Goal: Transaction & Acquisition: Purchase product/service

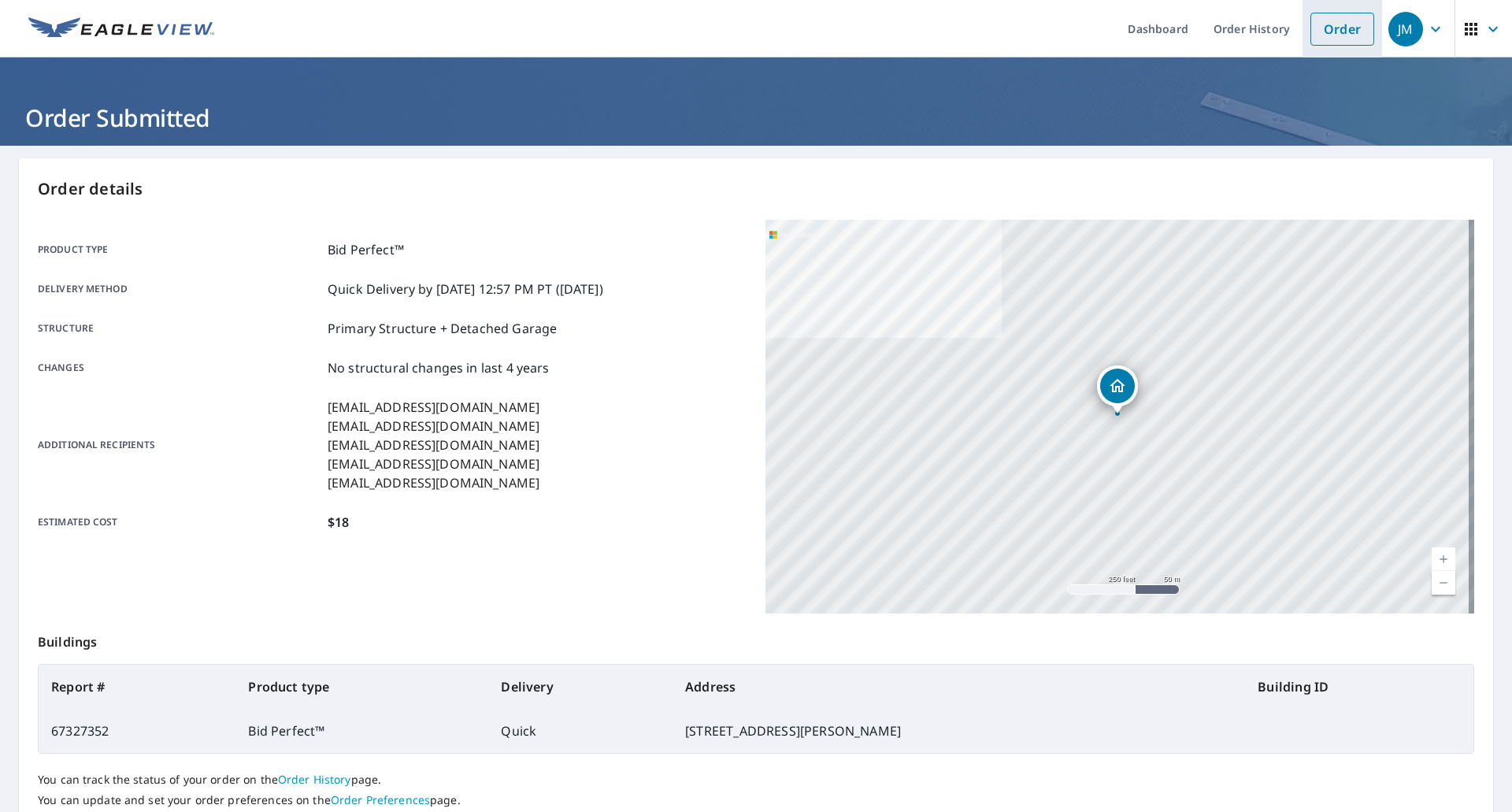
click at [1324, 28] on link "Order" at bounding box center [1342, 29] width 64 height 33
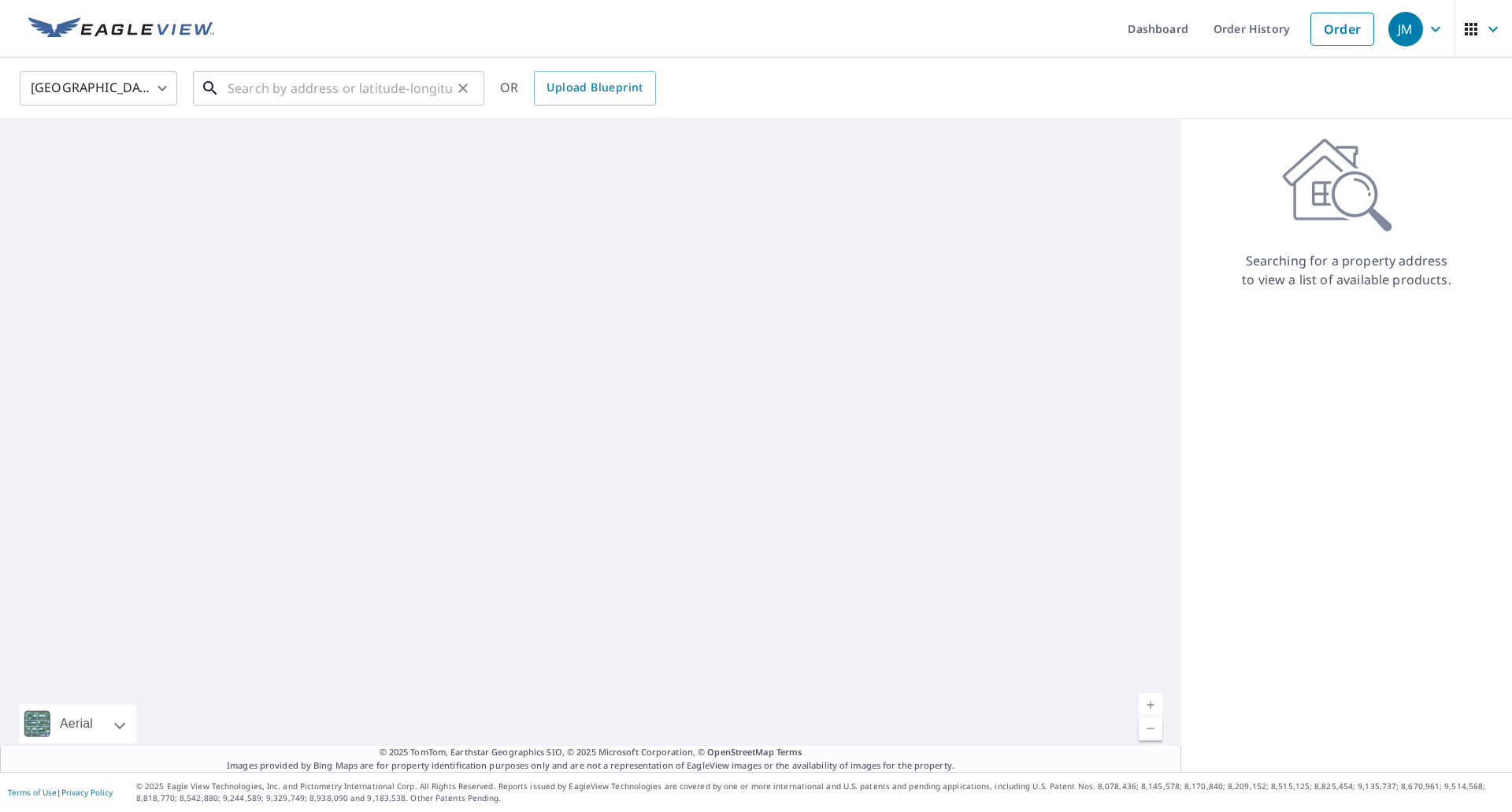
click at [350, 82] on input "text" at bounding box center [340, 88] width 224 height 44
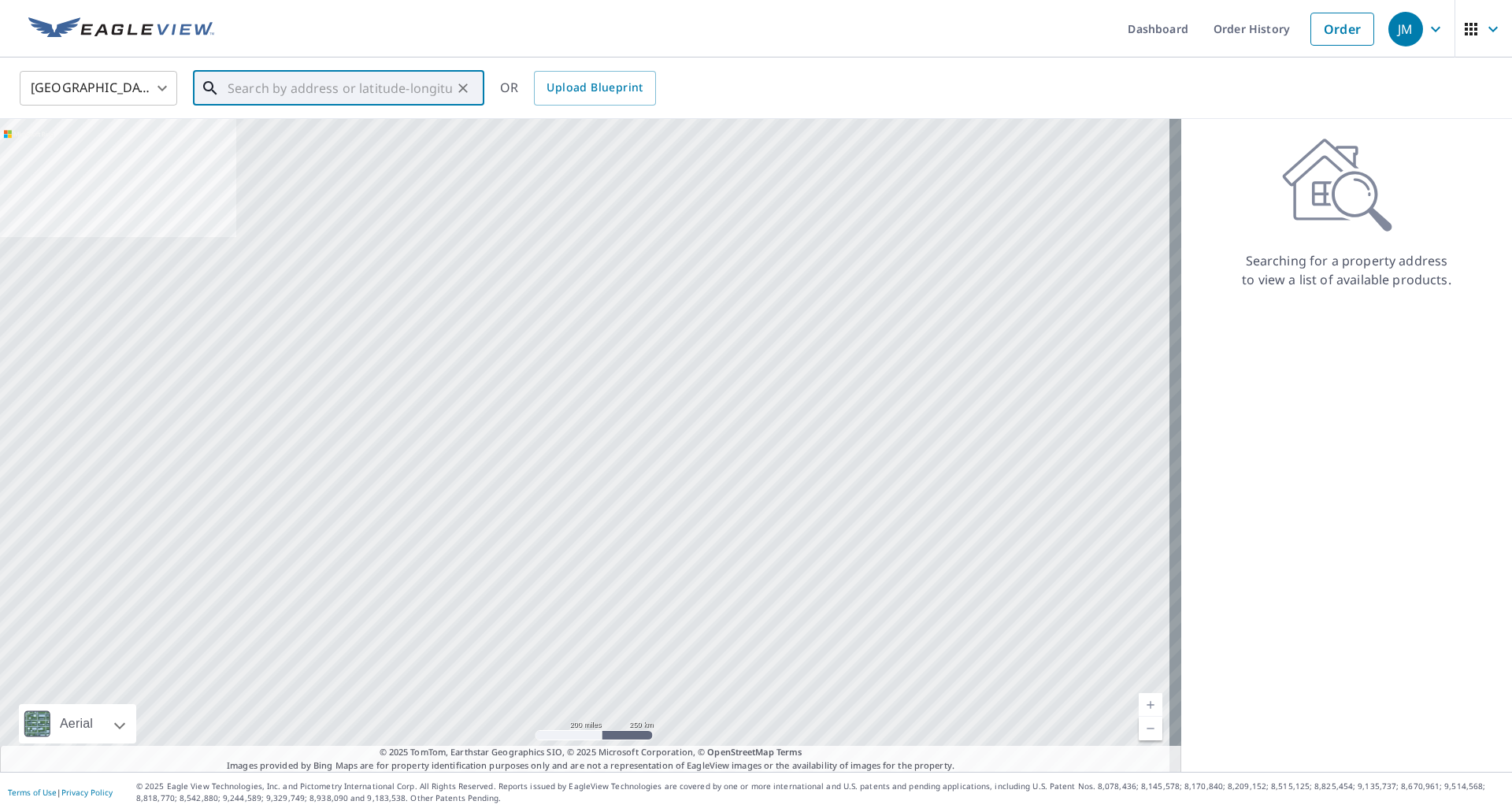
paste input "[STREET_ADDRESS]"
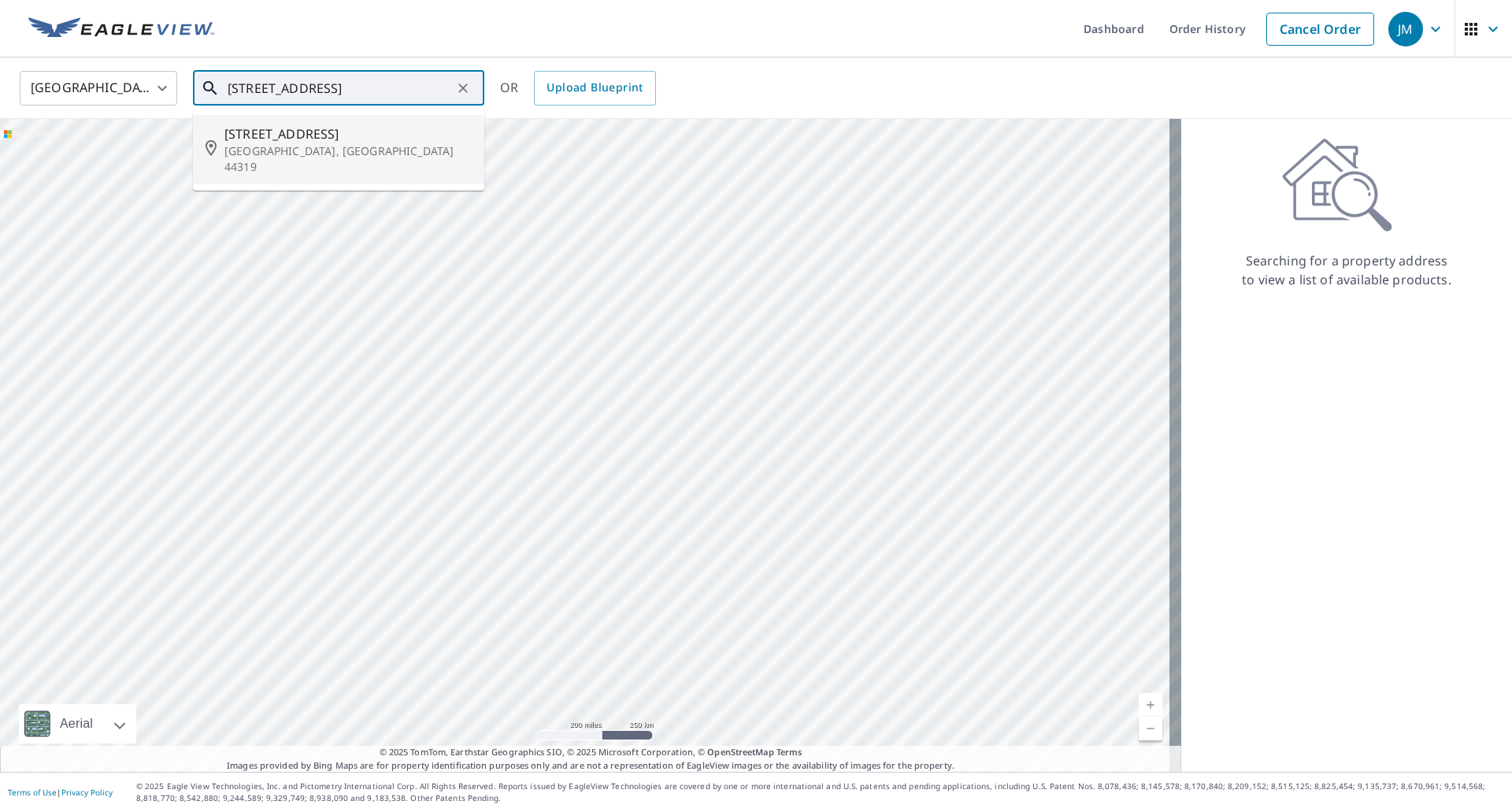
click at [309, 144] on p "[GEOGRAPHIC_DATA], [GEOGRAPHIC_DATA] 44319" at bounding box center [347, 159] width 247 height 32
type input "[STREET_ADDRESS]"
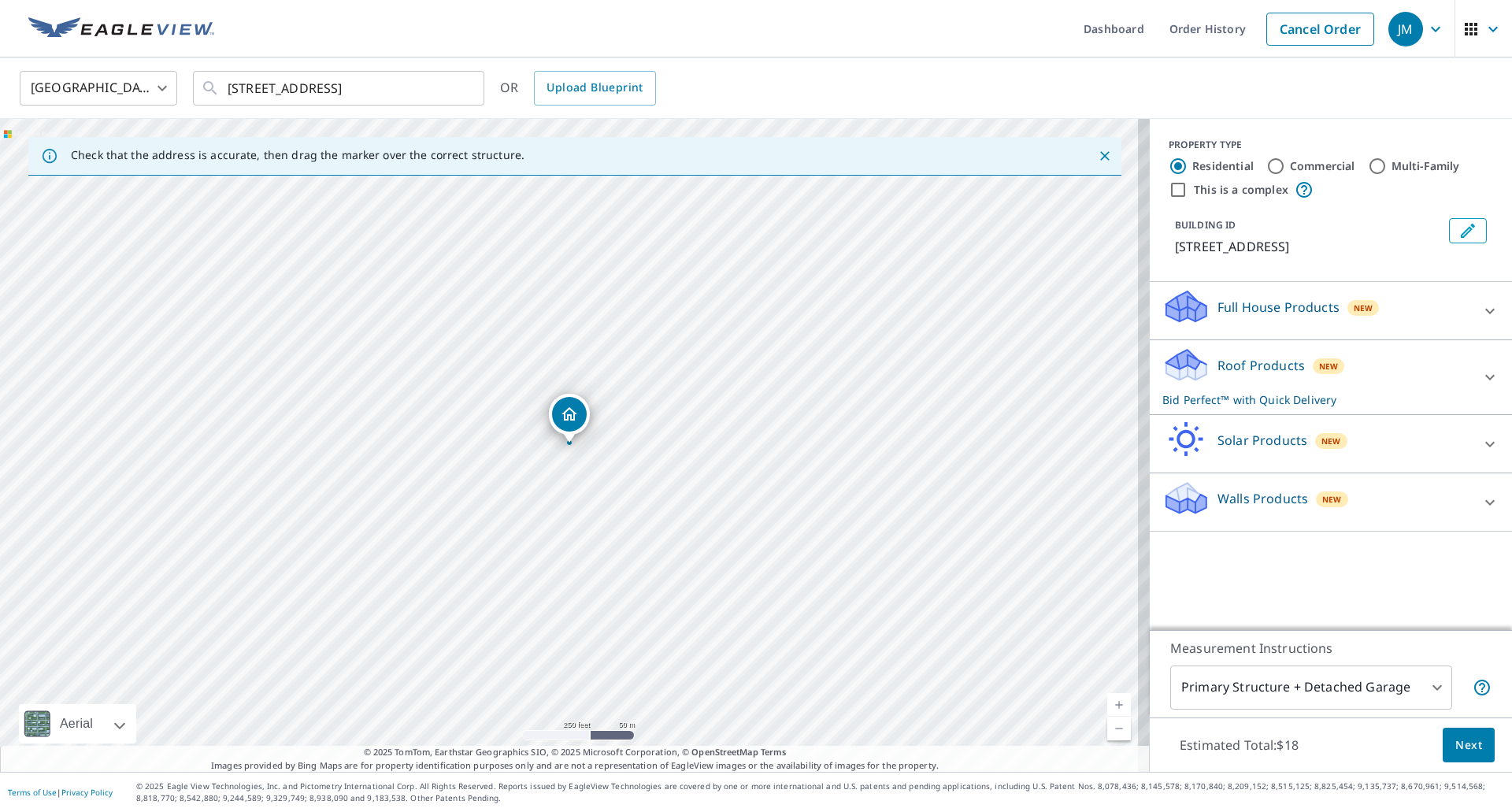
click at [1455, 739] on span "Next" at bounding box center [1468, 745] width 27 height 20
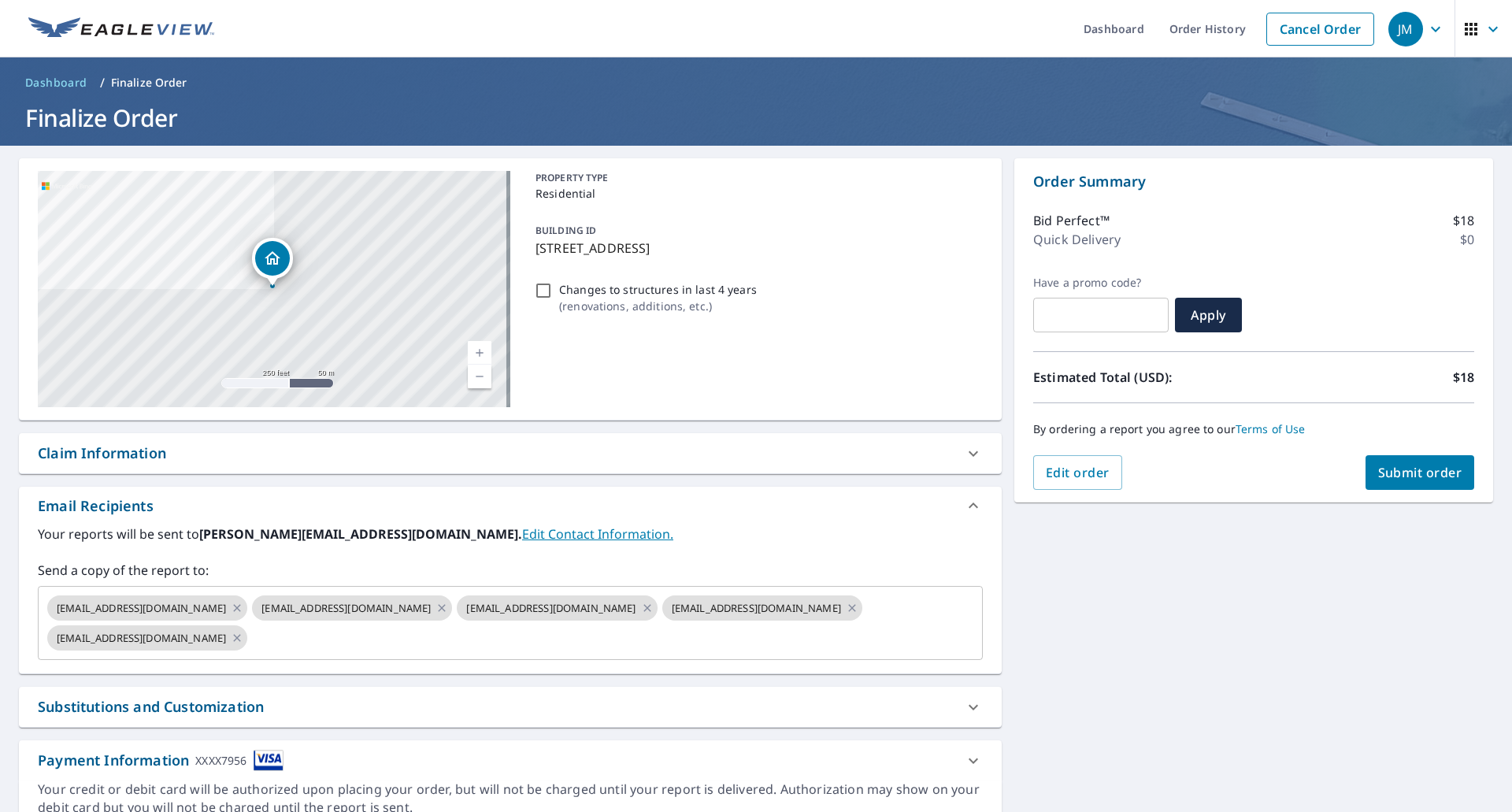
click at [119, 460] on div "Claim Information" at bounding box center [101, 453] width 128 height 21
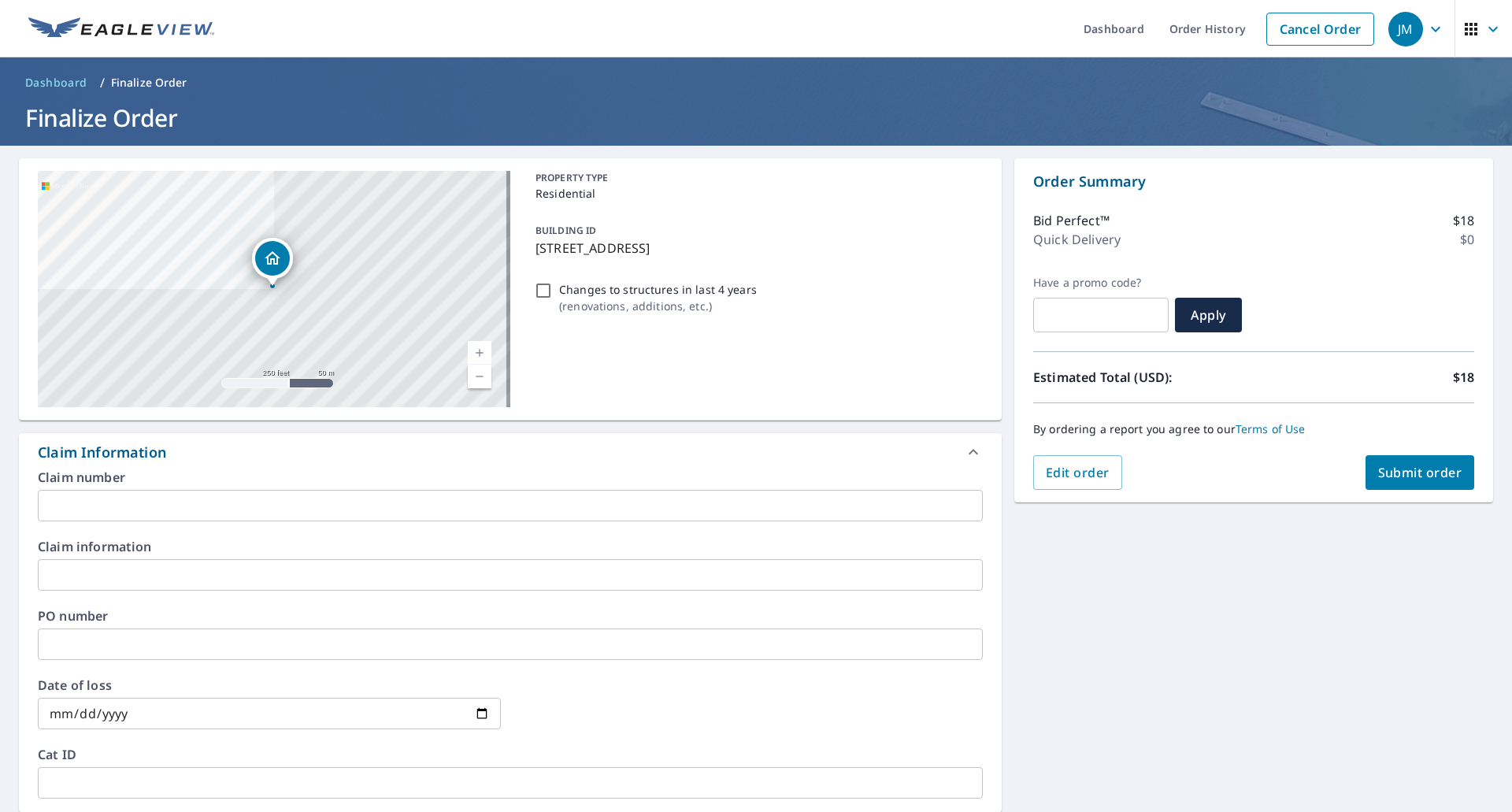
click at [120, 502] on input "text" at bounding box center [510, 505] width 945 height 32
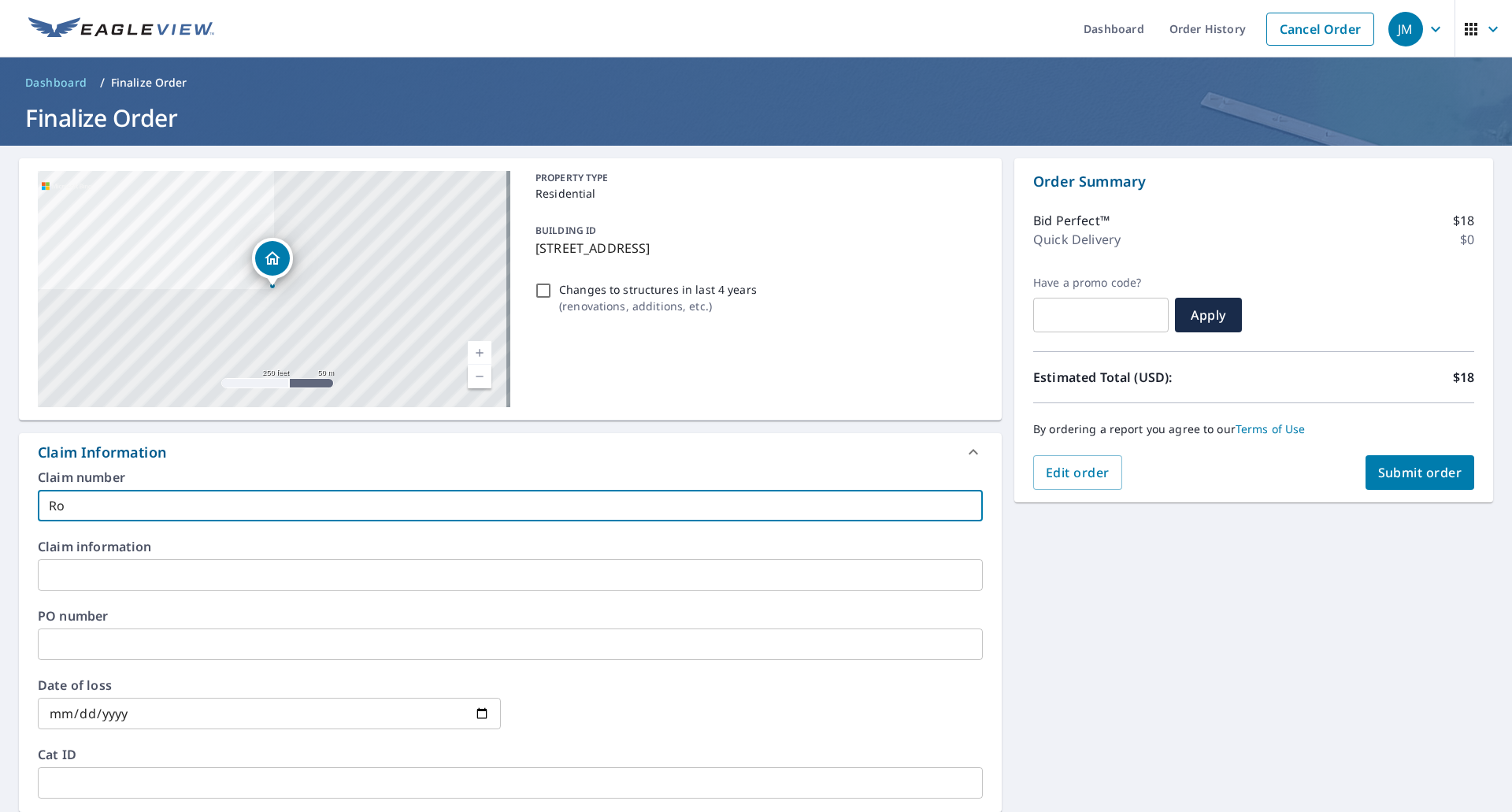
type input "R"
type input "[PERSON_NAME]"
click at [1400, 467] on span "Submit order" at bounding box center [1420, 472] width 84 height 17
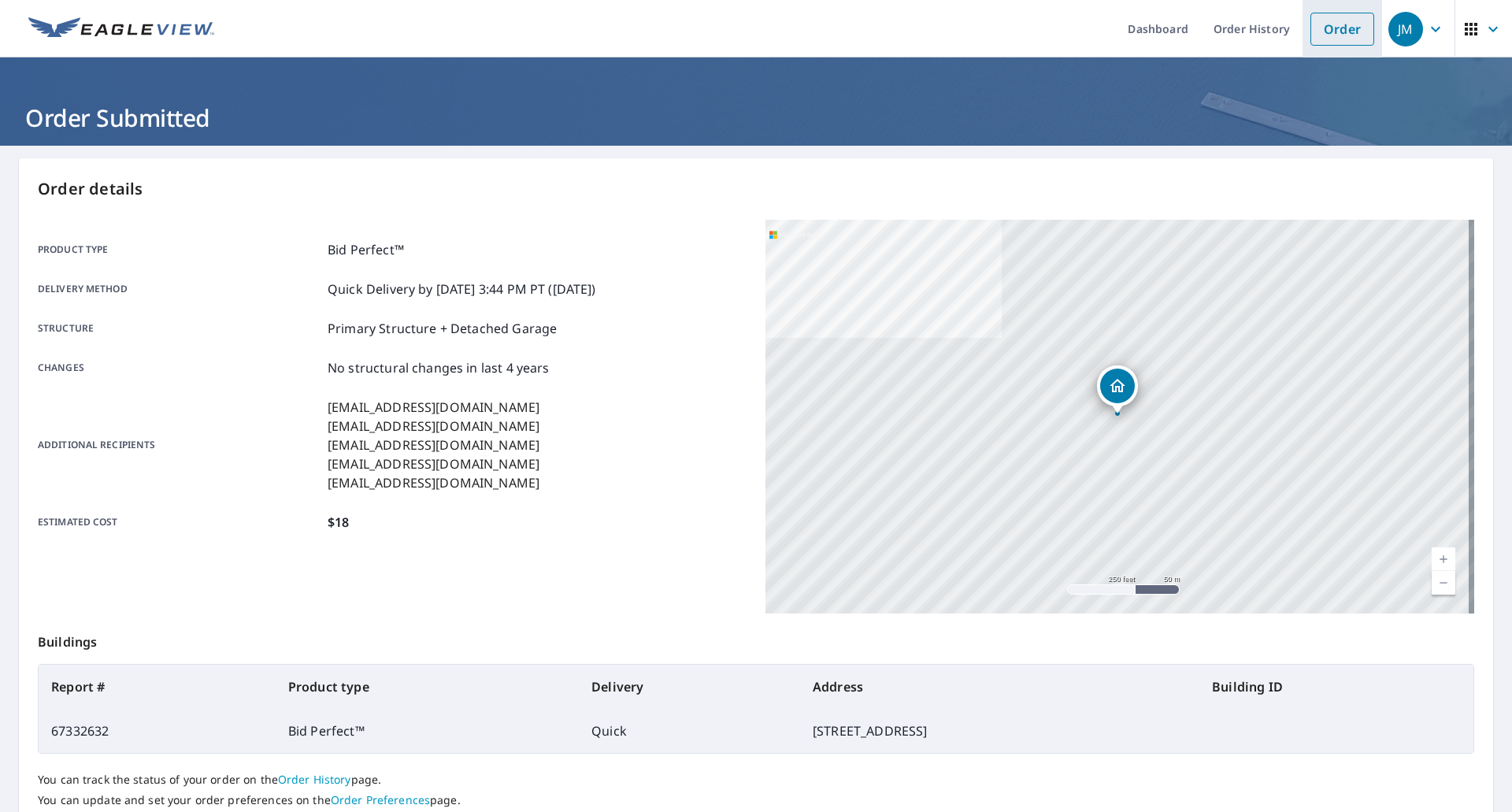
click at [1316, 28] on link "Order" at bounding box center [1342, 29] width 64 height 33
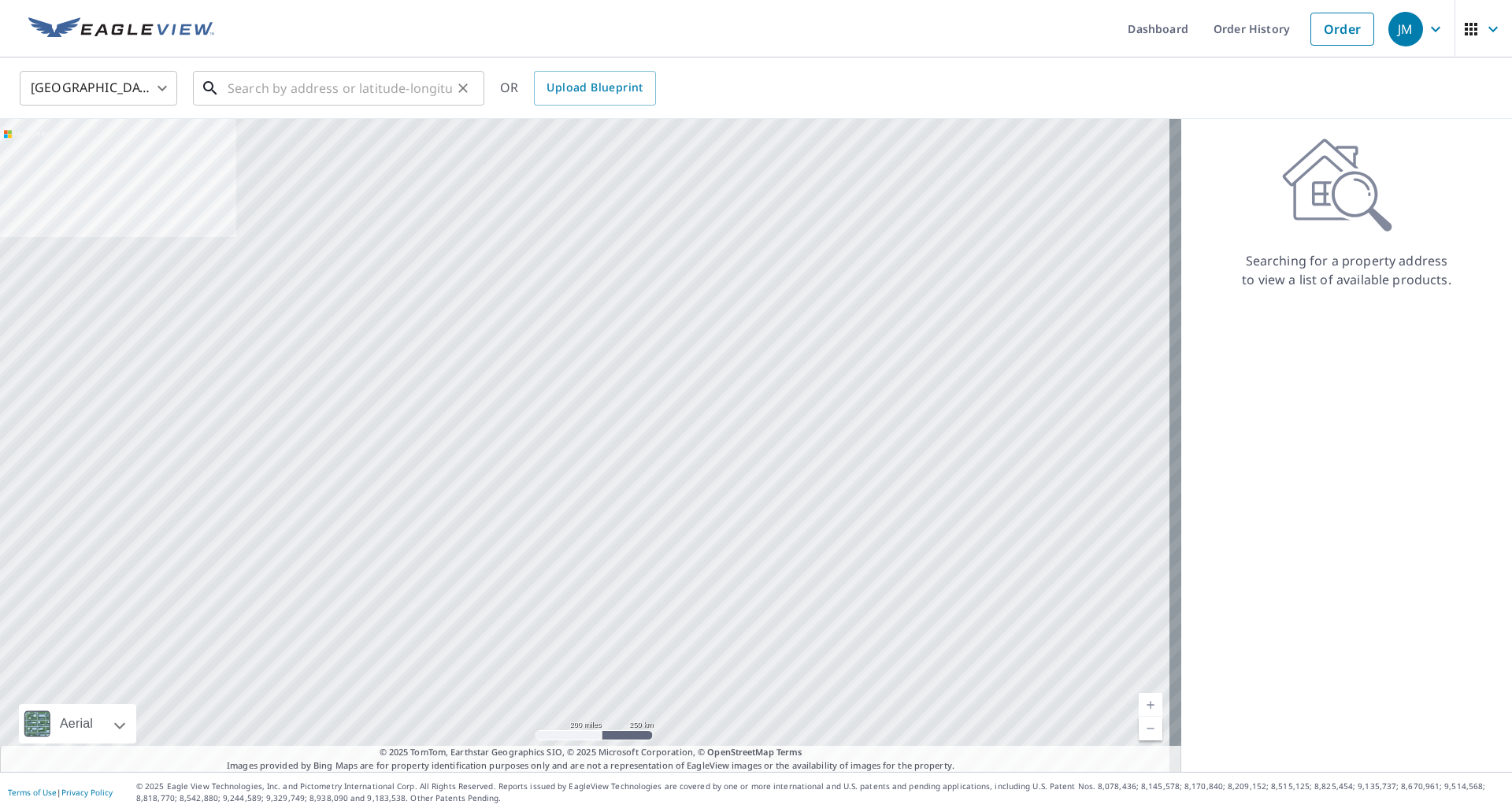
click at [382, 89] on input "text" at bounding box center [340, 88] width 224 height 44
paste input "[STREET_ADDRESS][PERSON_NAME]"
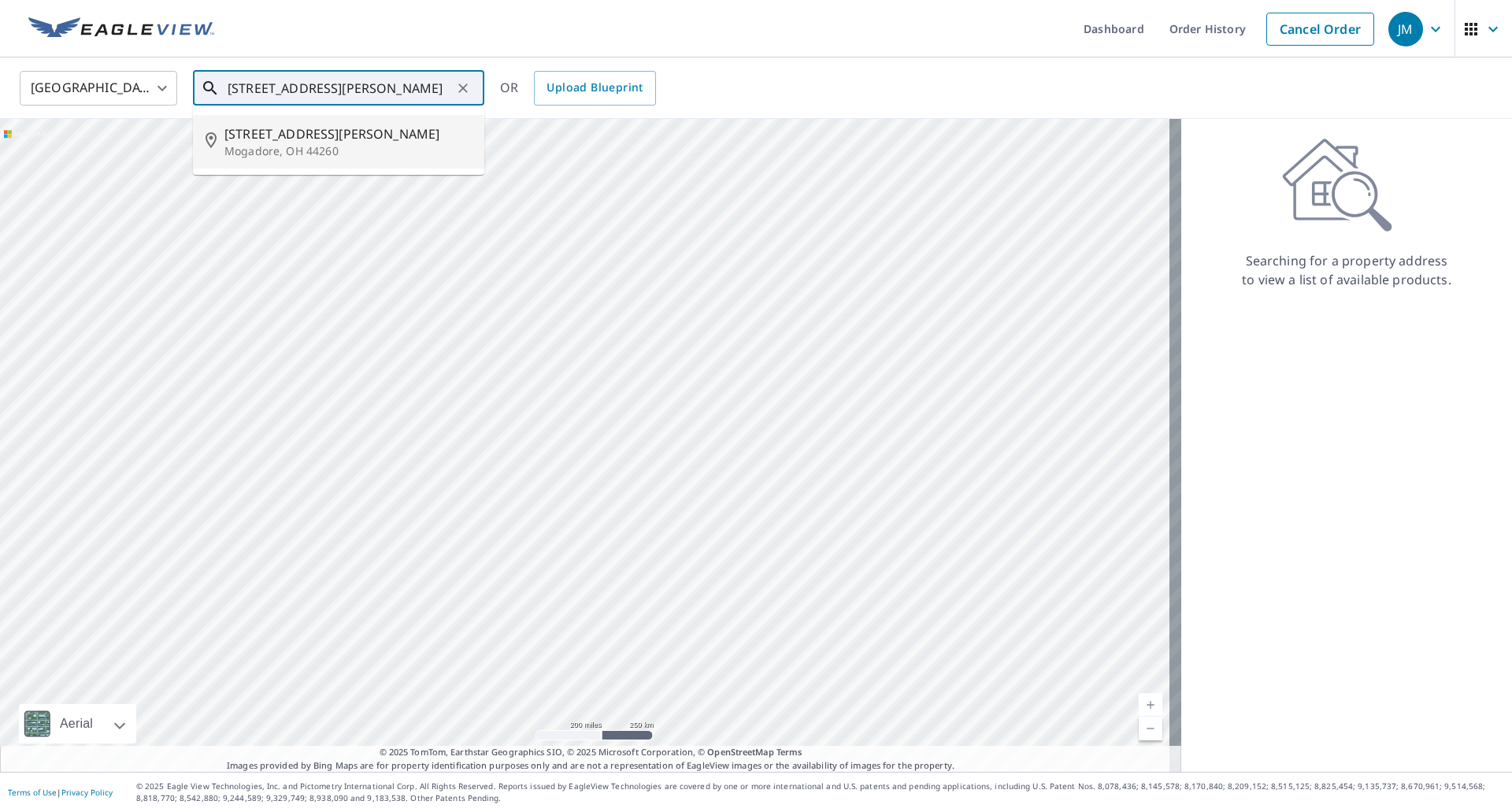
click at [295, 136] on span "[STREET_ADDRESS][PERSON_NAME]" at bounding box center [347, 133] width 247 height 19
type input "[STREET_ADDRESS][PERSON_NAME]"
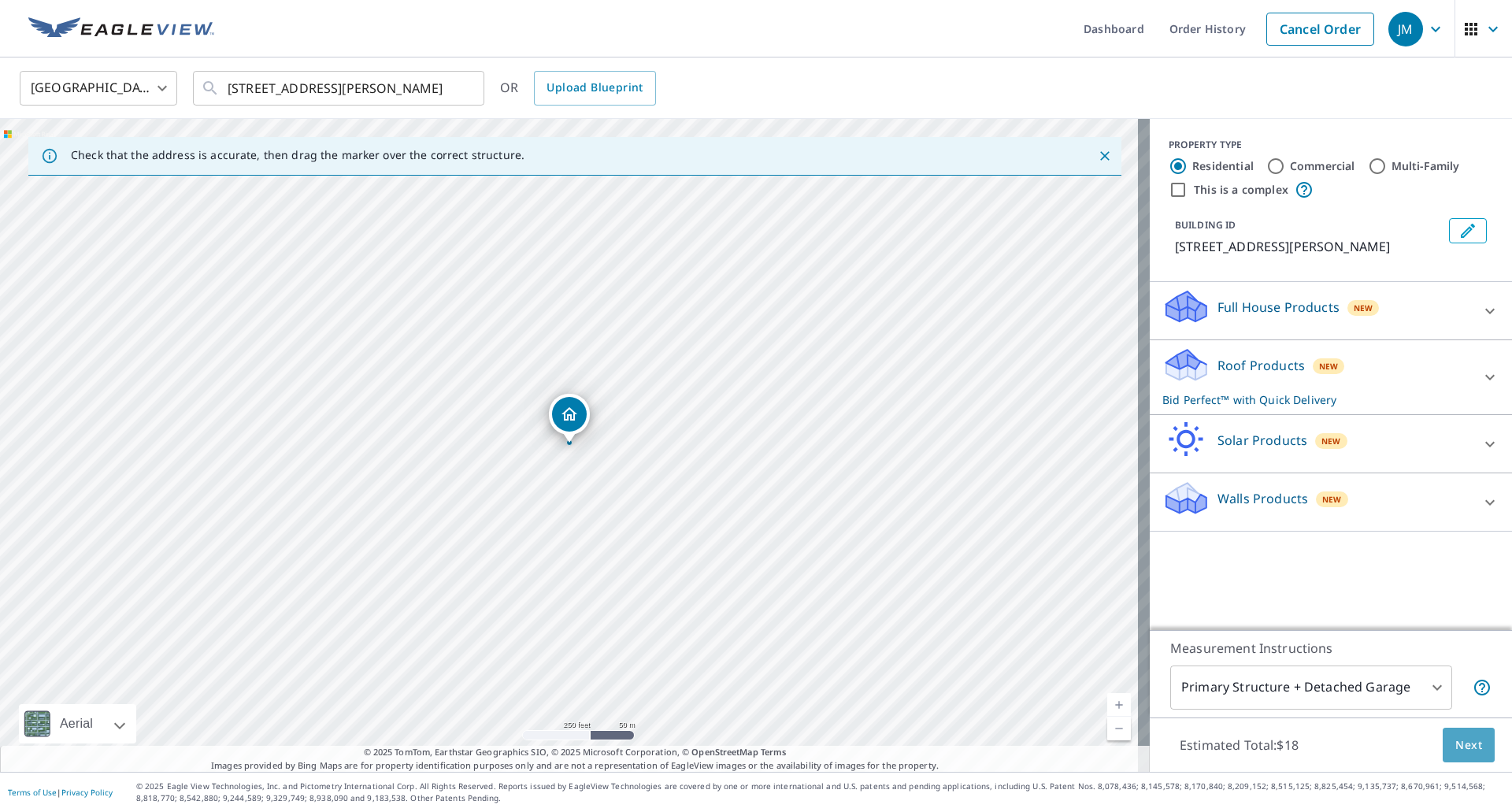
click at [1455, 743] on span "Next" at bounding box center [1468, 745] width 27 height 20
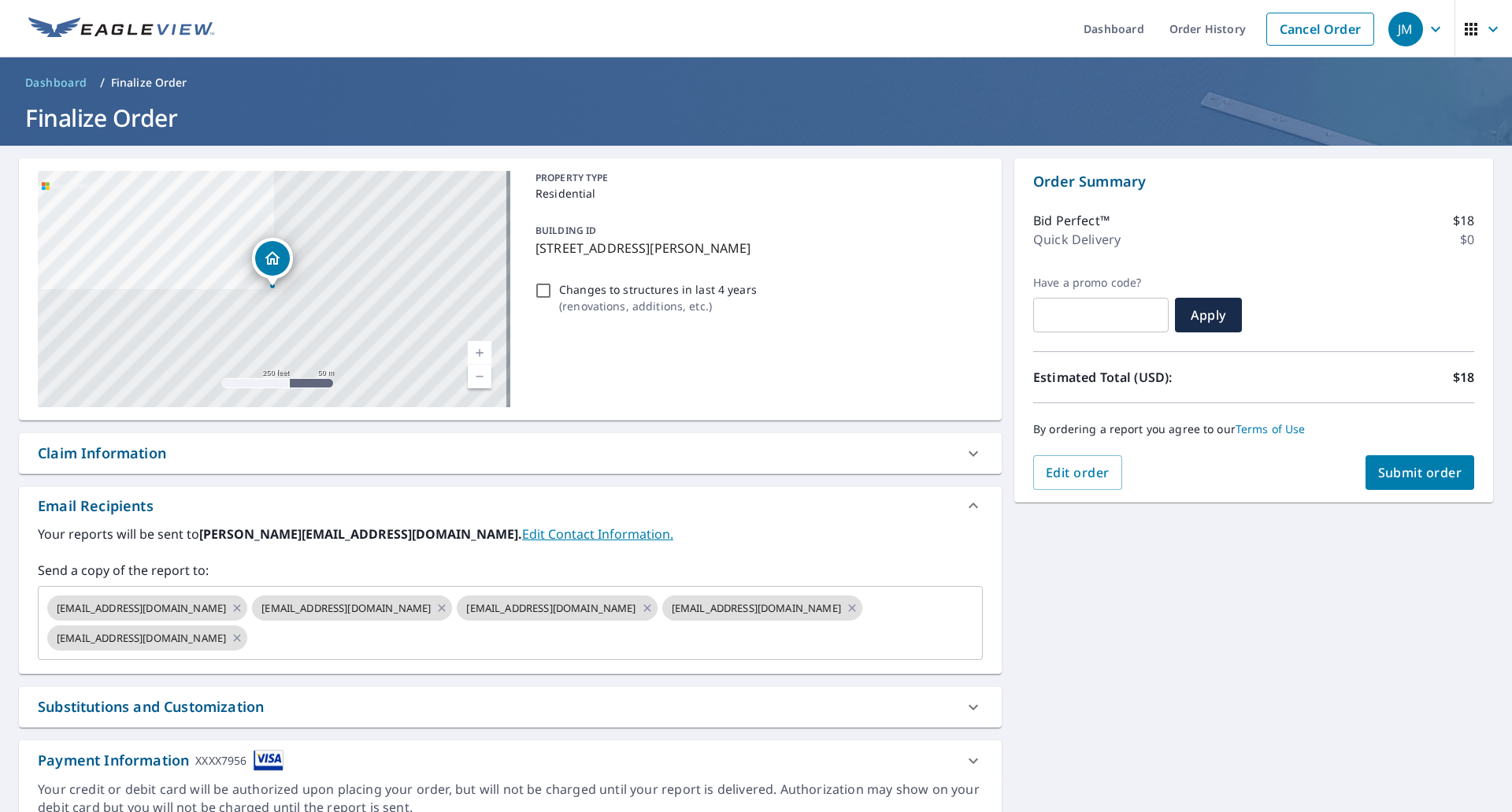
click at [120, 449] on div "Claim Information" at bounding box center [101, 453] width 128 height 21
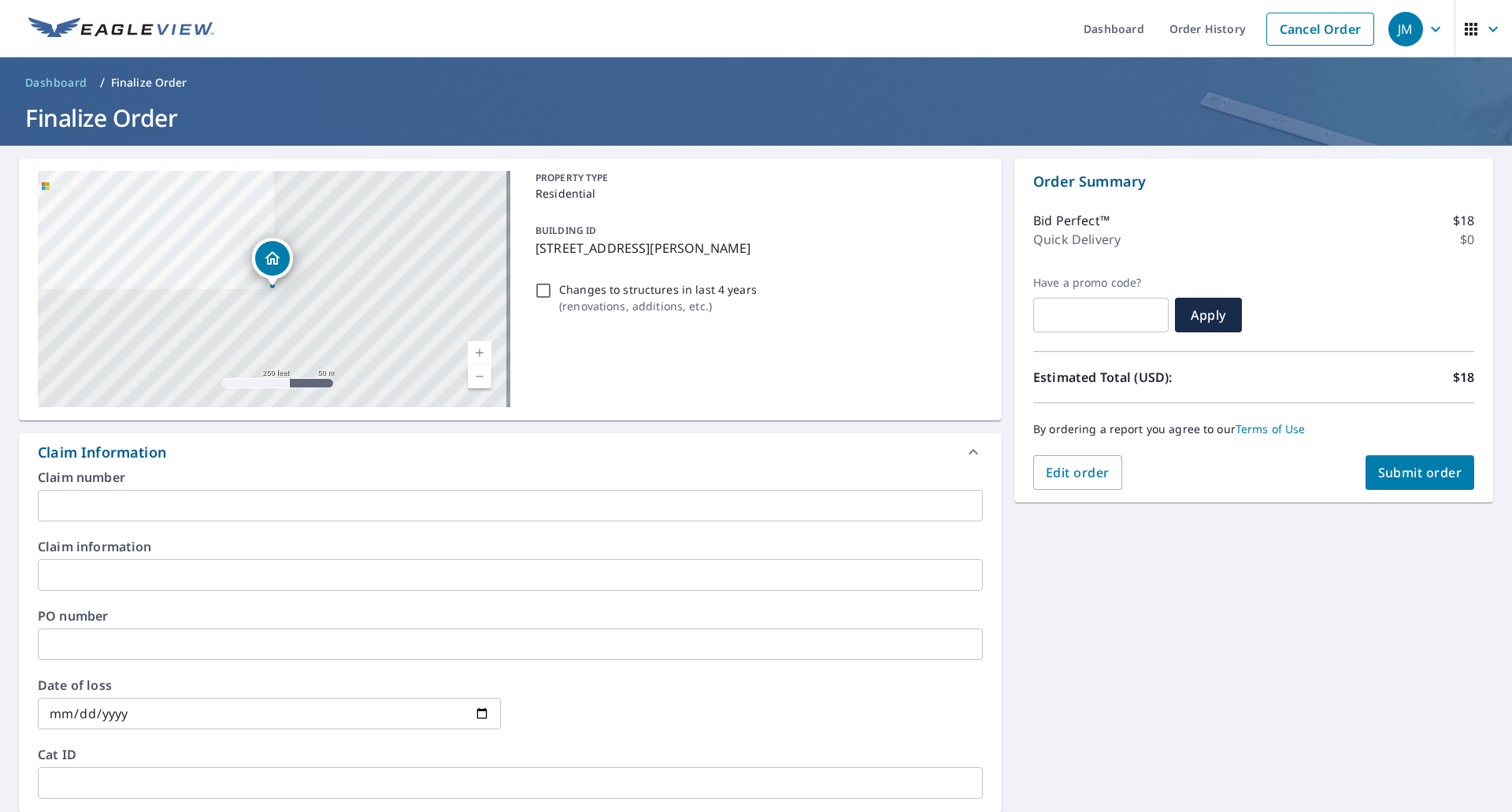
click at [131, 504] on input "text" at bounding box center [510, 505] width 945 height 32
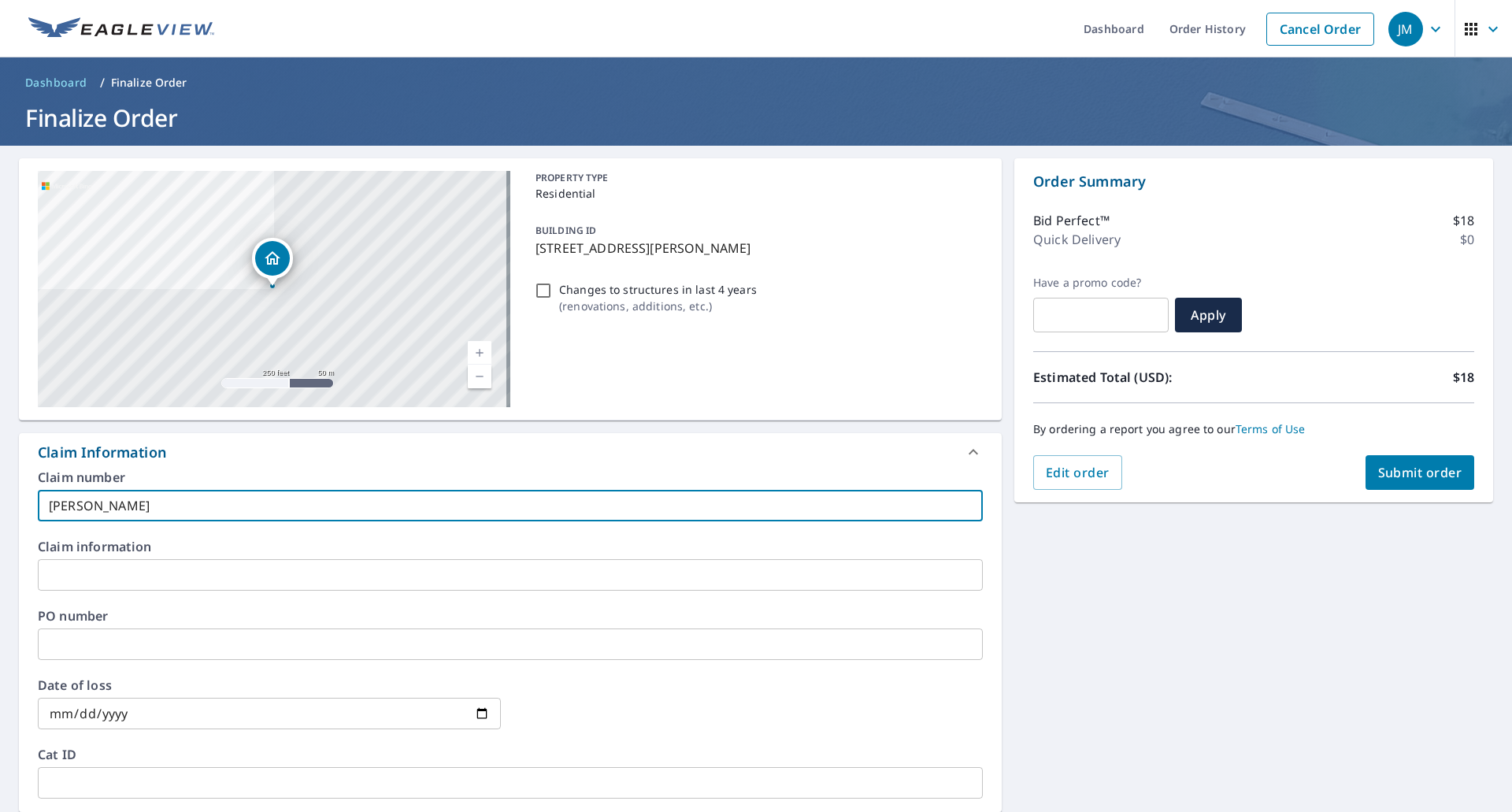
type input "[PERSON_NAME]"
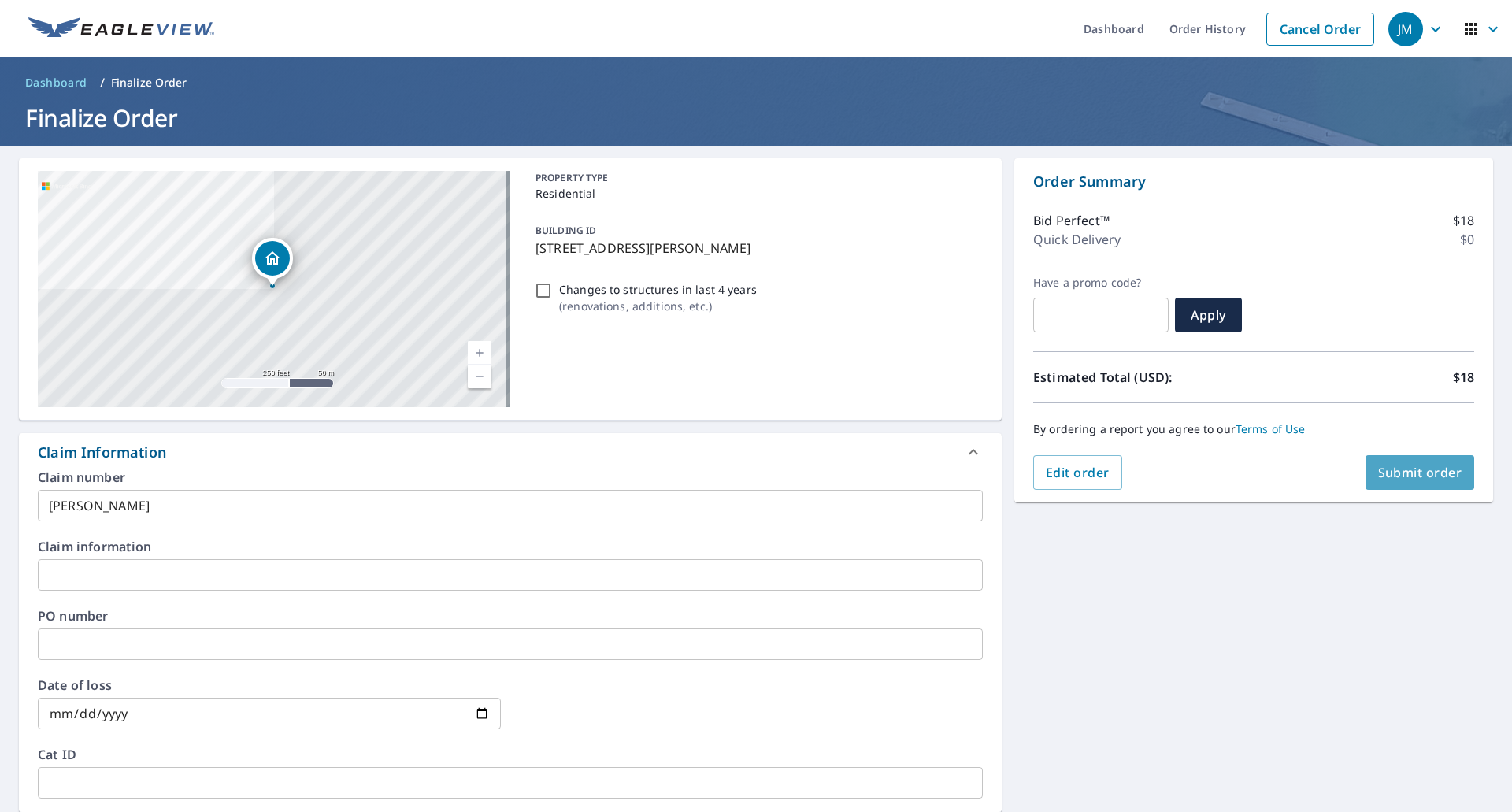
click at [1378, 467] on span "Submit order" at bounding box center [1420, 472] width 84 height 17
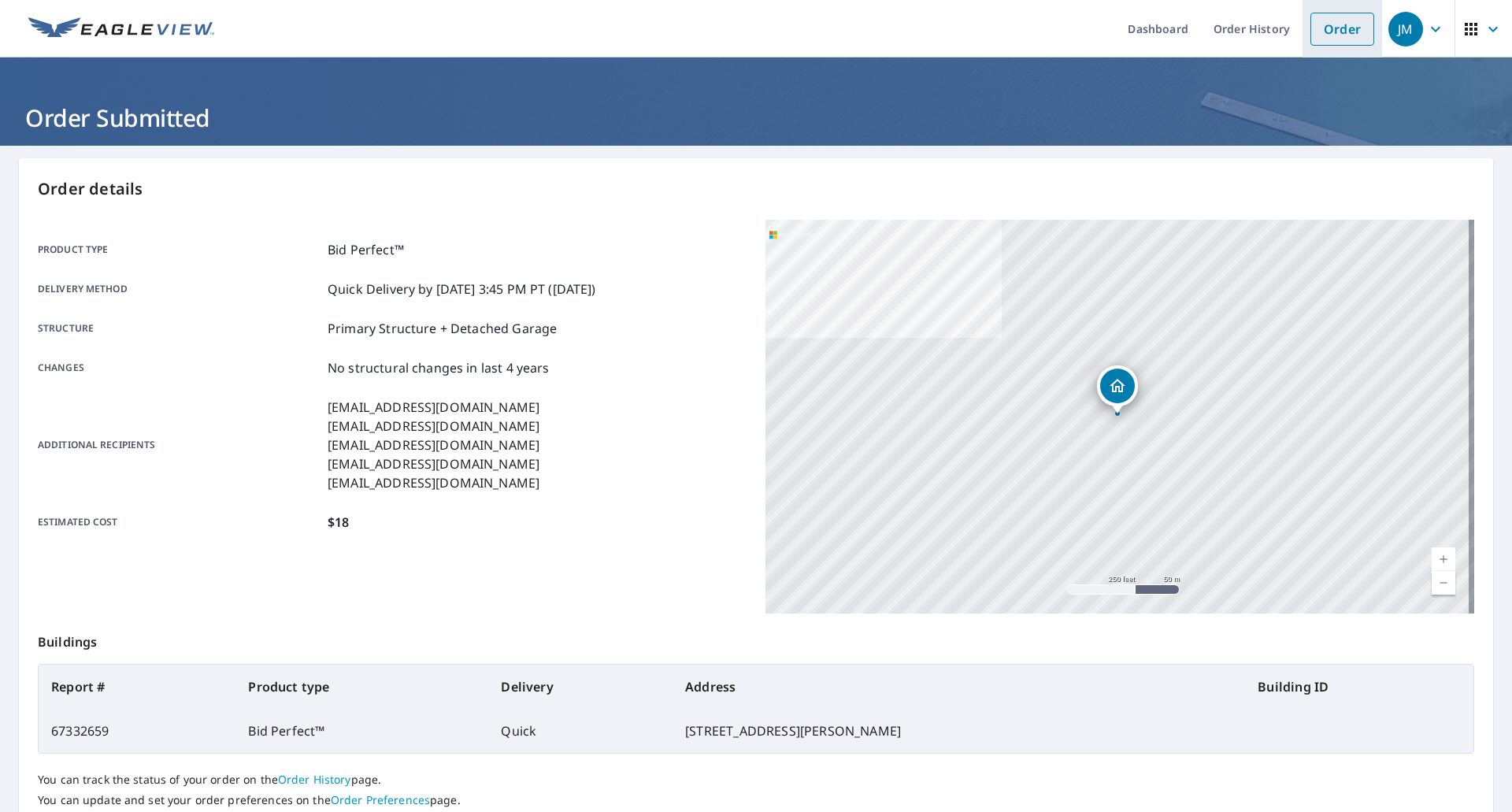
click at [1338, 32] on link "Order" at bounding box center [1342, 29] width 64 height 33
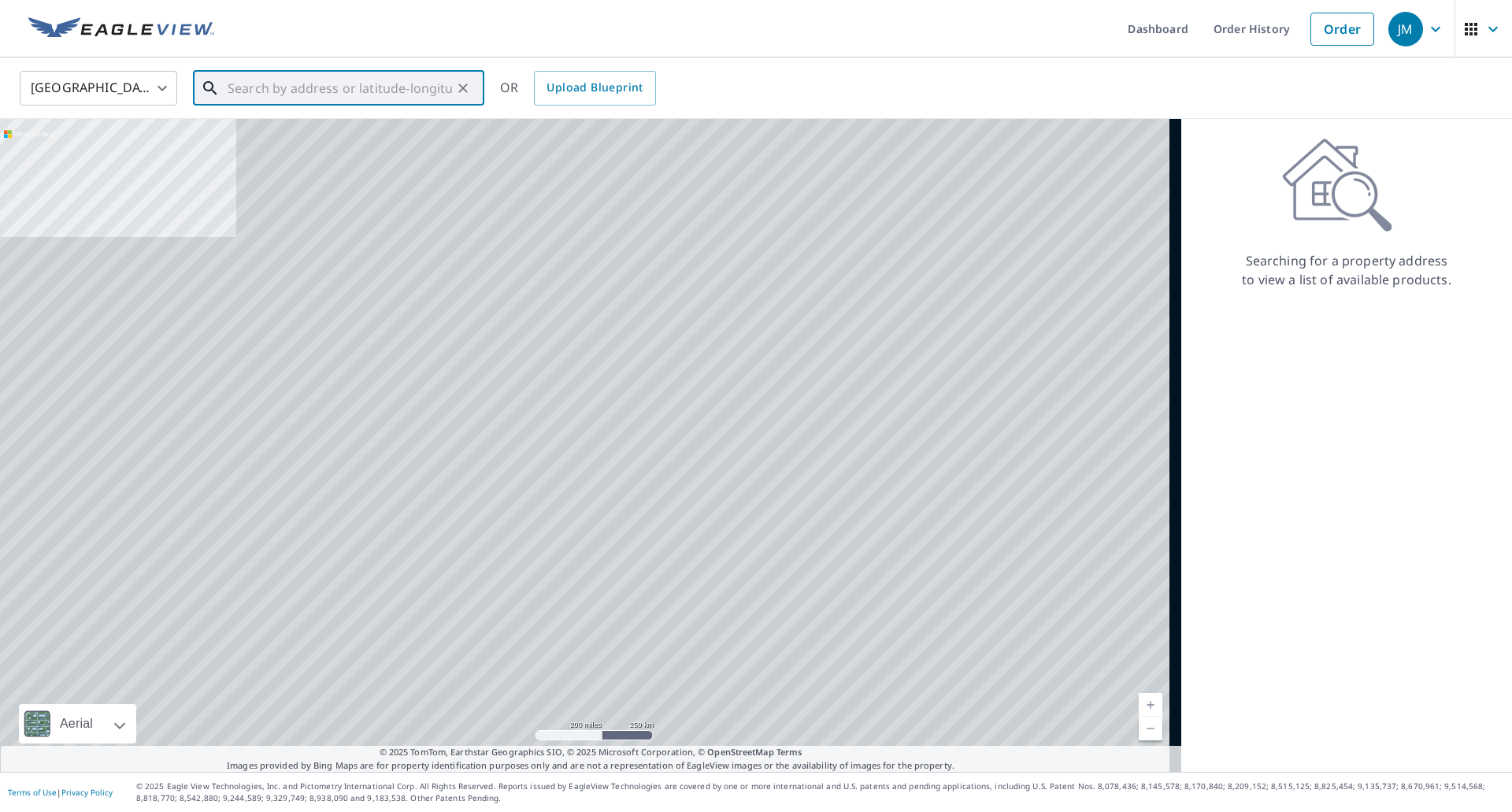
click at [338, 85] on input "text" at bounding box center [340, 88] width 224 height 44
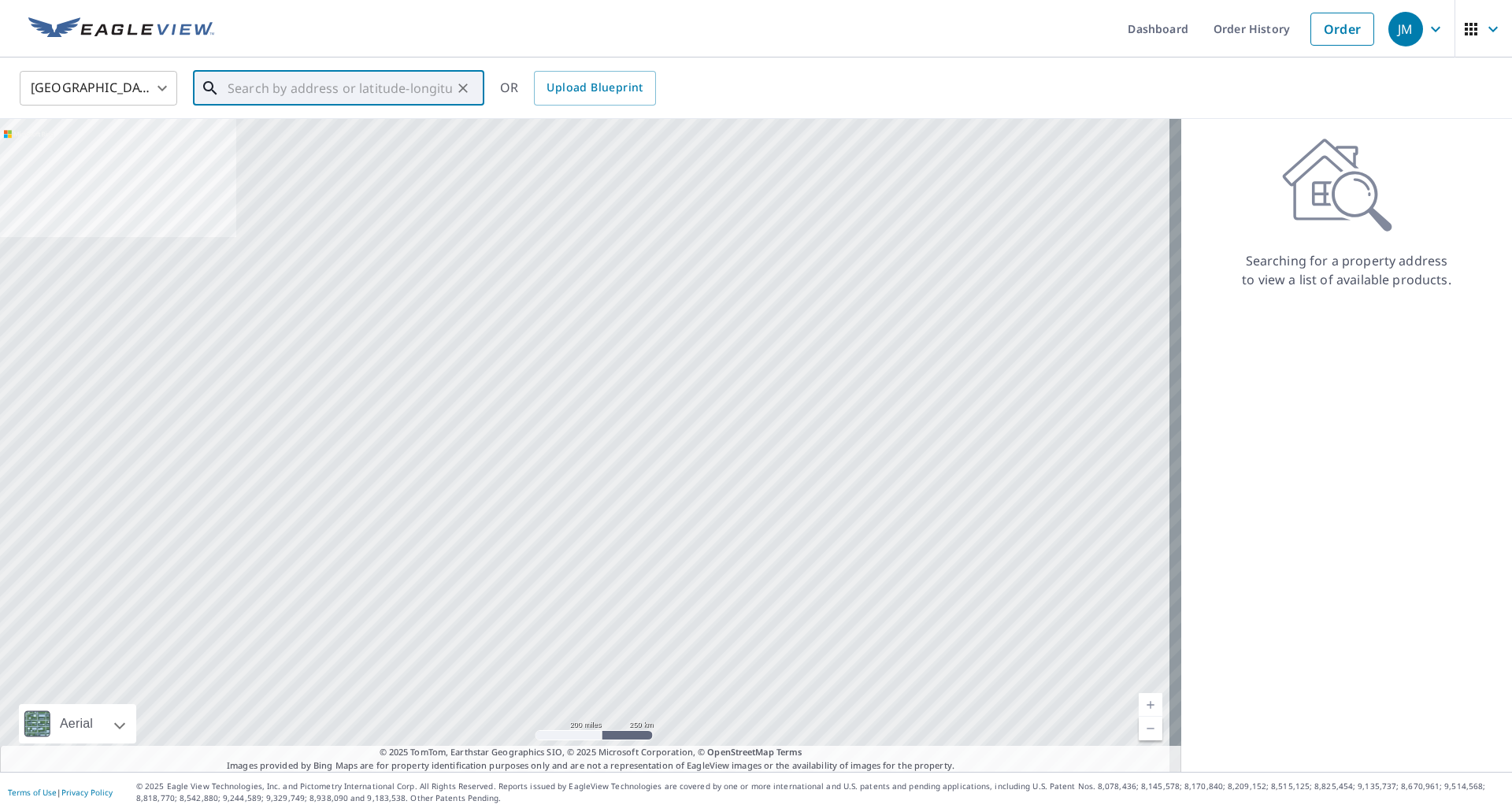
paste input "[STREET_ADDRESS]"
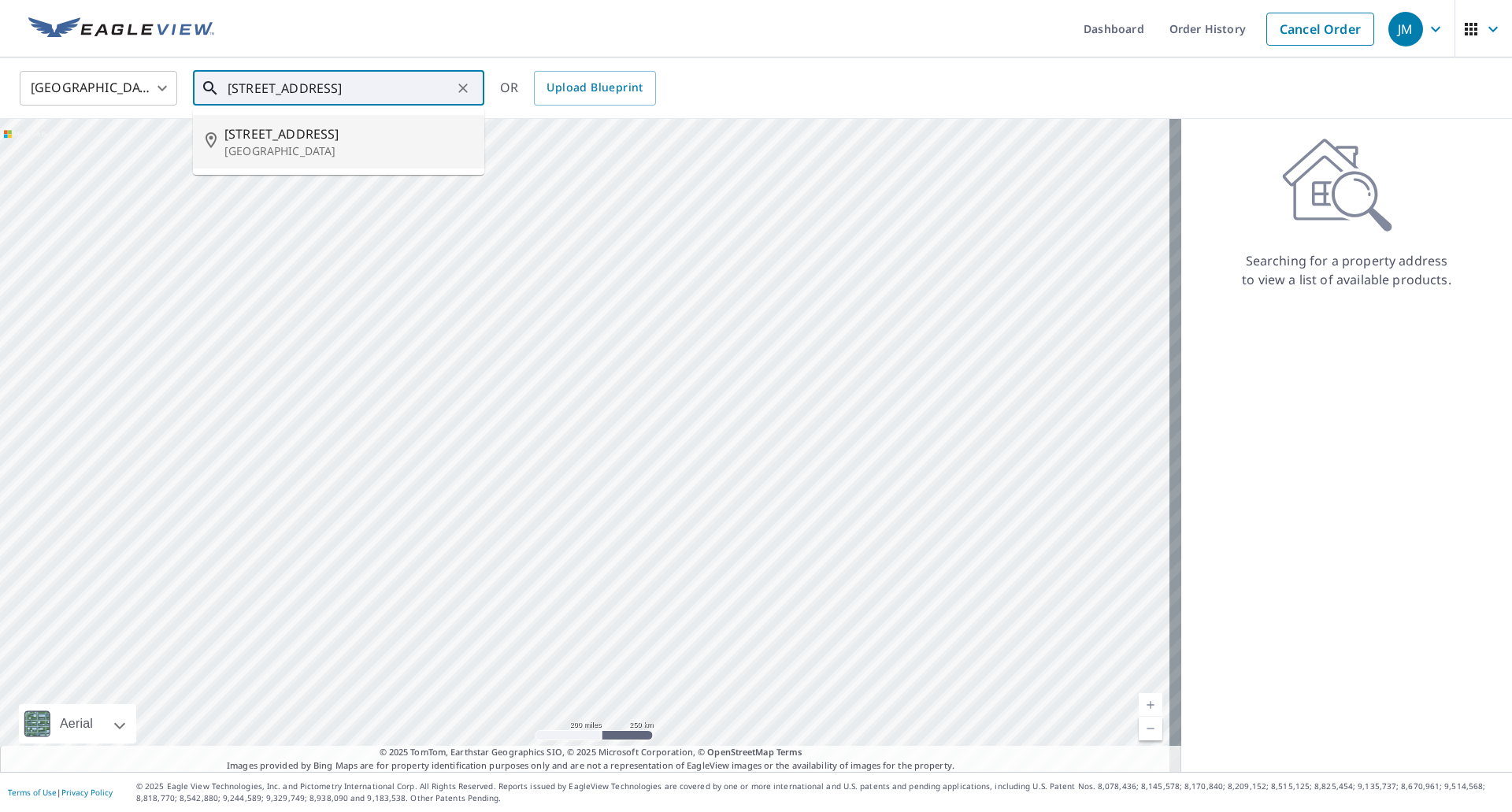
click at [262, 131] on span "[STREET_ADDRESS]" at bounding box center [347, 133] width 247 height 19
type input "[STREET_ADDRESS][PERSON_NAME]"
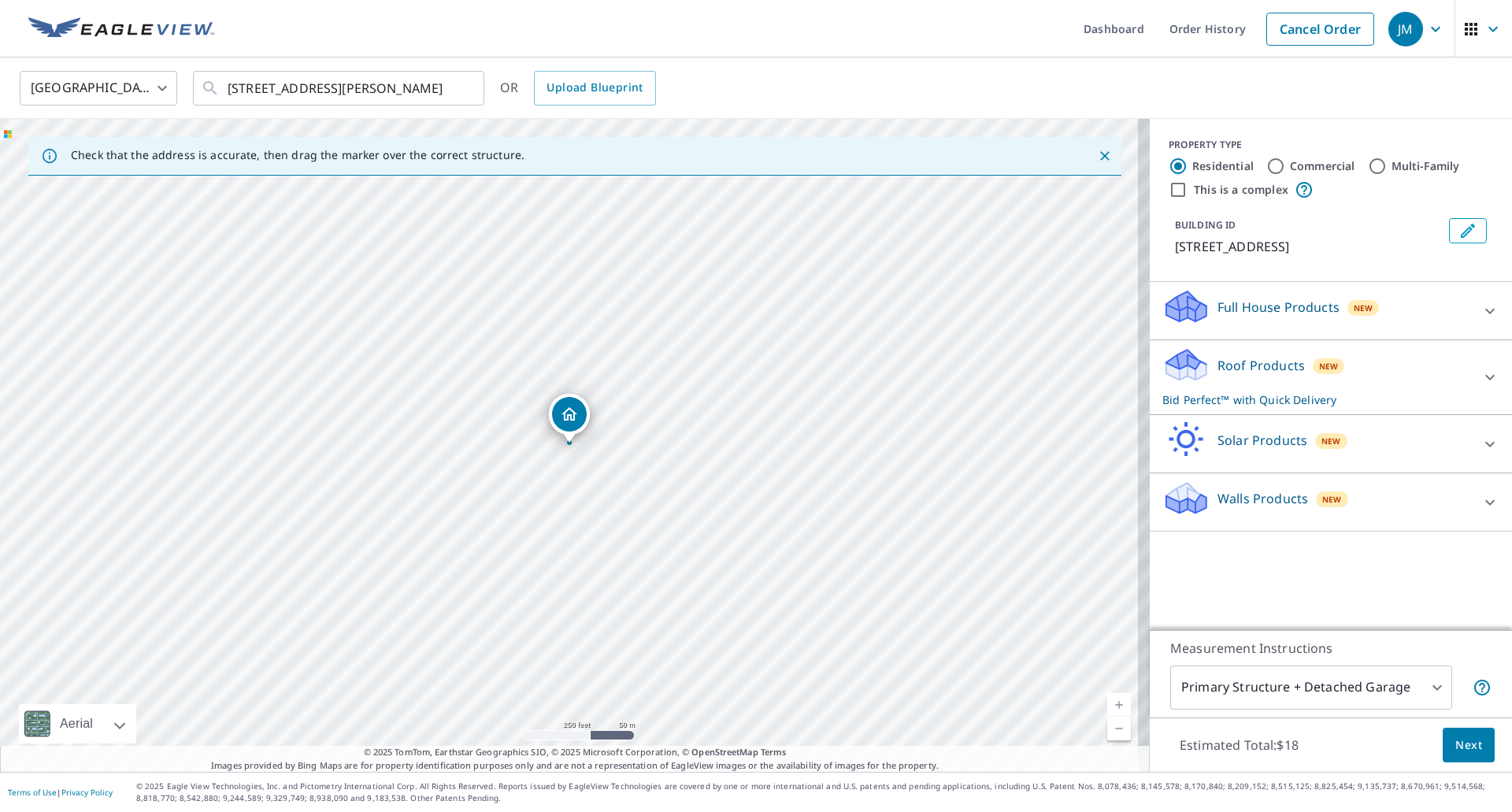
click at [1460, 749] on span "Next" at bounding box center [1468, 745] width 27 height 20
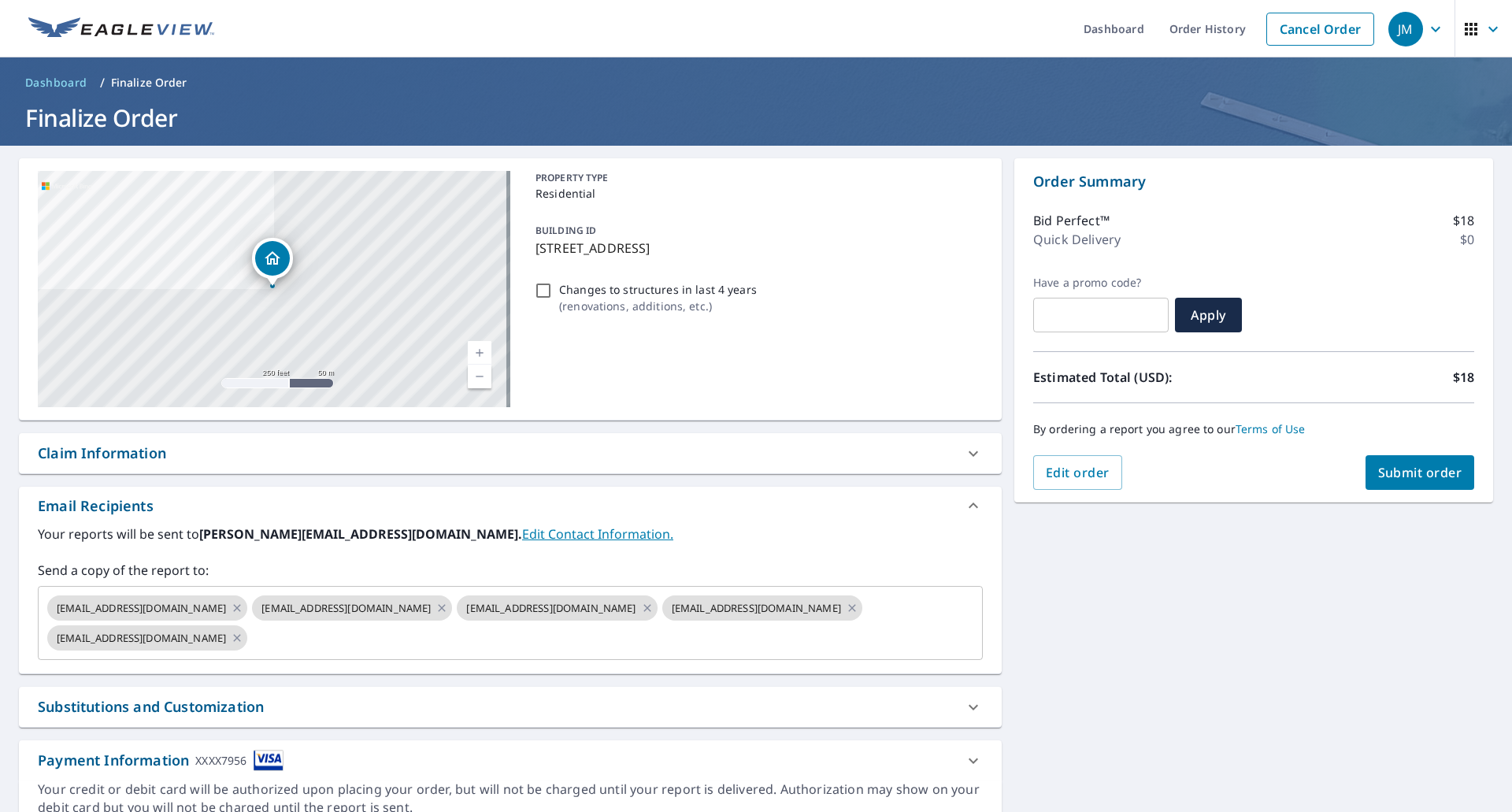
click at [127, 455] on div "Claim Information" at bounding box center [101, 453] width 128 height 21
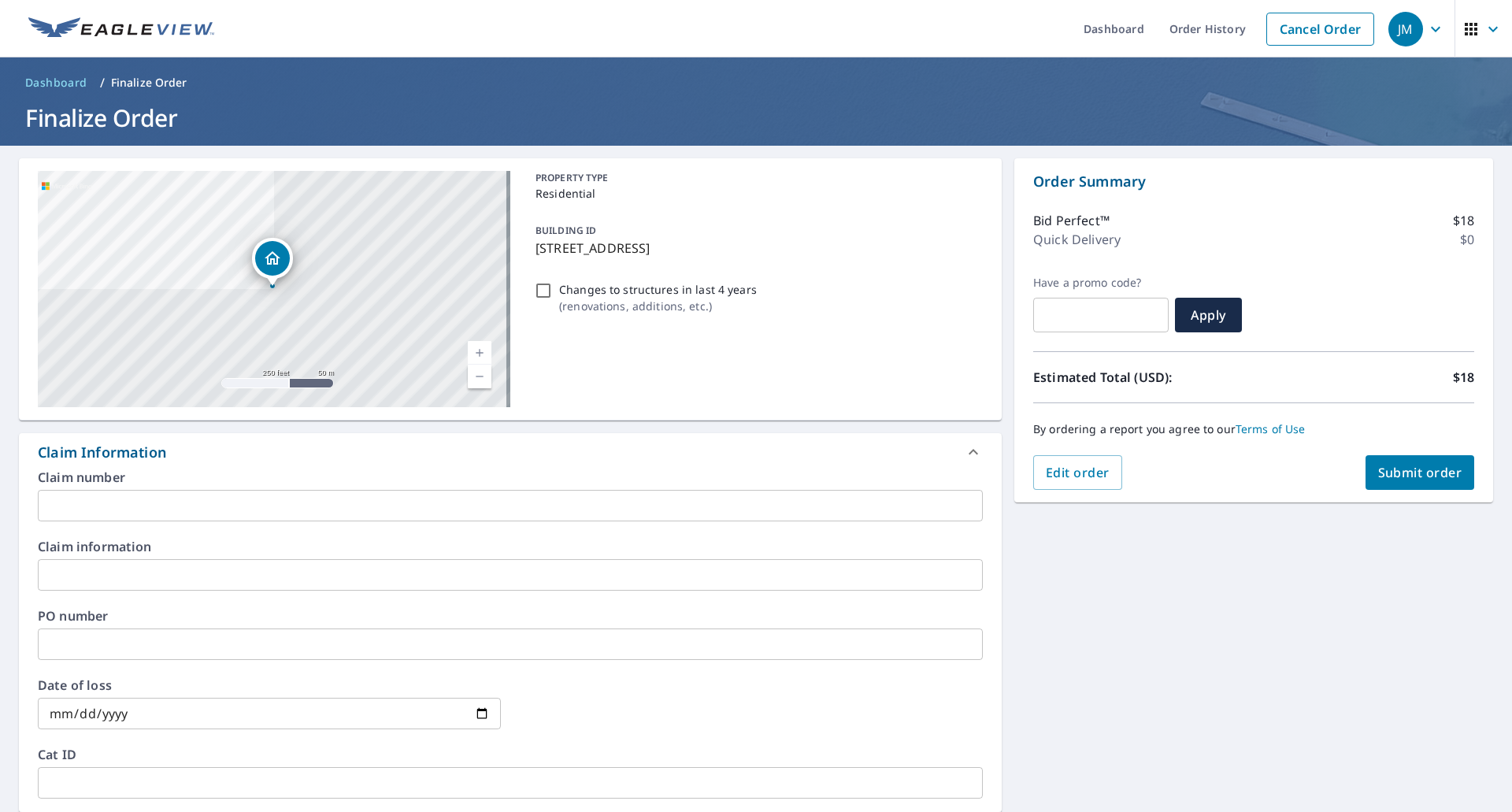
click at [122, 505] on input "text" at bounding box center [510, 505] width 945 height 32
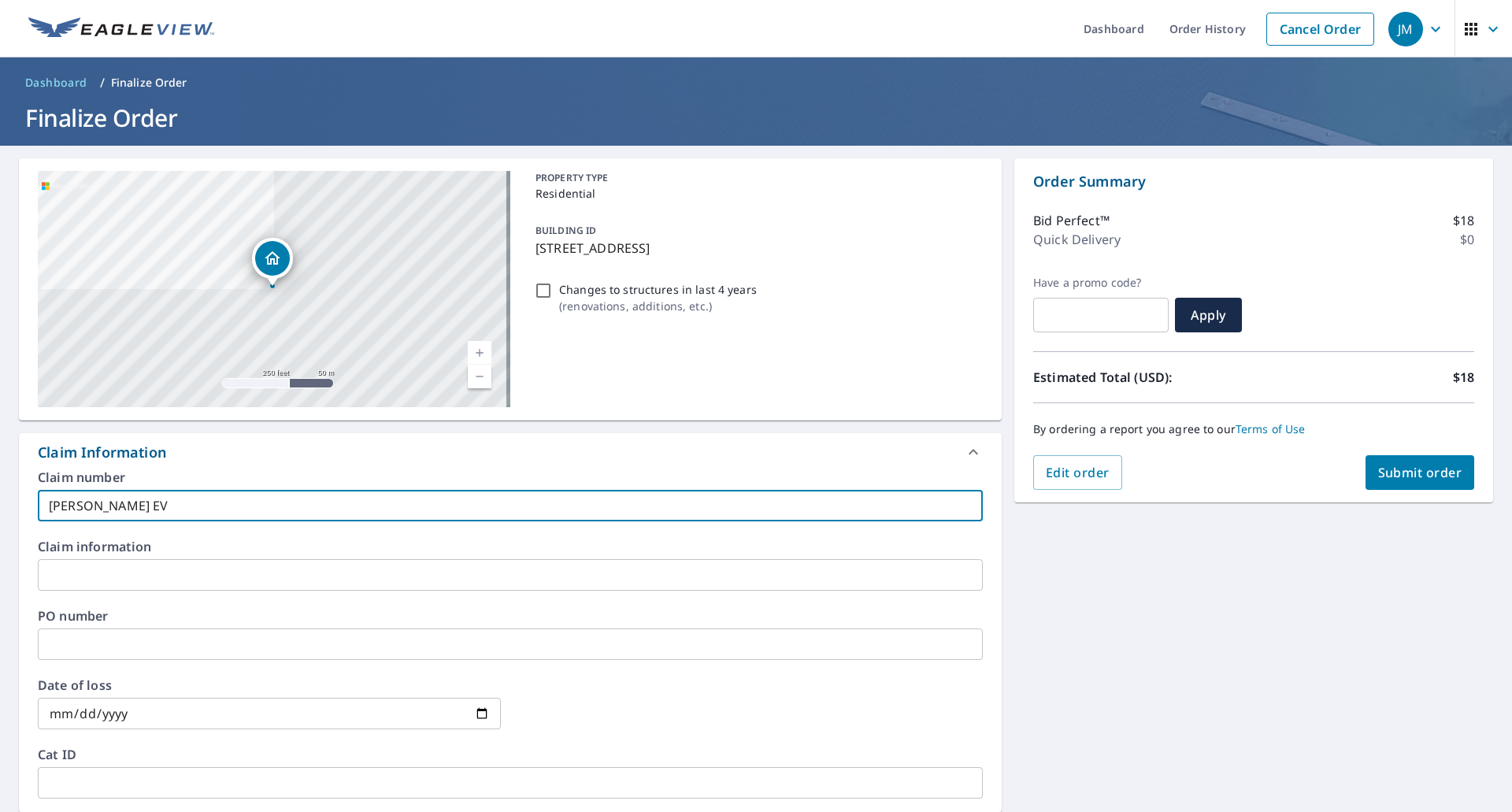
type input "[PERSON_NAME] EV"
click at [1399, 479] on span "Submit order" at bounding box center [1420, 472] width 84 height 17
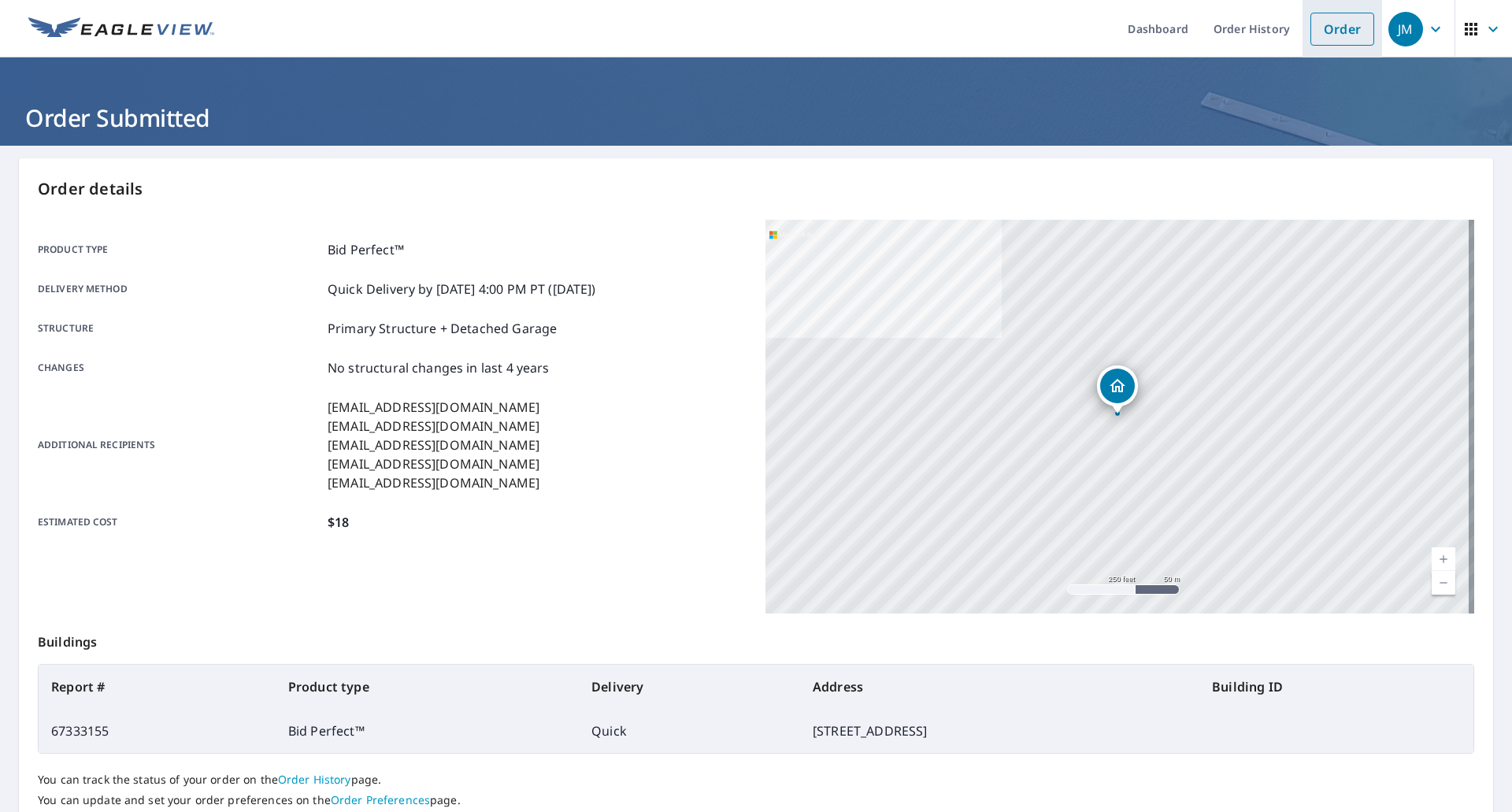
click at [1321, 29] on link "Order" at bounding box center [1342, 29] width 64 height 33
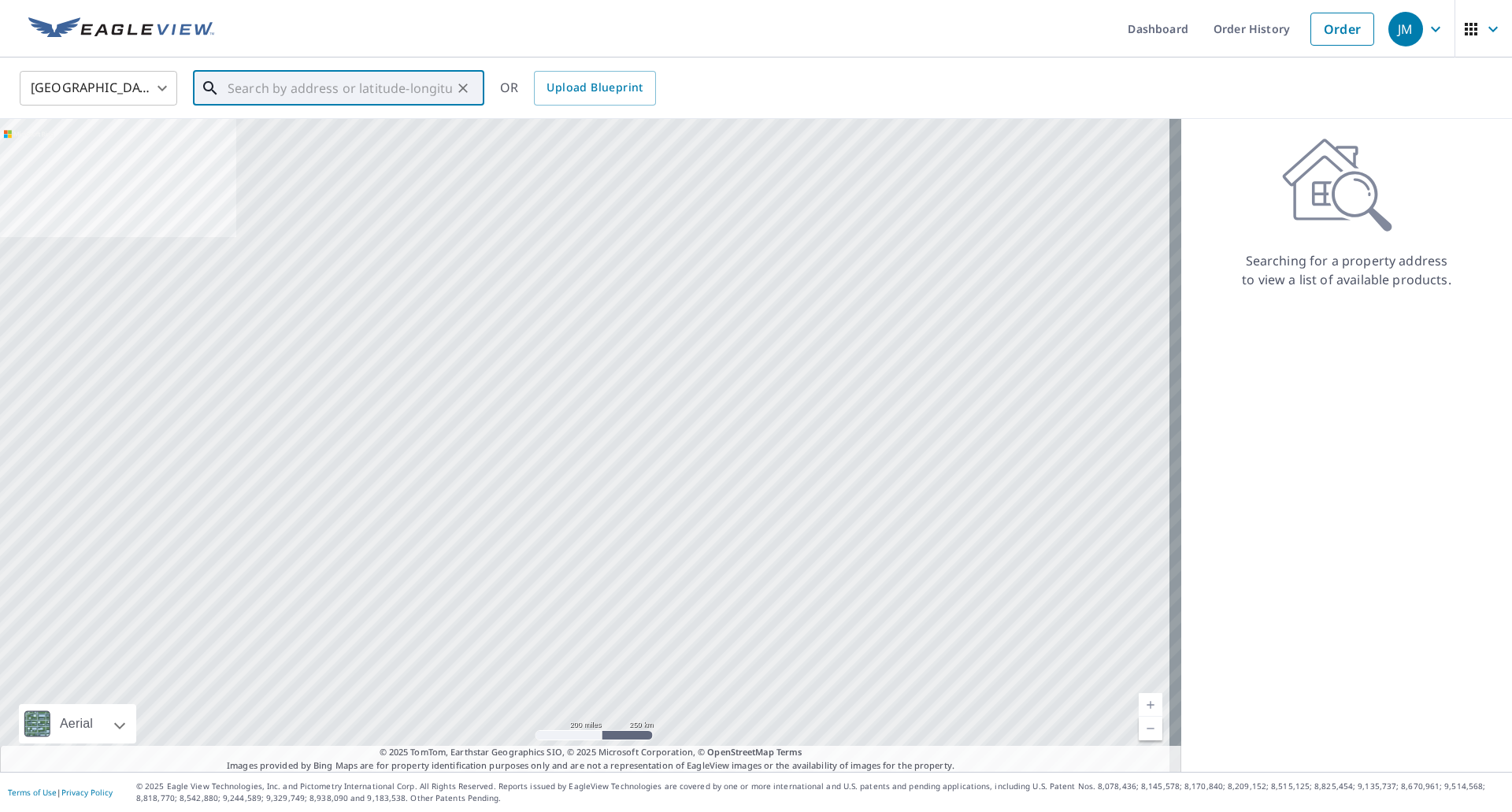
click at [338, 85] on input "text" at bounding box center [340, 88] width 224 height 44
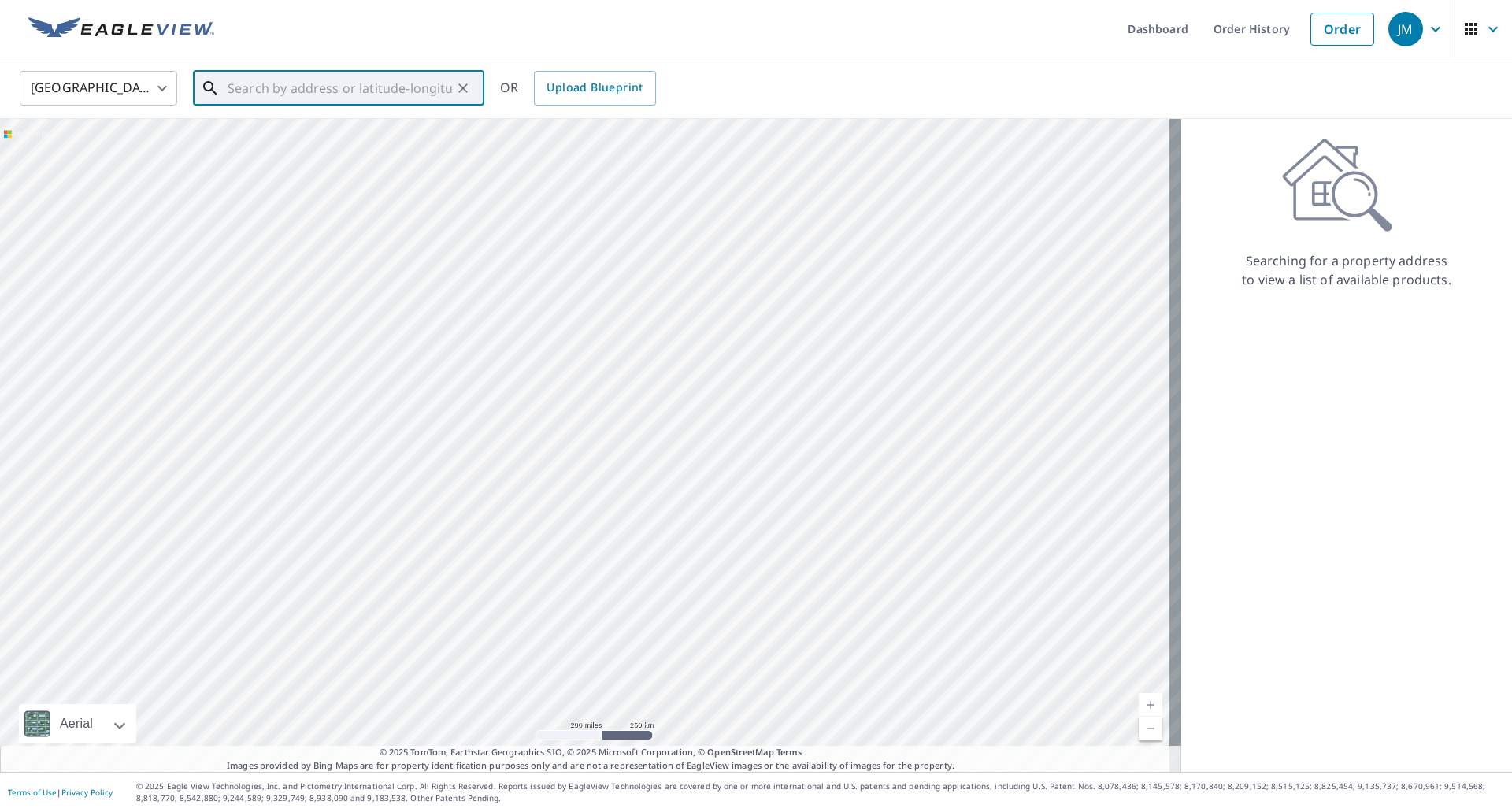
paste input "[STREET_ADDRESS]"
click at [319, 145] on p "[GEOGRAPHIC_DATA]" at bounding box center [347, 151] width 247 height 16
type input "[STREET_ADDRESS][PERSON_NAME]"
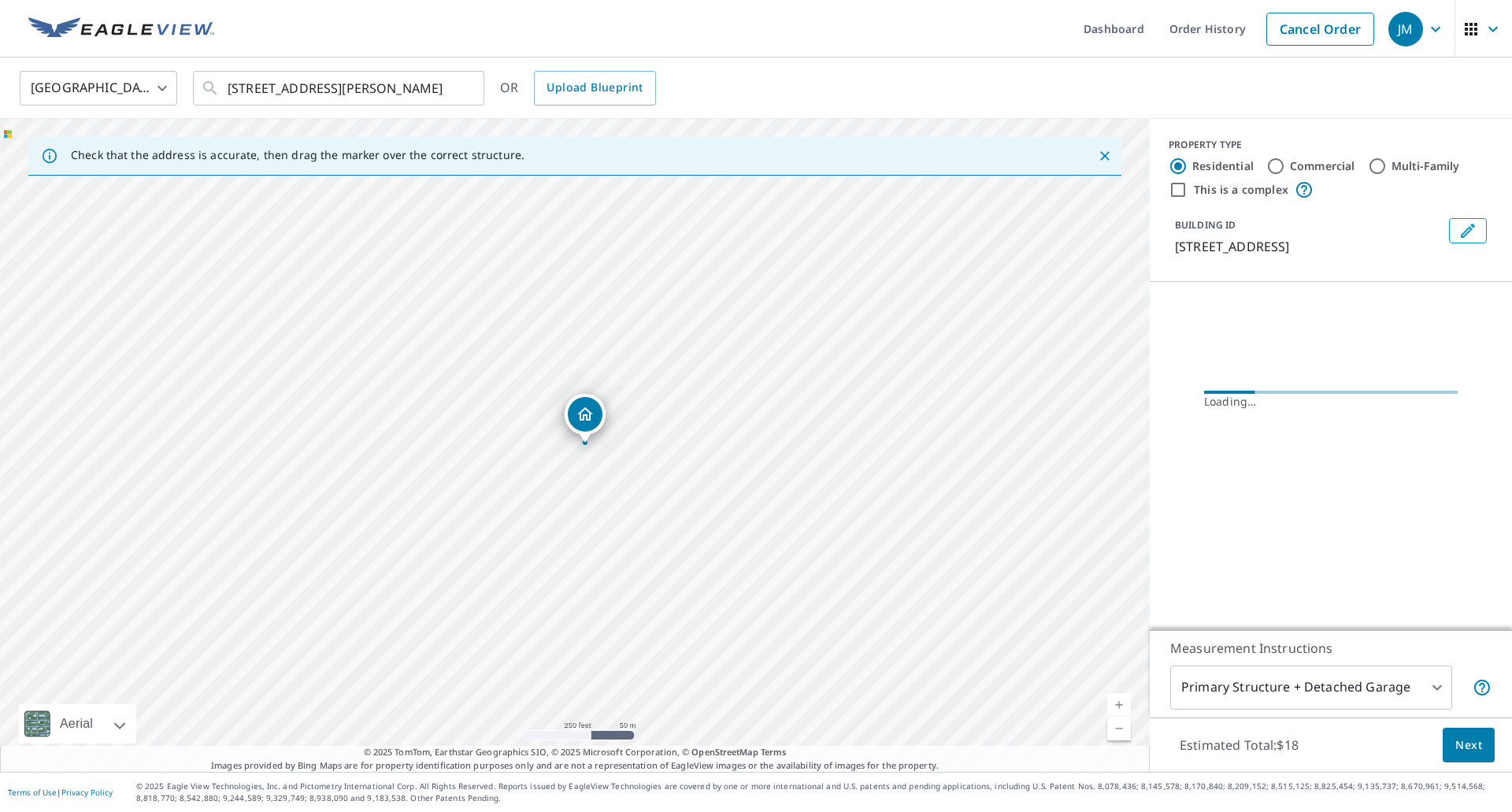
scroll to position [0, 0]
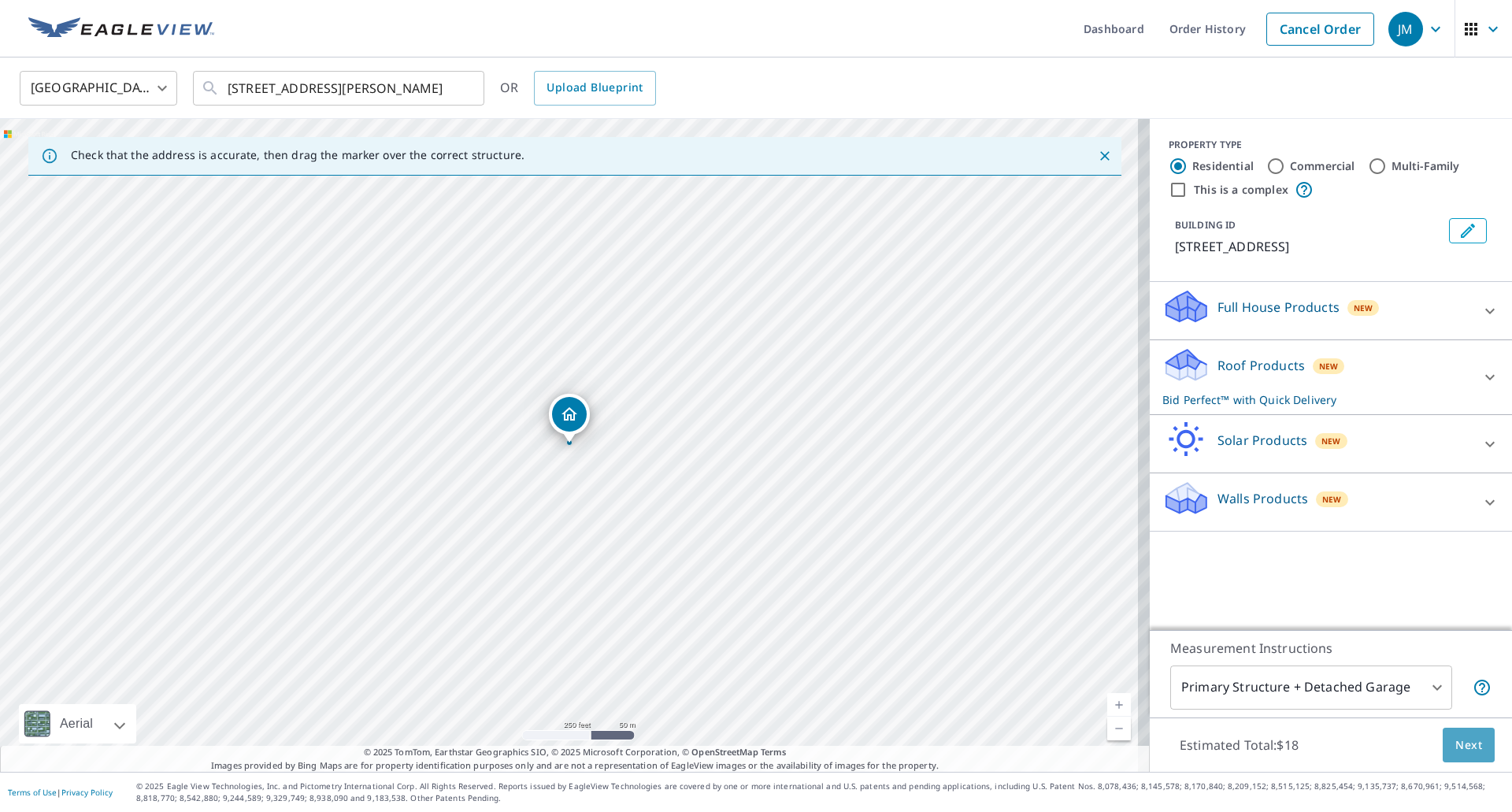
click at [1450, 733] on button "Next" at bounding box center [1468, 745] width 52 height 36
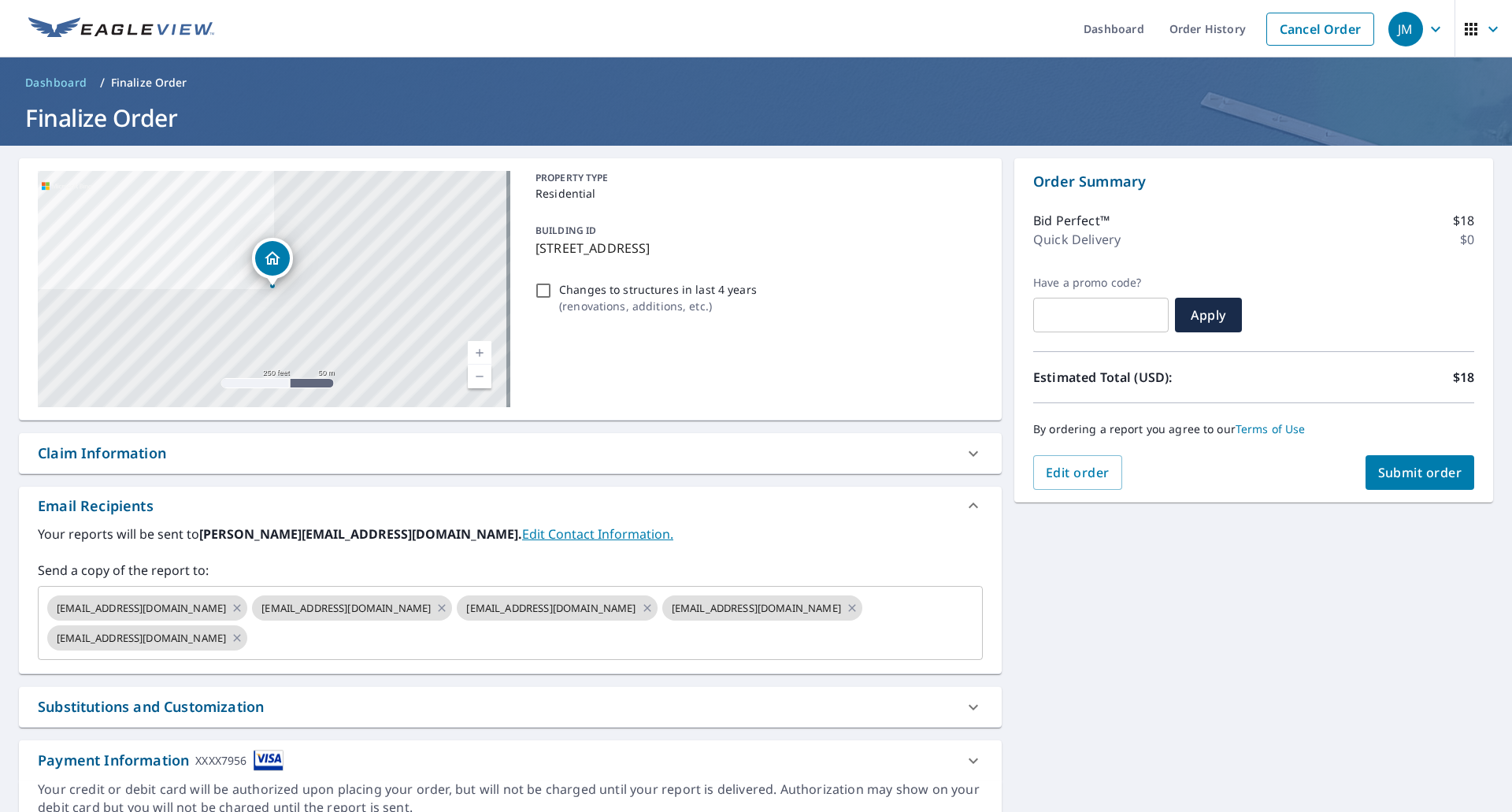
click at [116, 437] on div "Claim Information" at bounding box center [510, 453] width 983 height 40
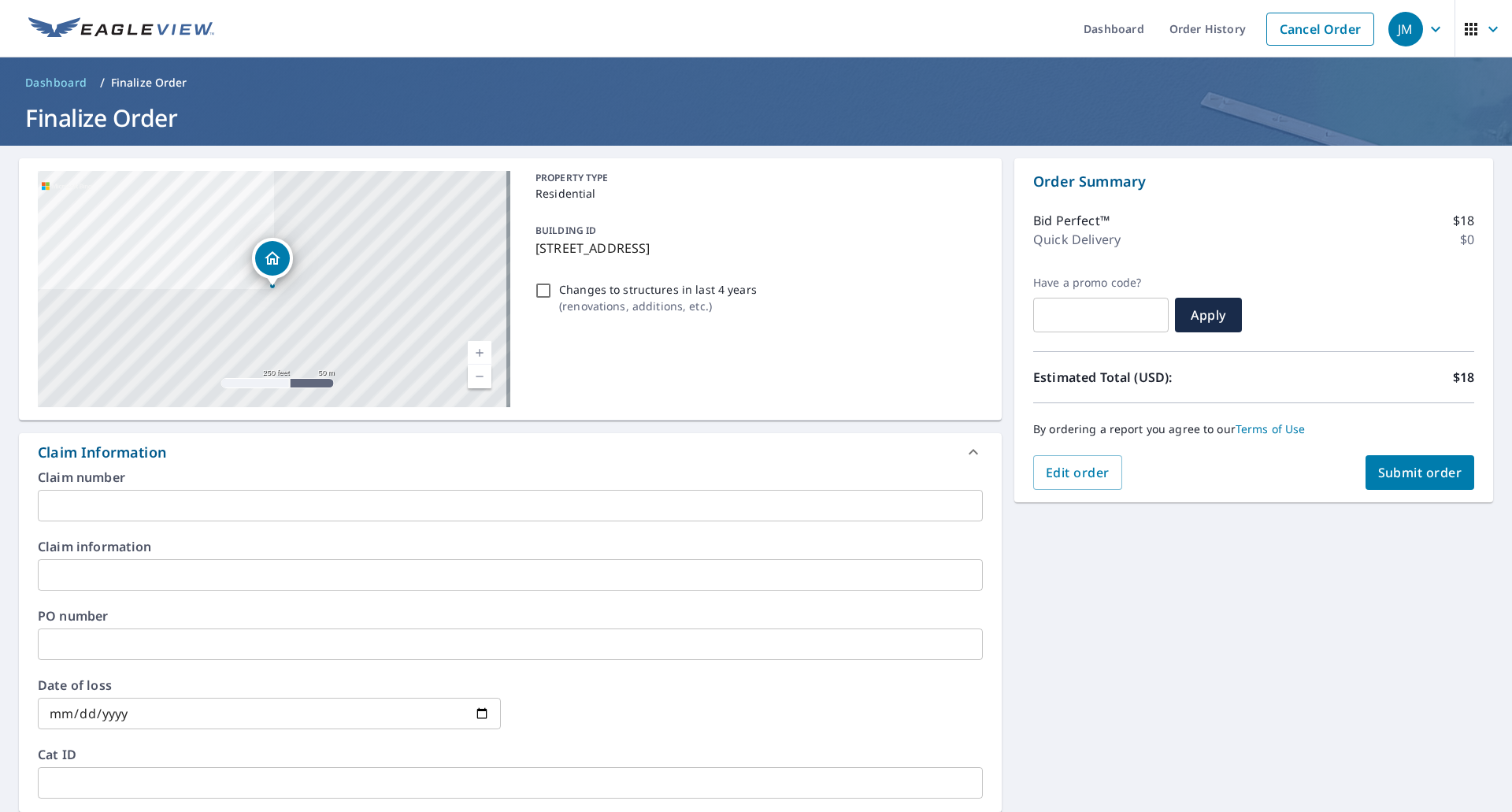
click at [108, 500] on input "text" at bounding box center [510, 505] width 945 height 32
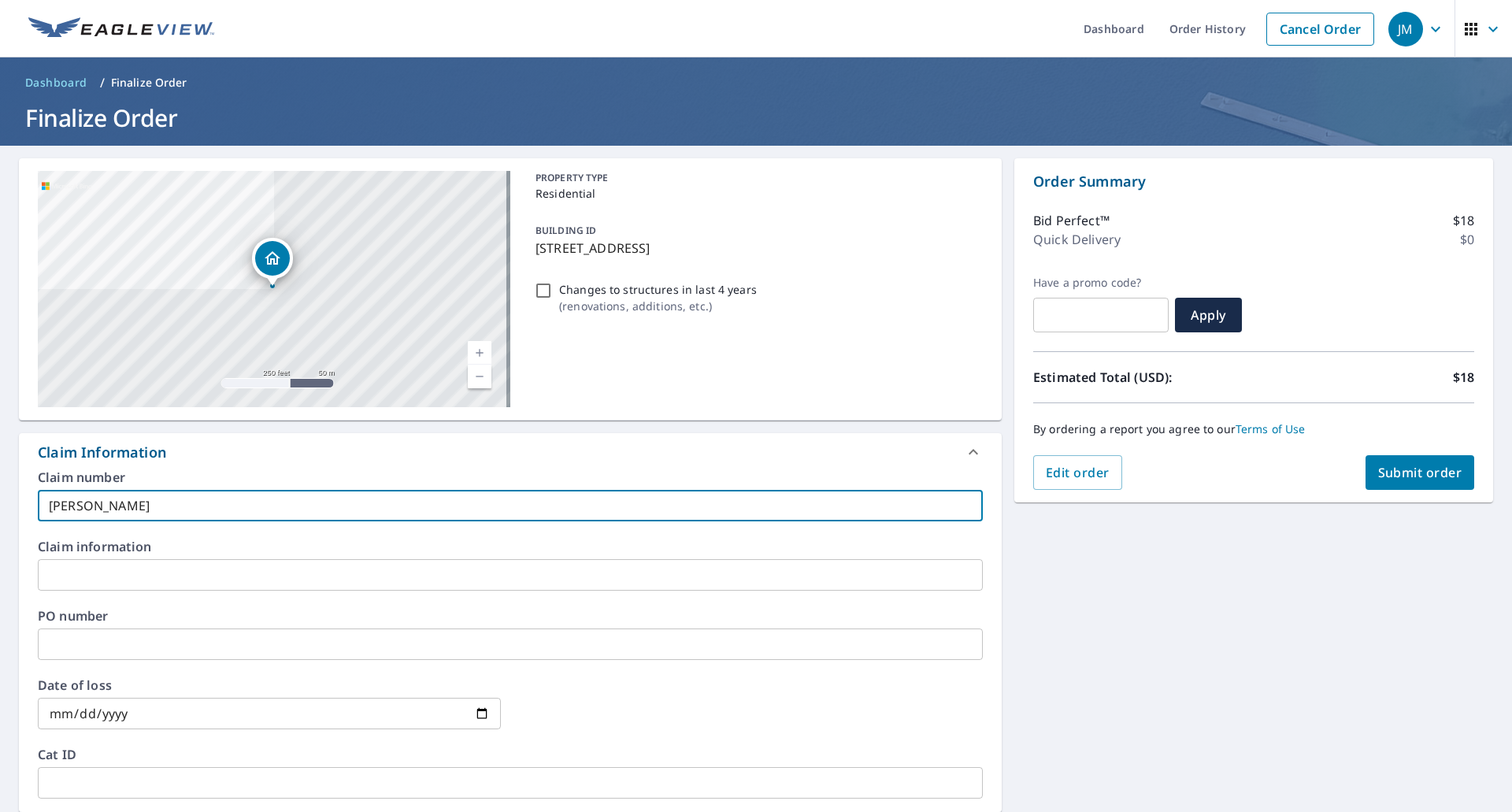
type input "[PERSON_NAME]"
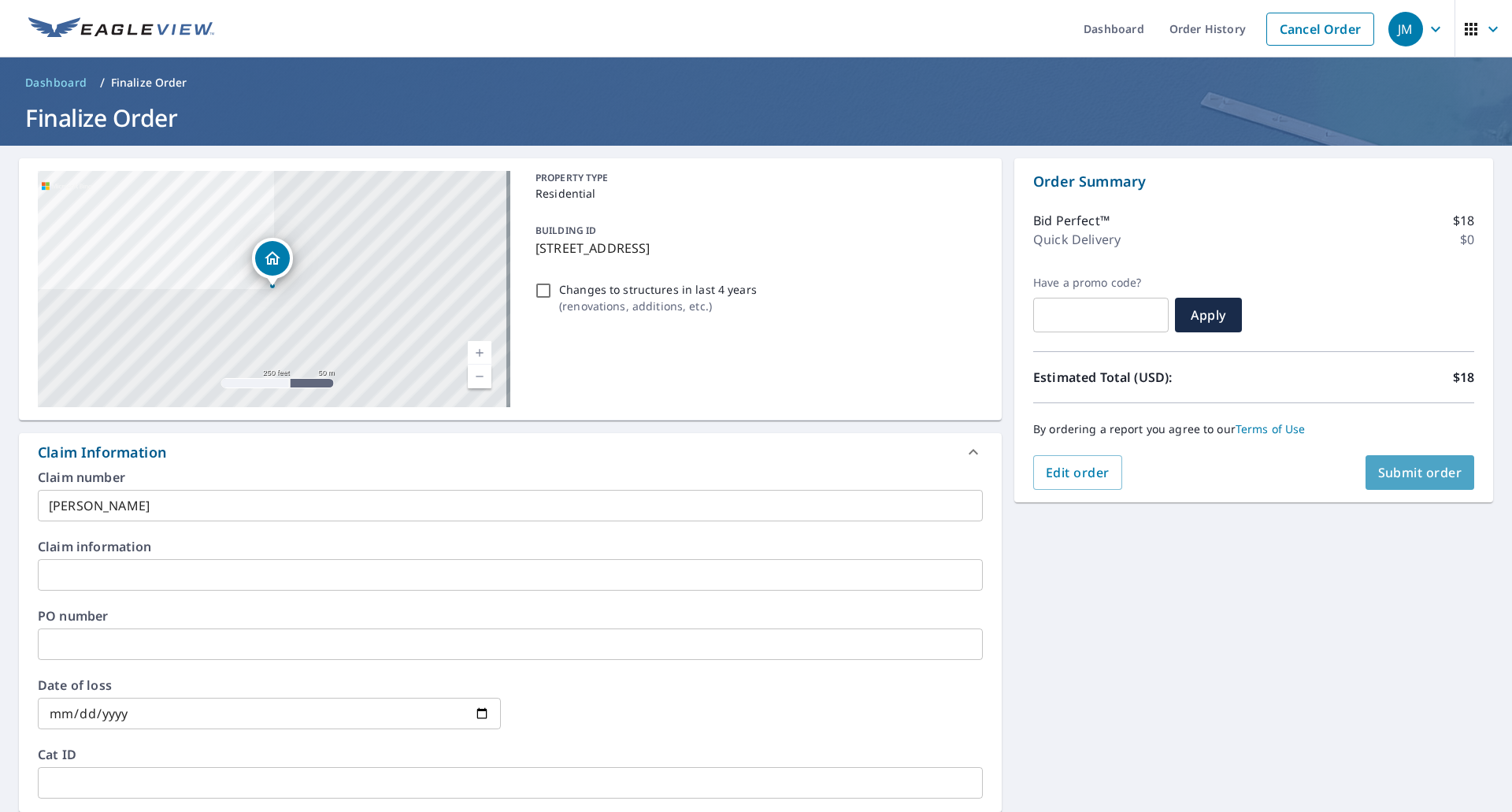
click at [1424, 466] on span "Submit order" at bounding box center [1420, 472] width 84 height 17
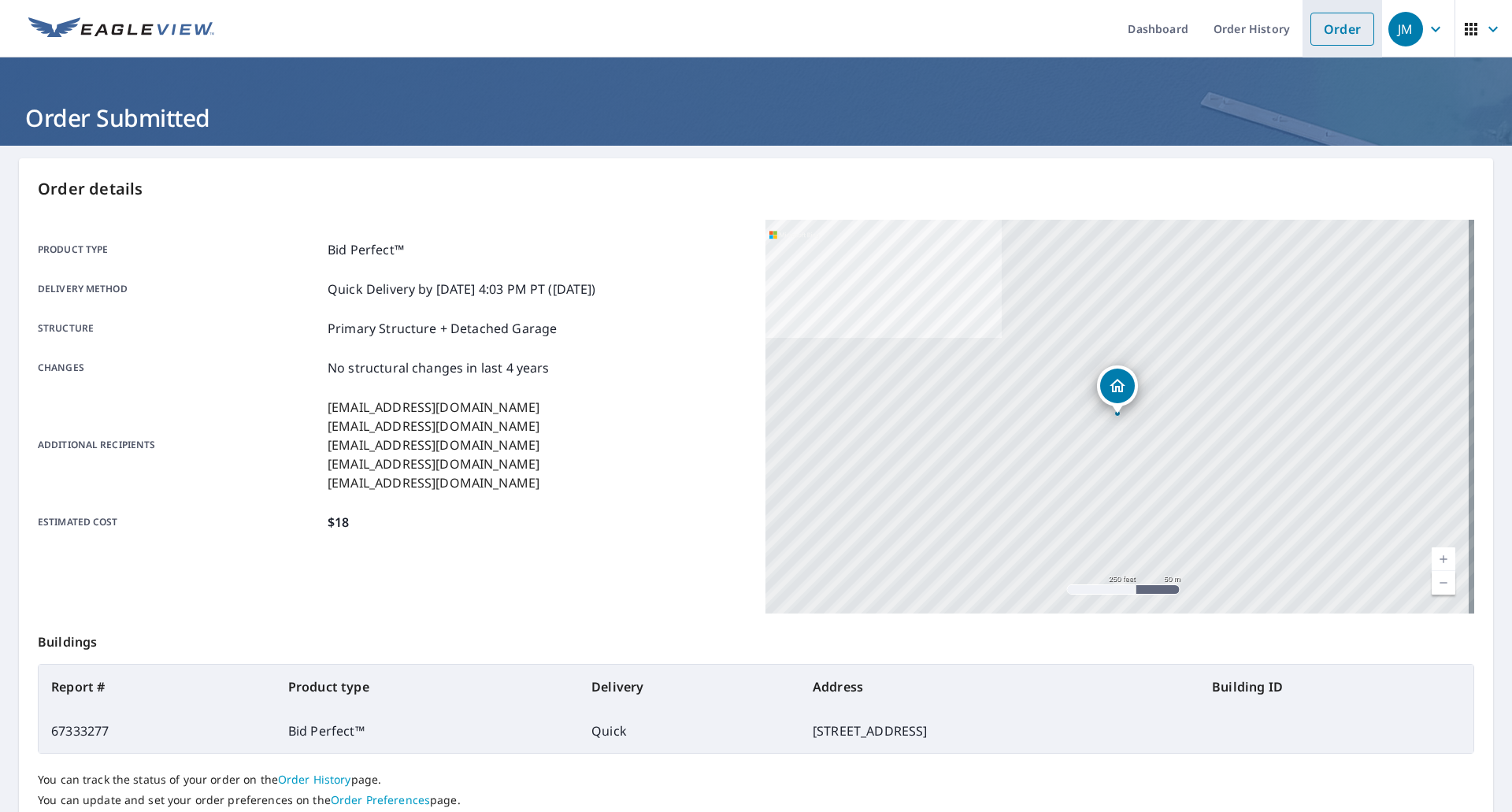
click at [1310, 29] on link "Order" at bounding box center [1342, 29] width 64 height 33
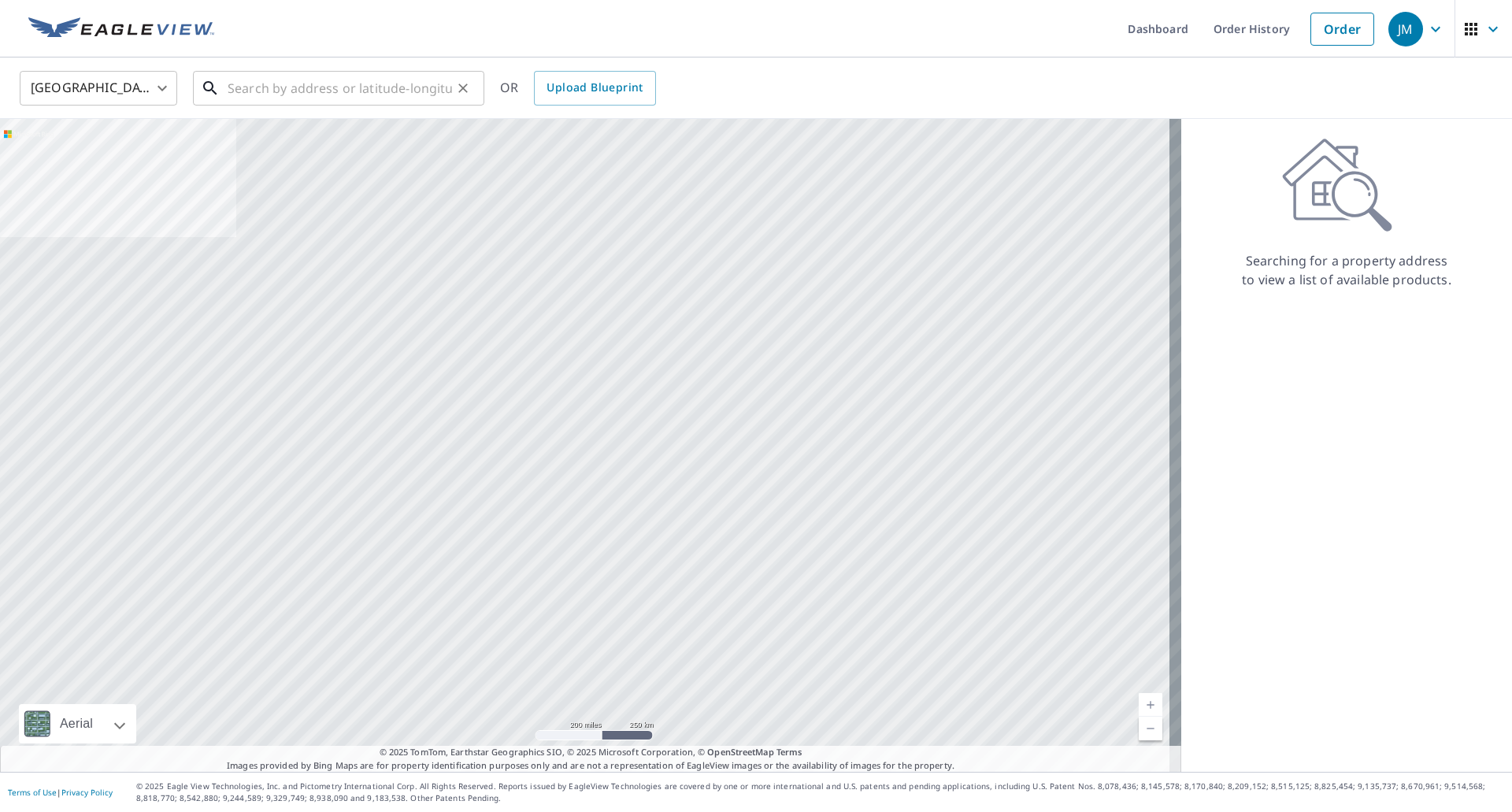
click at [382, 85] on input "text" at bounding box center [340, 88] width 224 height 44
paste input "[STREET_ADDRESS][PERSON_NAME]"
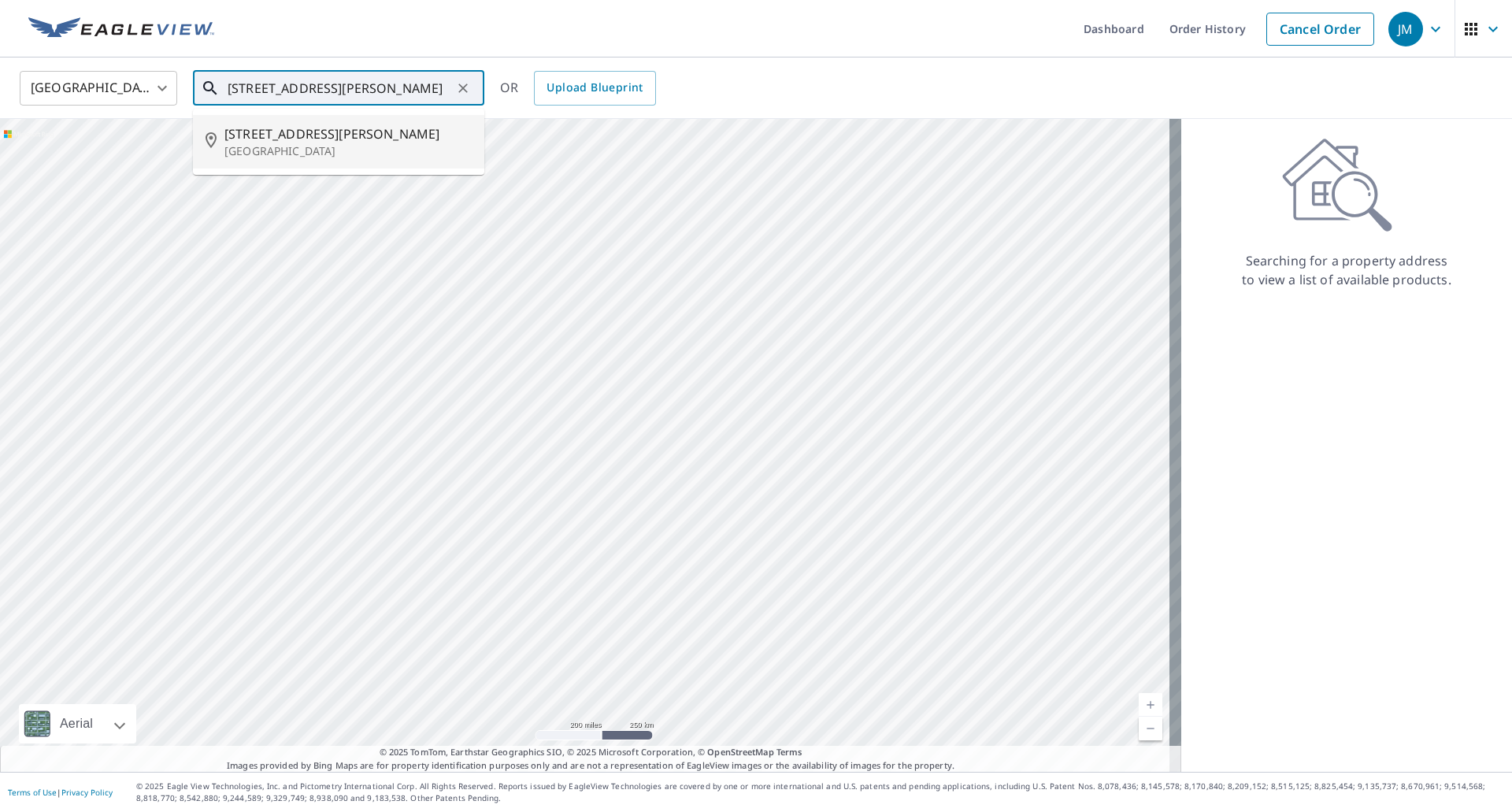
click at [251, 139] on span "[STREET_ADDRESS][PERSON_NAME]" at bounding box center [347, 133] width 247 height 19
type input "[STREET_ADDRESS][PERSON_NAME]"
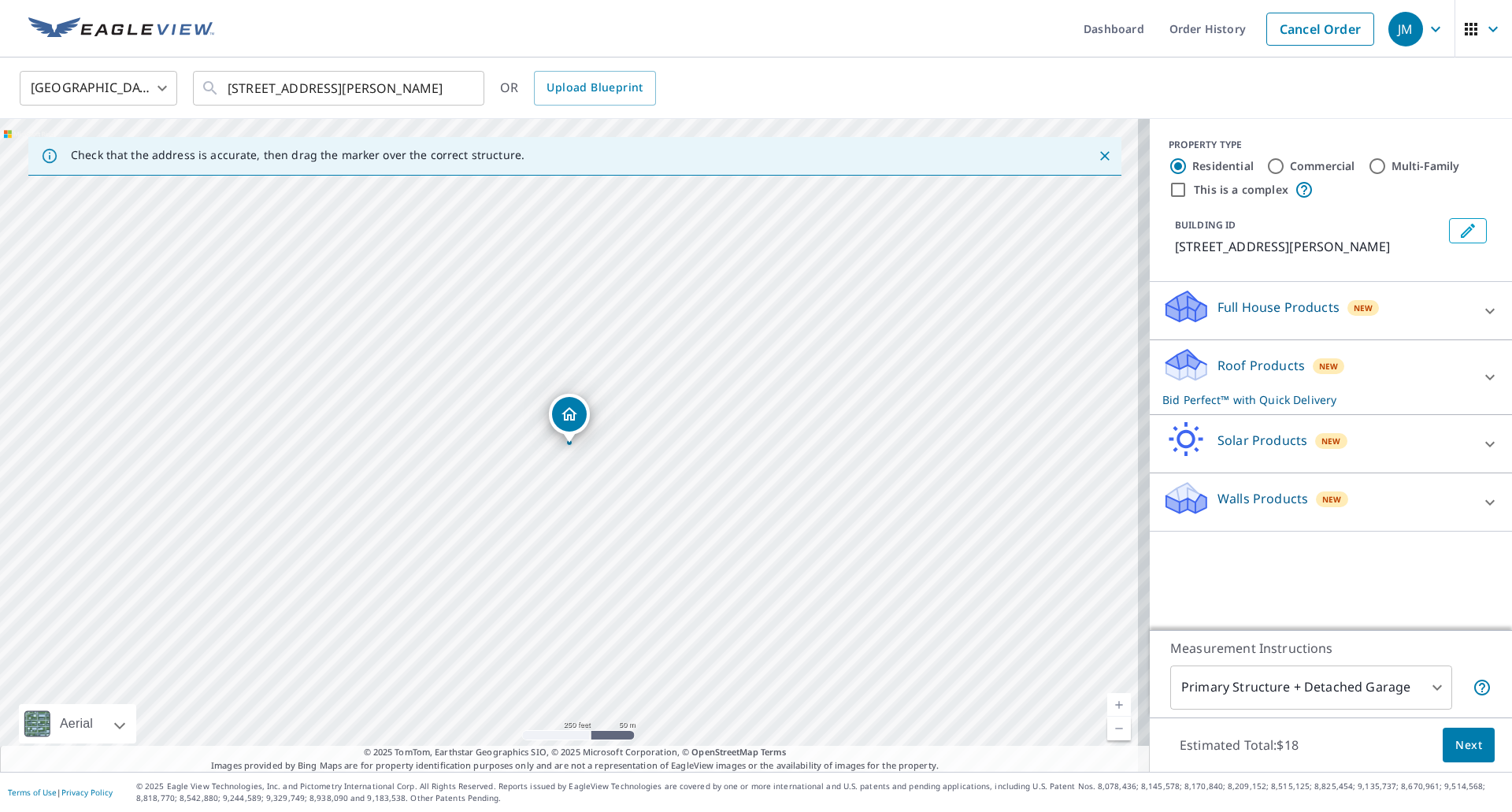
click at [1460, 738] on span "Next" at bounding box center [1468, 745] width 27 height 20
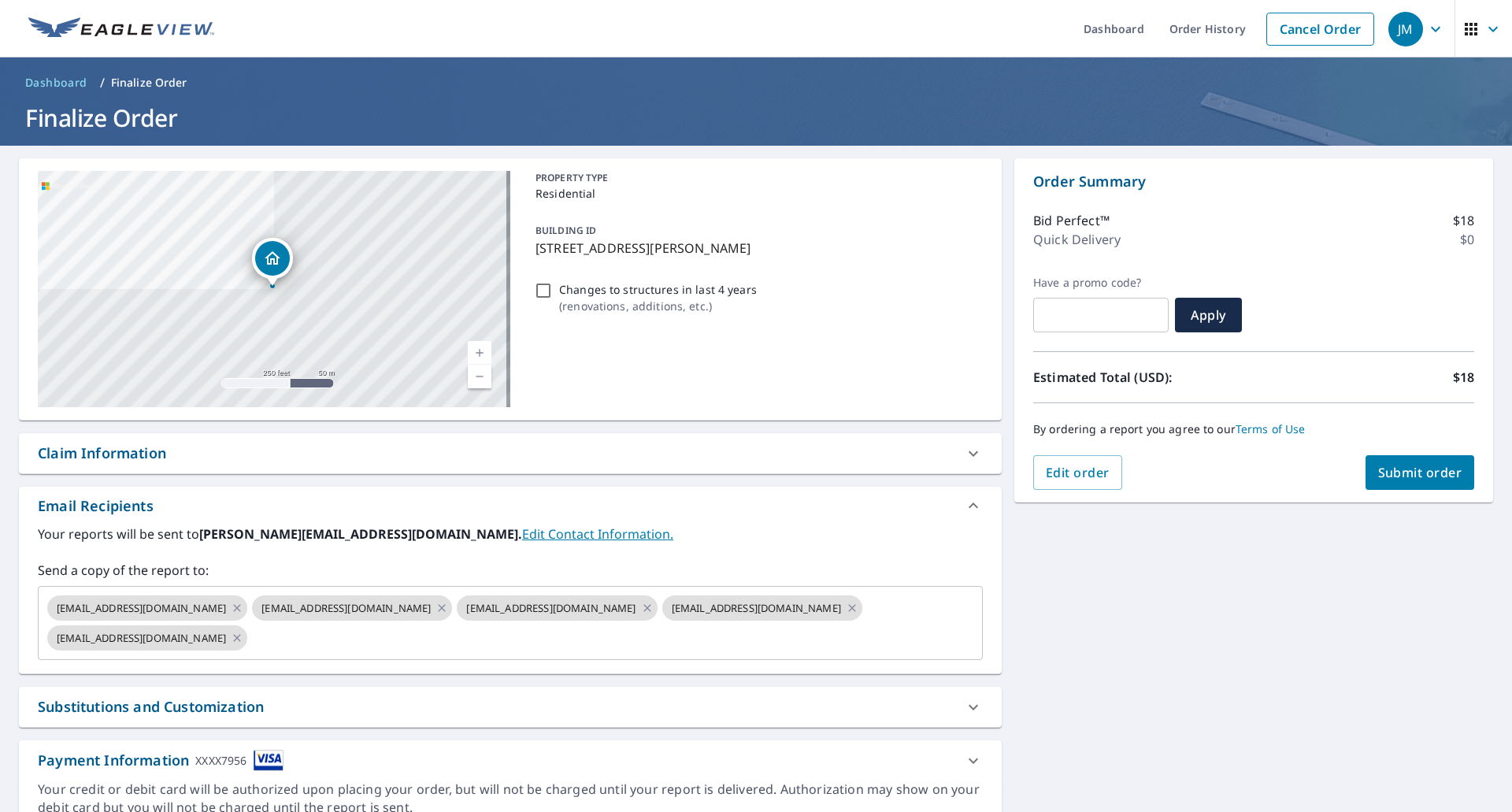
click at [112, 448] on div "Claim Information" at bounding box center [101, 453] width 128 height 21
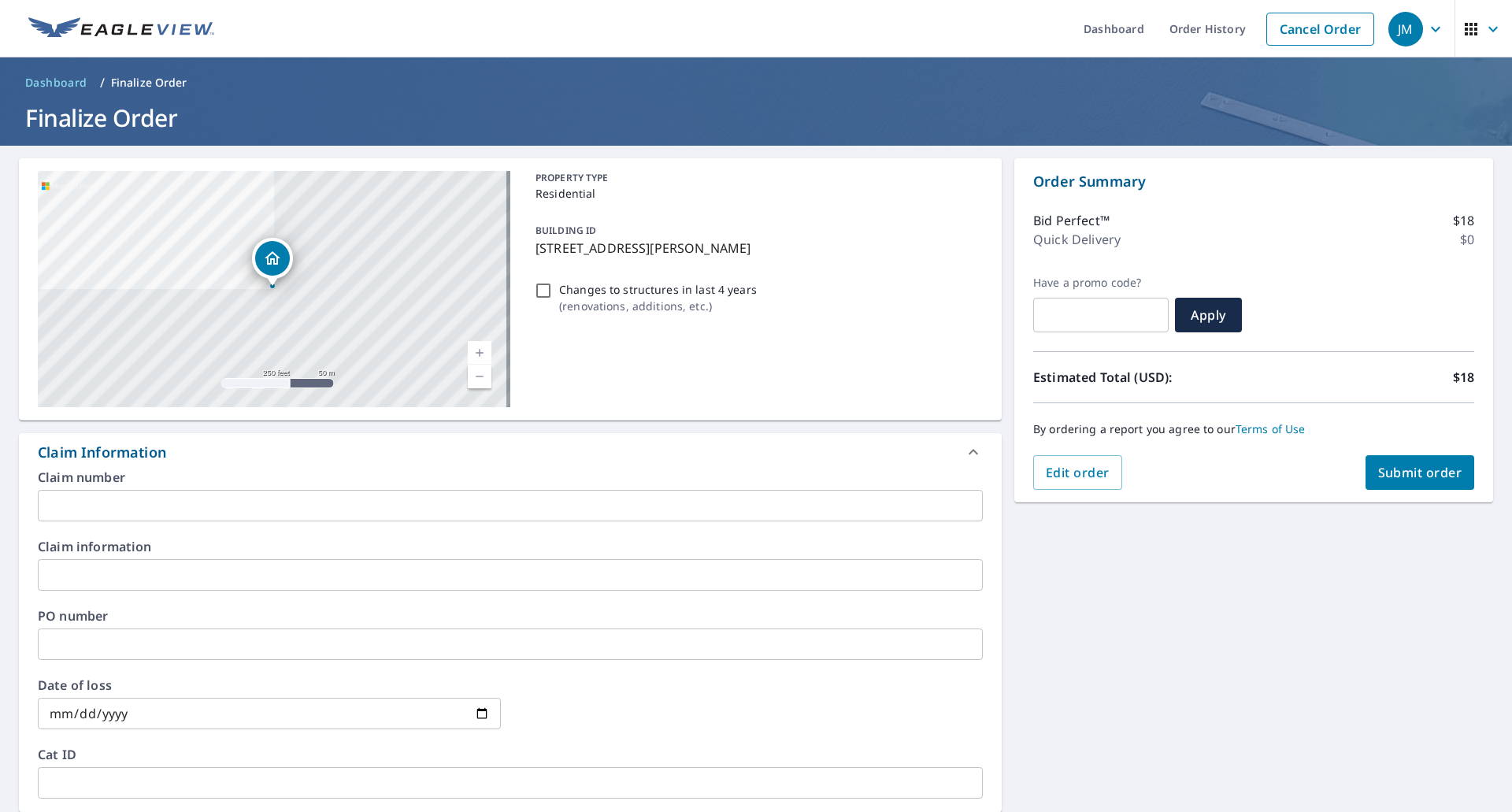
click at [119, 502] on input "text" at bounding box center [510, 505] width 945 height 32
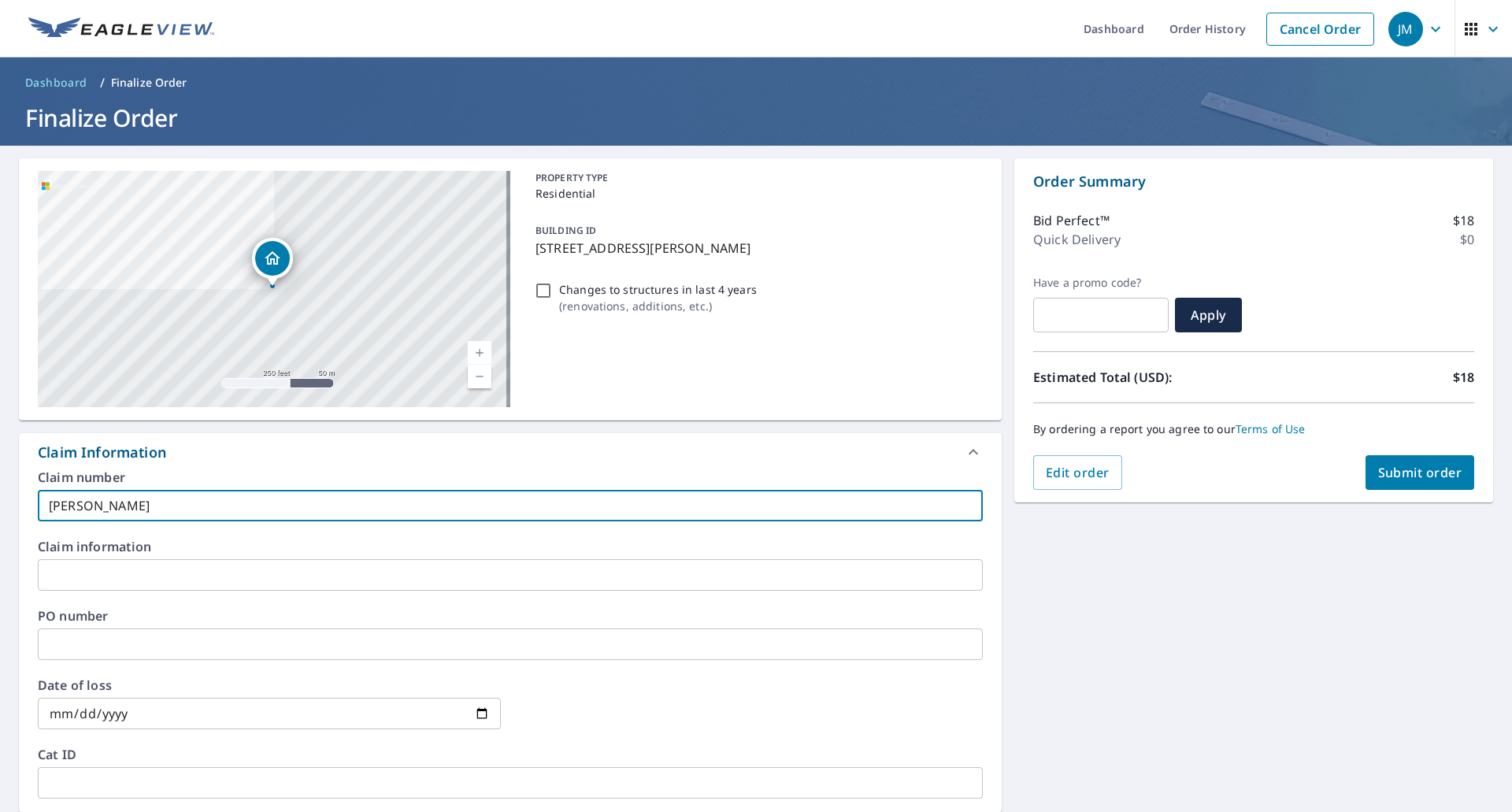
type input "[PERSON_NAME]"
click at [1388, 463] on button "Submit order" at bounding box center [1421, 473] width 109 height 35
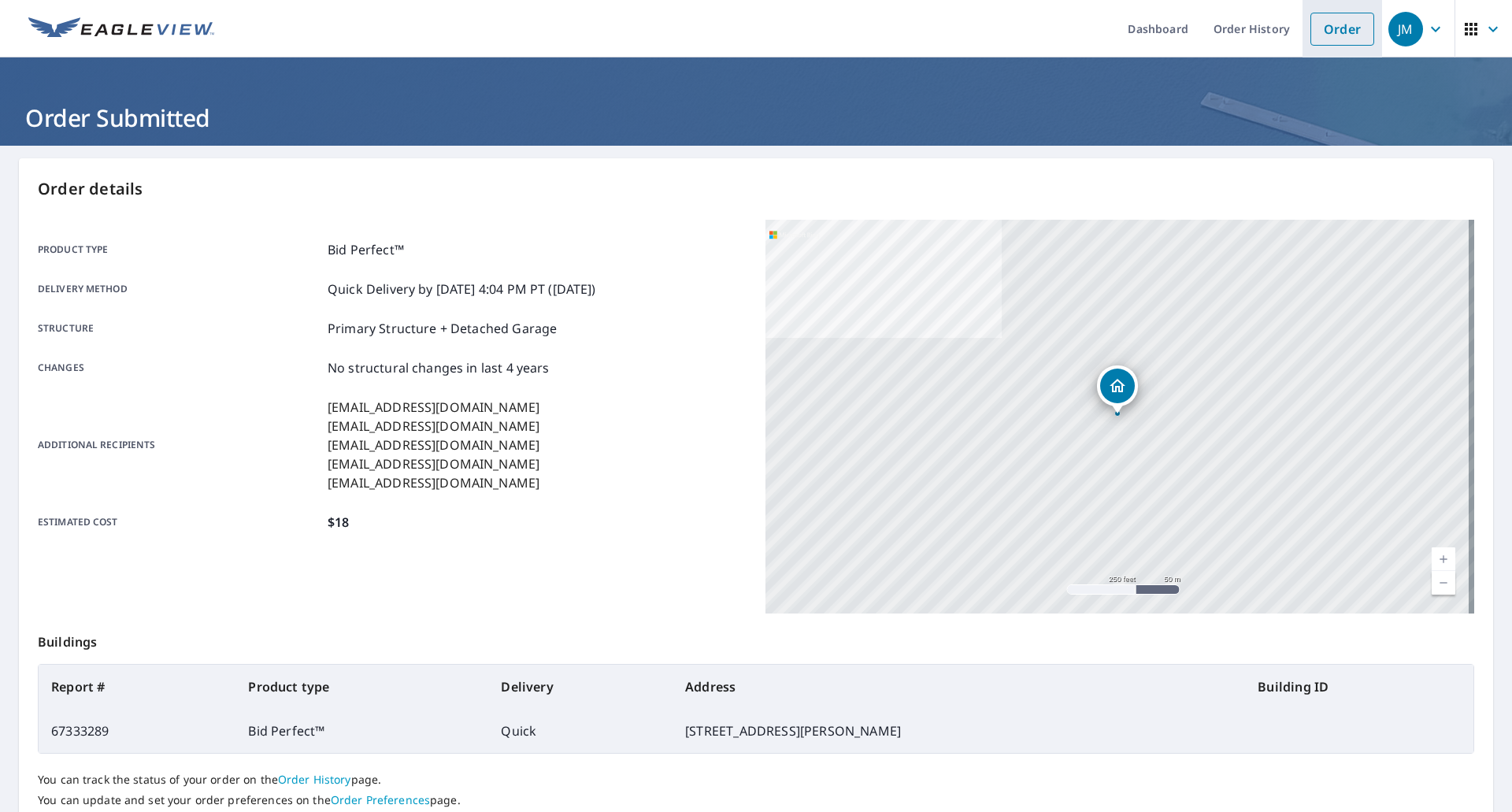
click at [1318, 21] on link "Order" at bounding box center [1342, 29] width 64 height 33
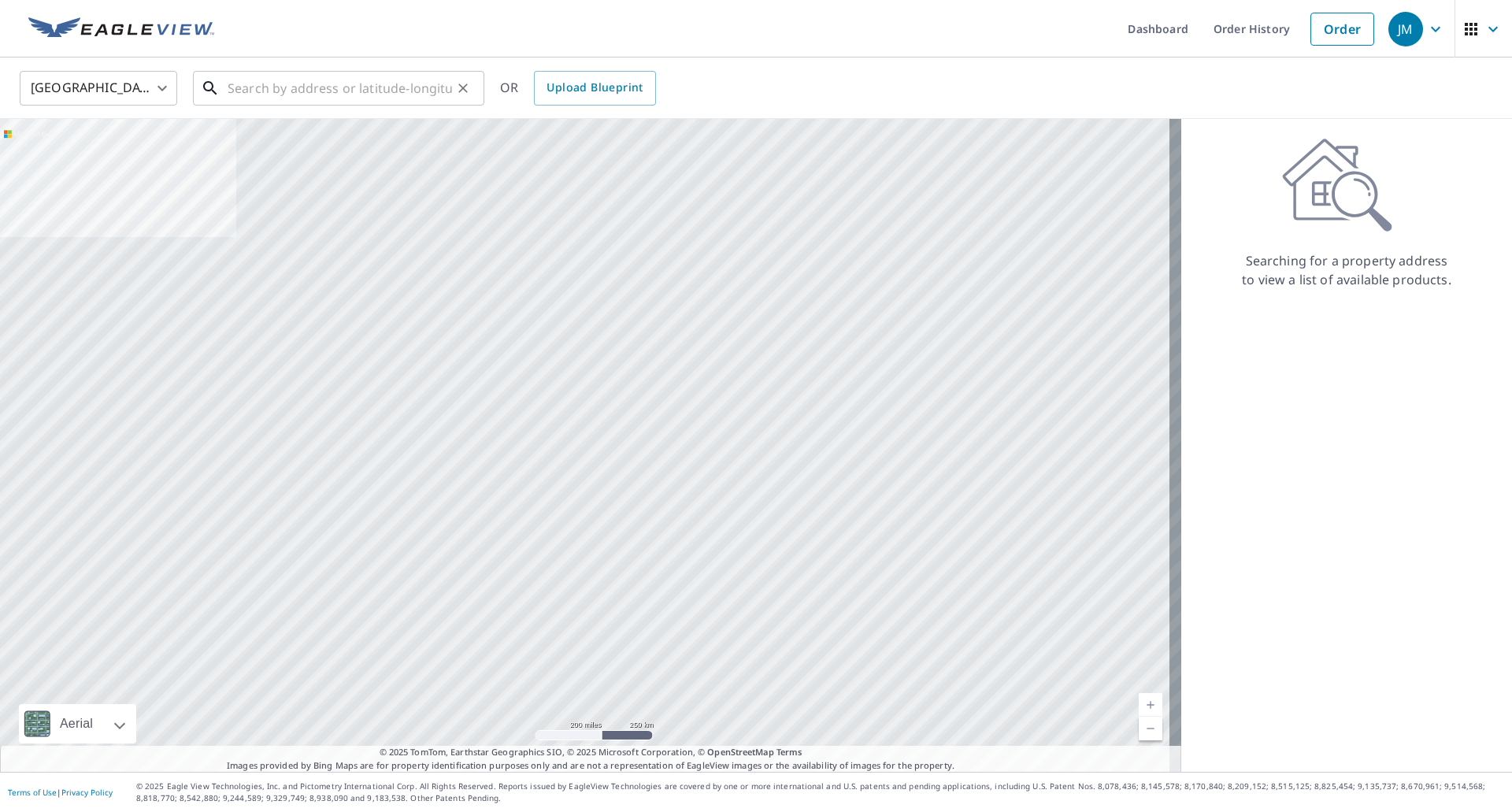
click at [348, 91] on input "text" at bounding box center [340, 88] width 224 height 44
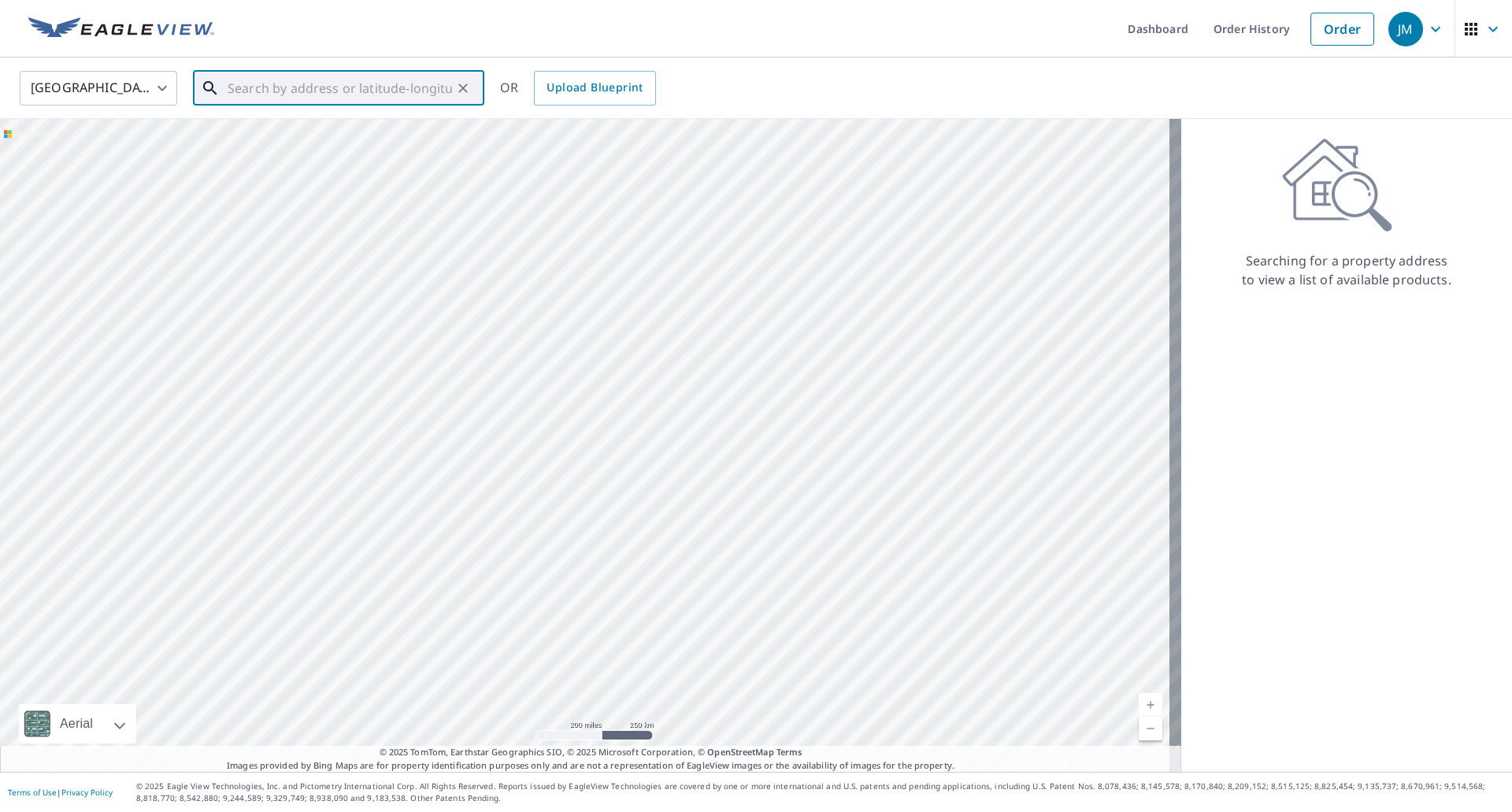
paste input "[STREET_ADDRESS][PERSON_NAME]"
click at [261, 130] on span "[STREET_ADDRESS][PERSON_NAME]" at bounding box center [347, 133] width 247 height 19
type input "[STREET_ADDRESS][PERSON_NAME]"
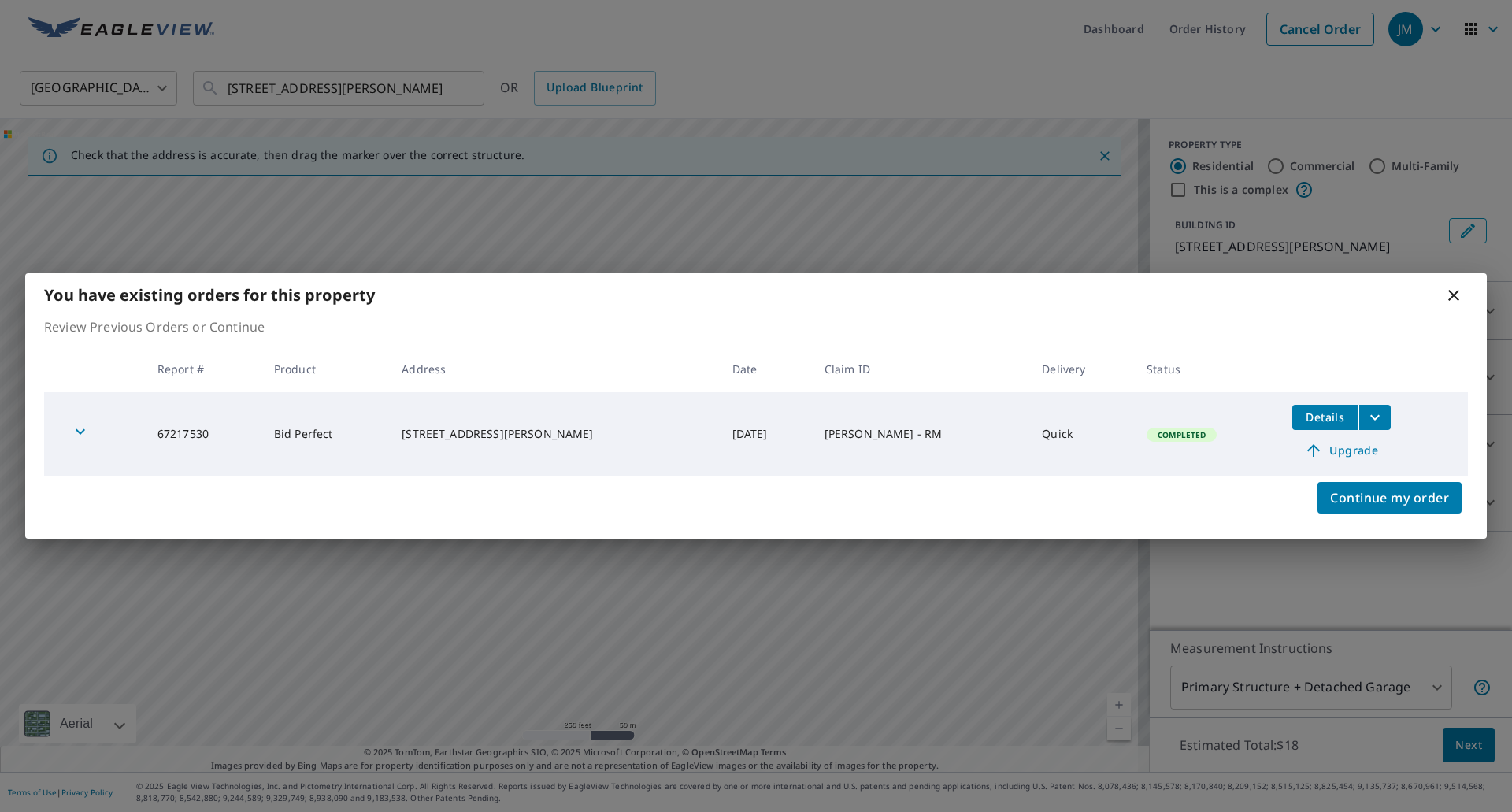
click at [1454, 294] on icon at bounding box center [1453, 295] width 19 height 19
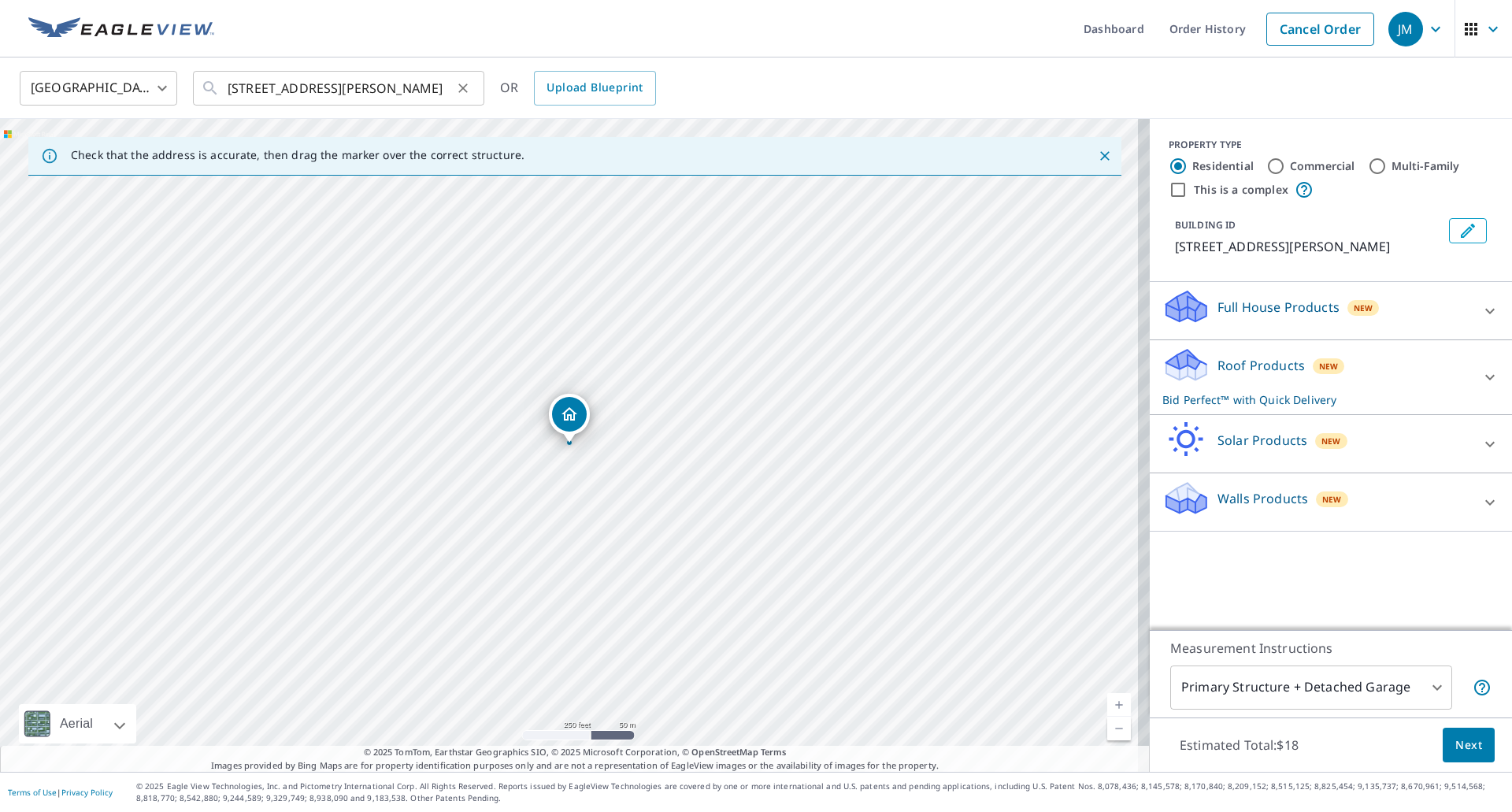
click at [467, 91] on icon "Clear" at bounding box center [464, 88] width 16 height 16
click at [360, 89] on input "text" at bounding box center [340, 88] width 224 height 44
paste input "9472 [GEOGRAPHIC_DATA] [STREET_ADDRESS]"
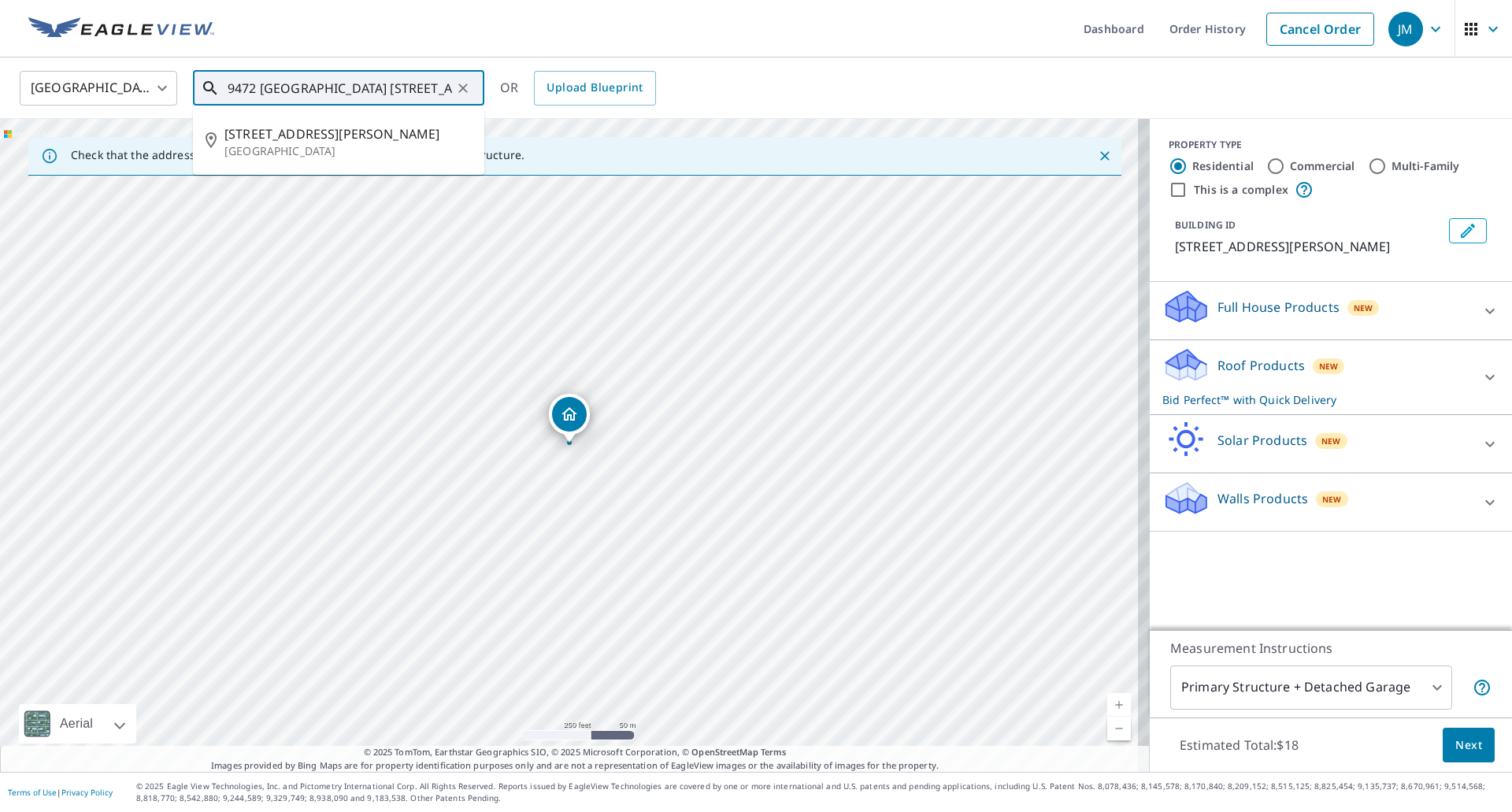
scroll to position [0, 85]
drag, startPoint x: 368, startPoint y: 91, endPoint x: 299, endPoint y: 93, distance: 69.0
click at [299, 93] on input "9472 [GEOGRAPHIC_DATA] [STREET_ADDRESS]" at bounding box center [340, 88] width 224 height 44
click at [279, 143] on p "[GEOGRAPHIC_DATA]" at bounding box center [347, 151] width 247 height 16
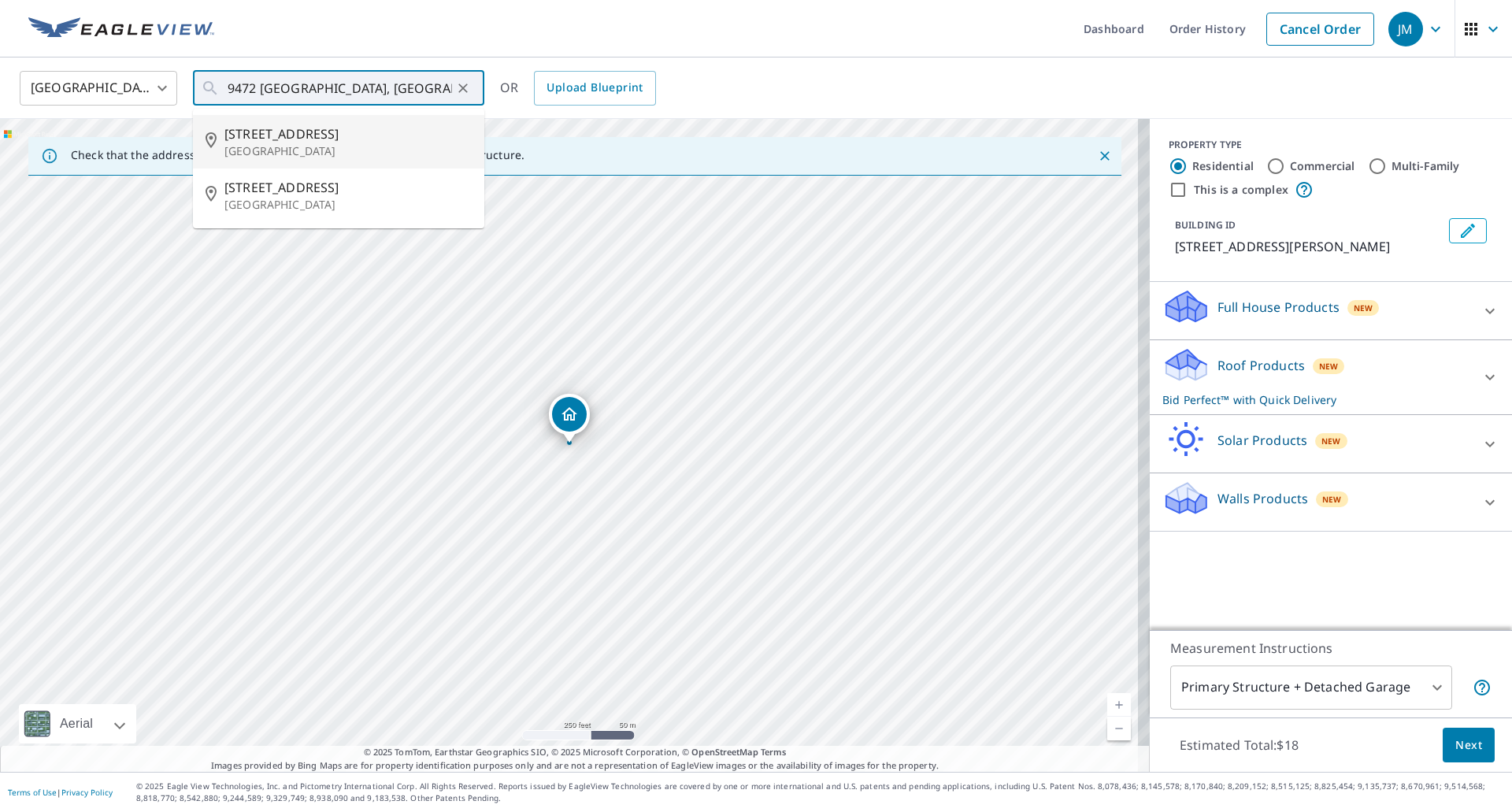
type input "[STREET_ADDRESS][PERSON_NAME]"
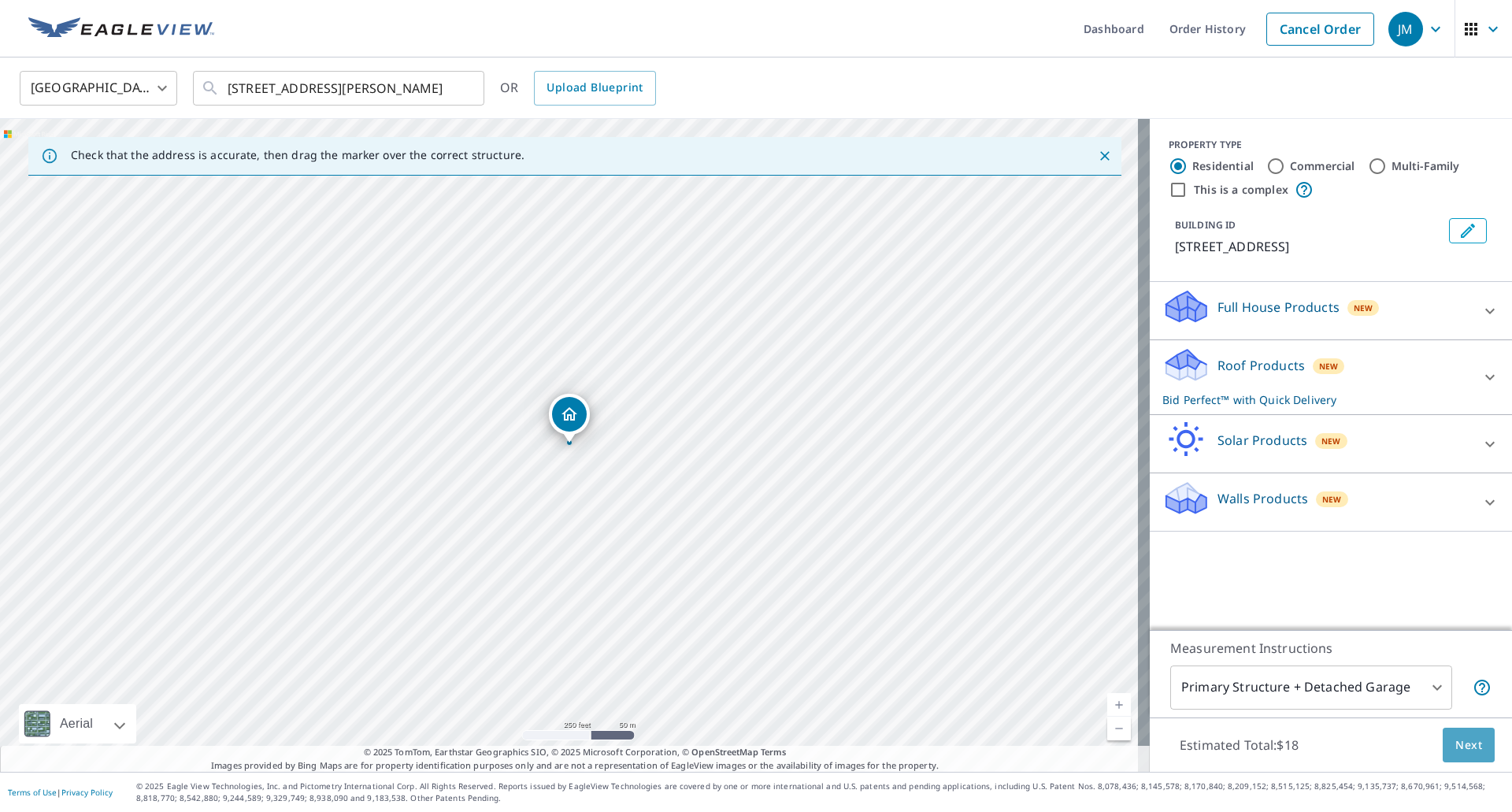
click at [1462, 742] on span "Next" at bounding box center [1468, 745] width 27 height 20
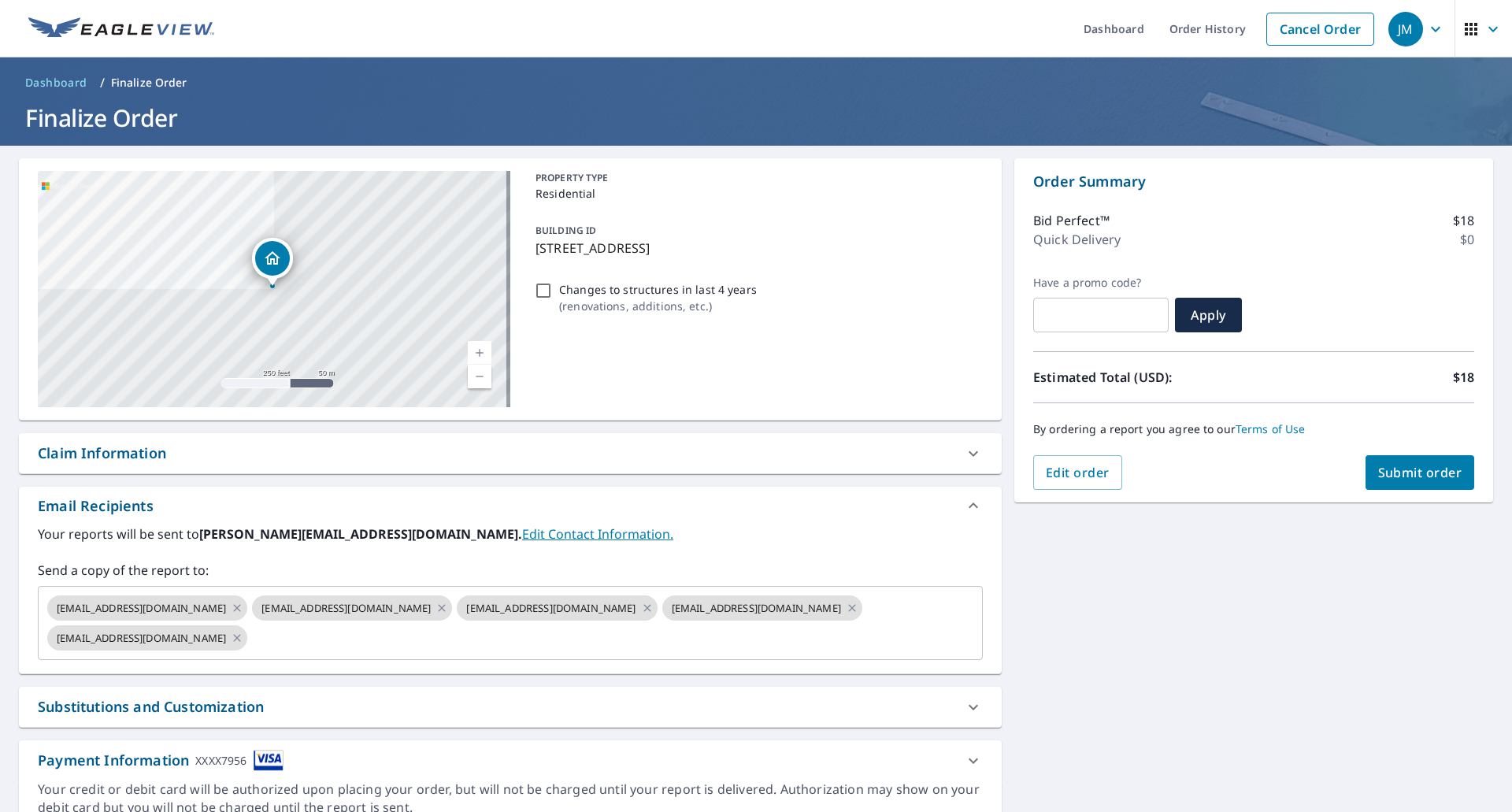
click at [138, 455] on div "Claim Information" at bounding box center [101, 453] width 128 height 21
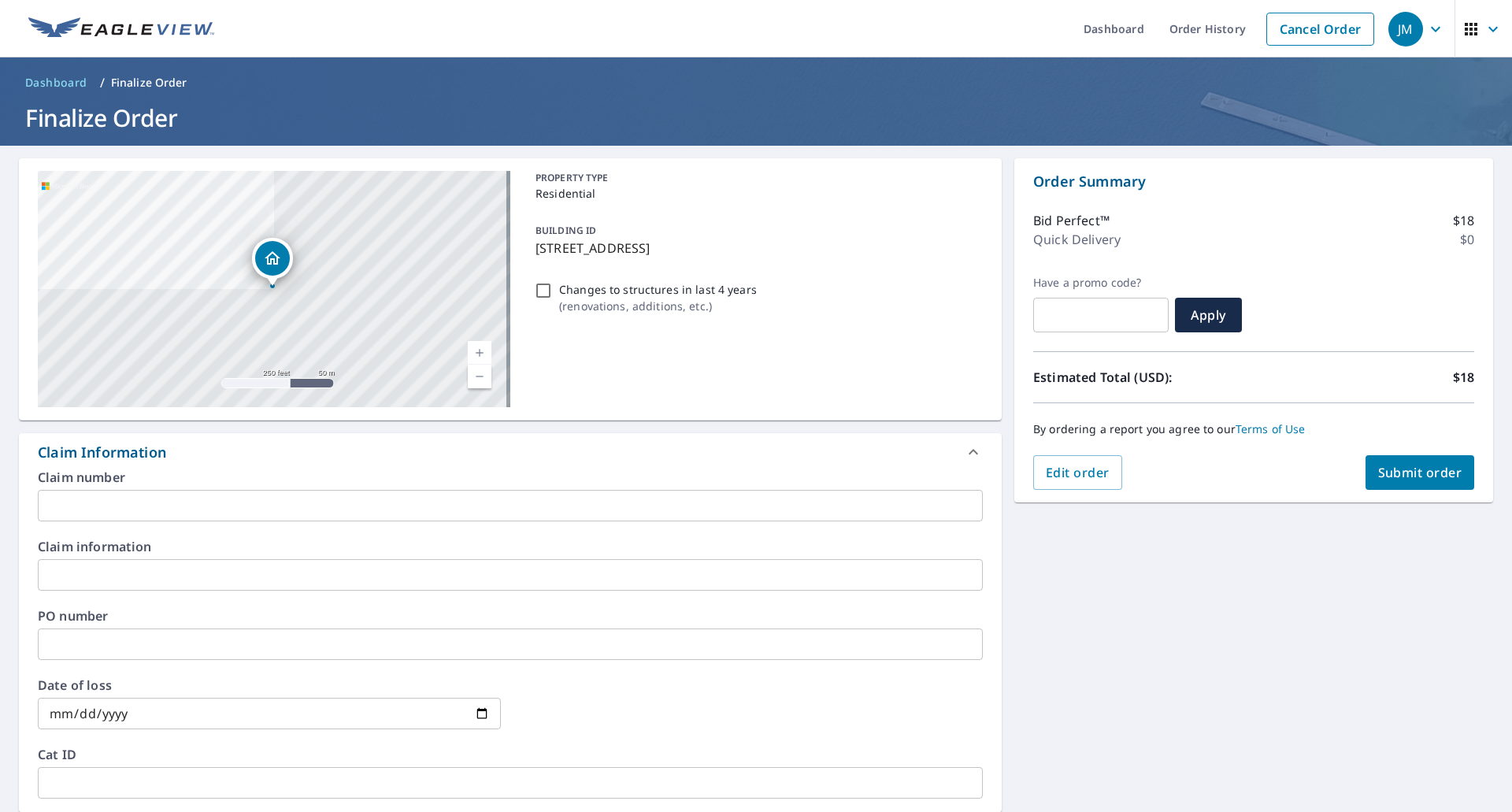
click at [166, 503] on input "text" at bounding box center [510, 505] width 945 height 32
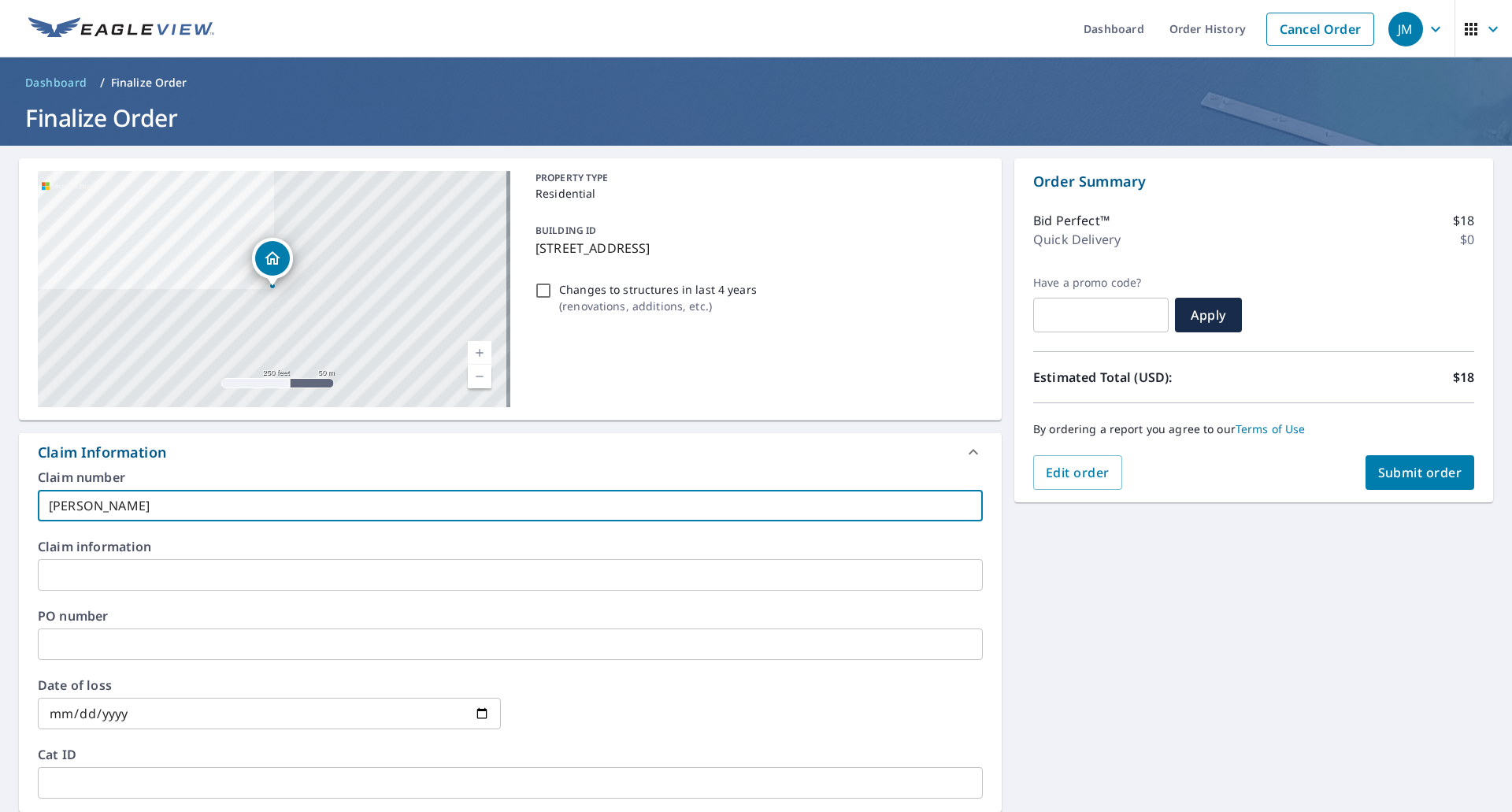
type input "[PERSON_NAME]"
click at [1408, 469] on span "Submit order" at bounding box center [1420, 472] width 84 height 17
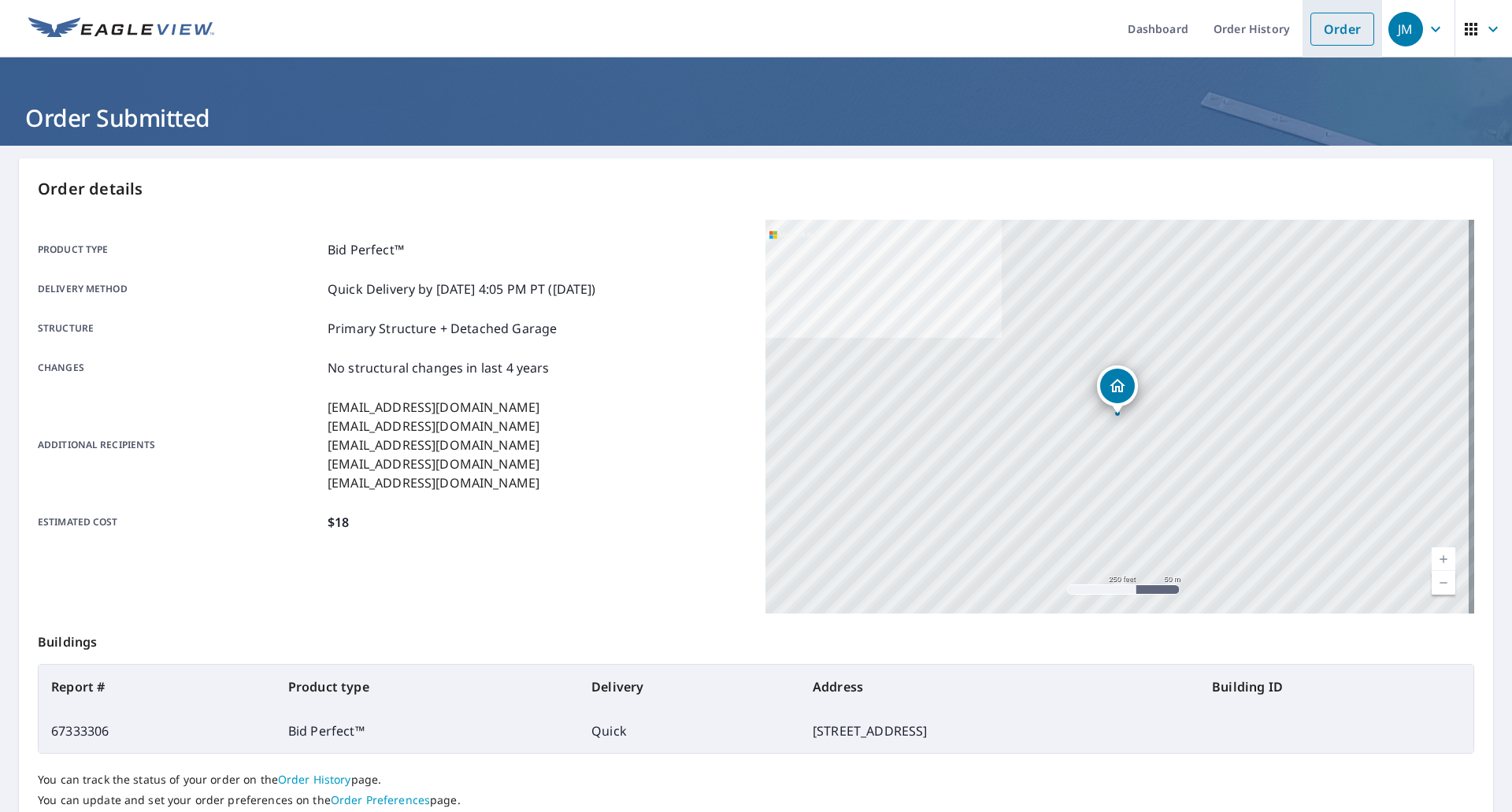
drag, startPoint x: 1335, startPoint y: 26, endPoint x: 1320, endPoint y: 26, distance: 15.0
click at [1332, 26] on link "Order" at bounding box center [1342, 29] width 64 height 33
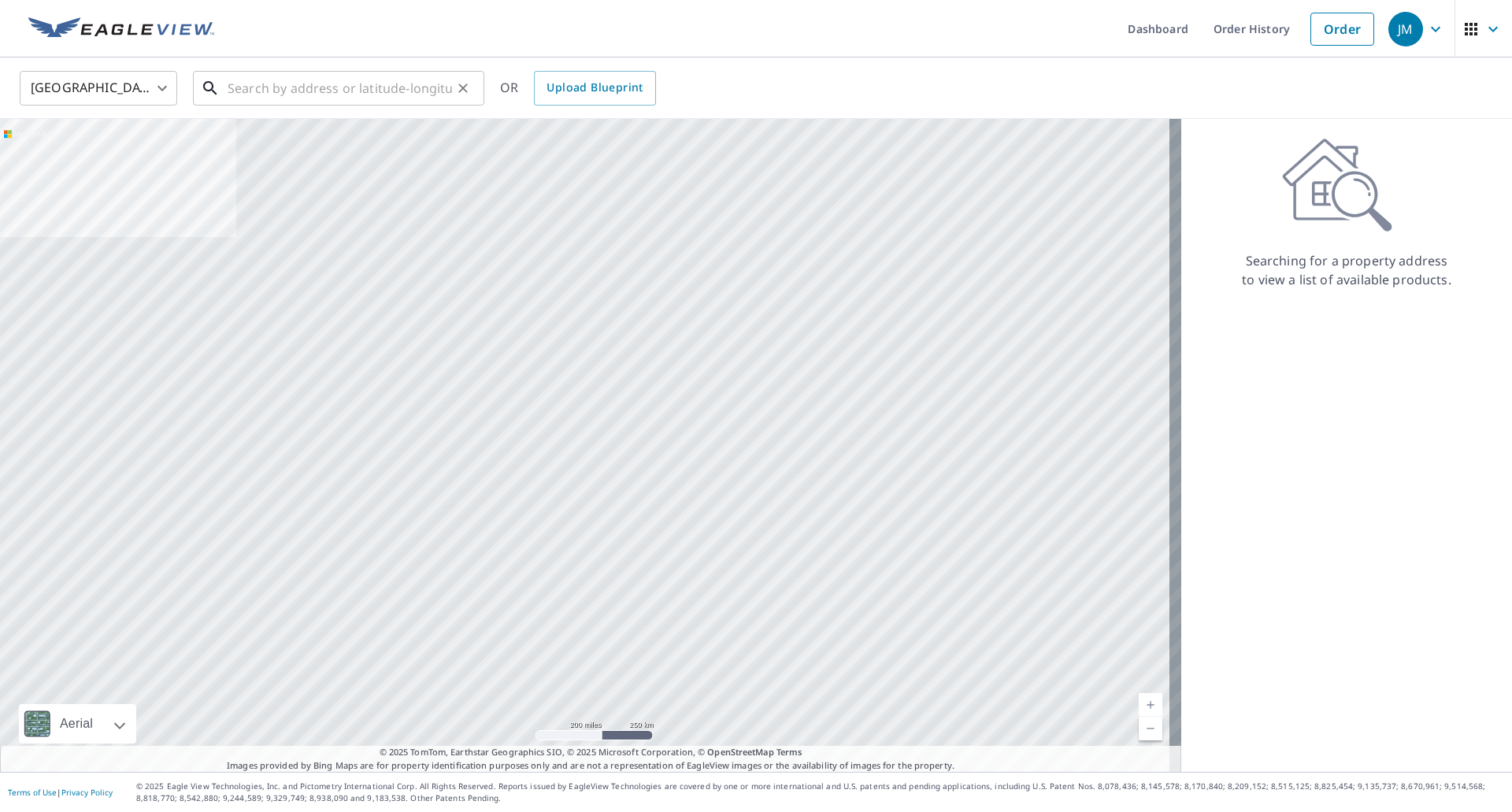
click at [278, 85] on input "text" at bounding box center [340, 88] width 224 height 44
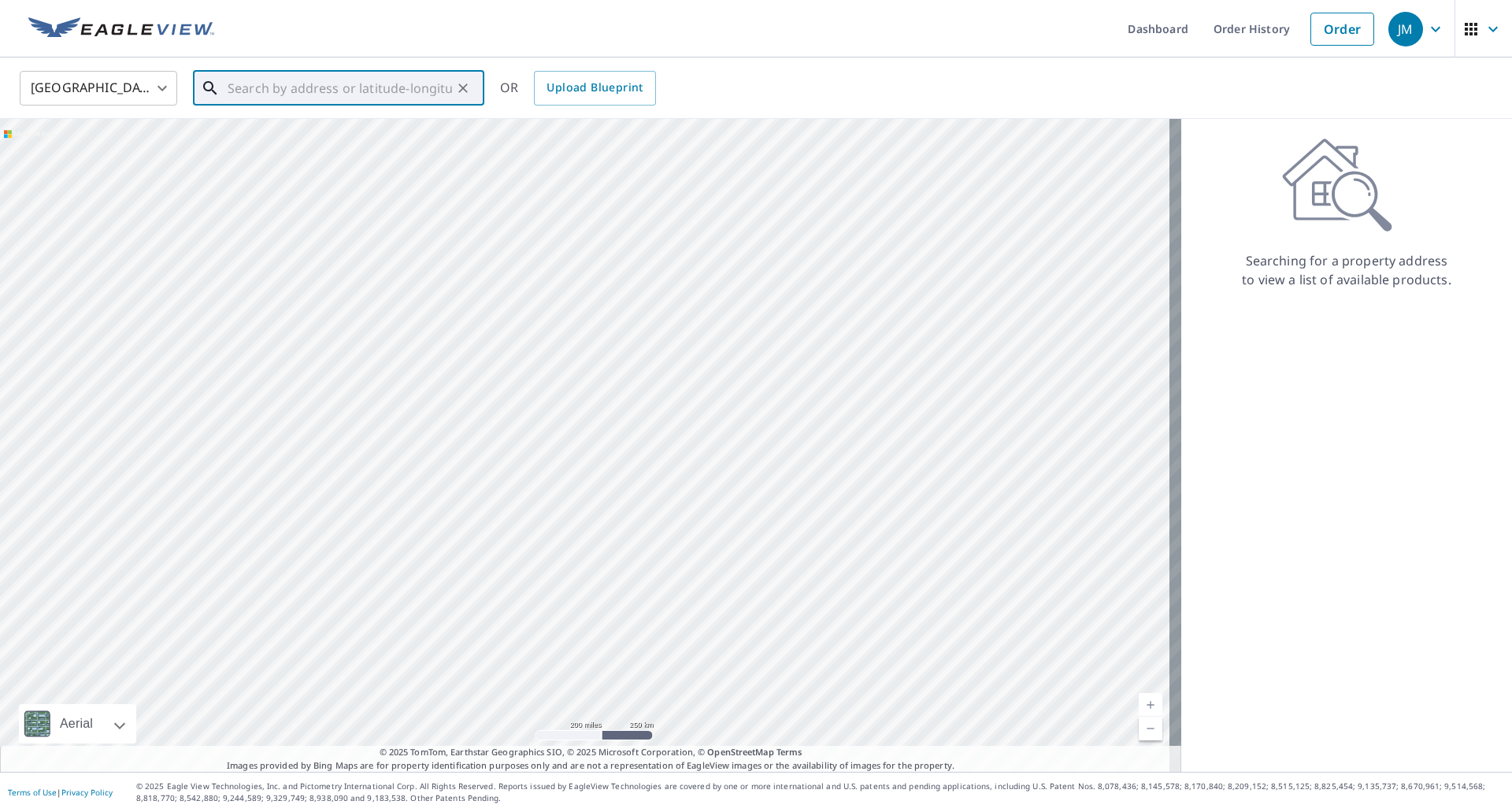
paste input "[STREET_ADDRESS]"
click at [248, 135] on span "[STREET_ADDRESS]" at bounding box center [347, 133] width 247 height 19
type input "[STREET_ADDRESS][PERSON_NAME]"
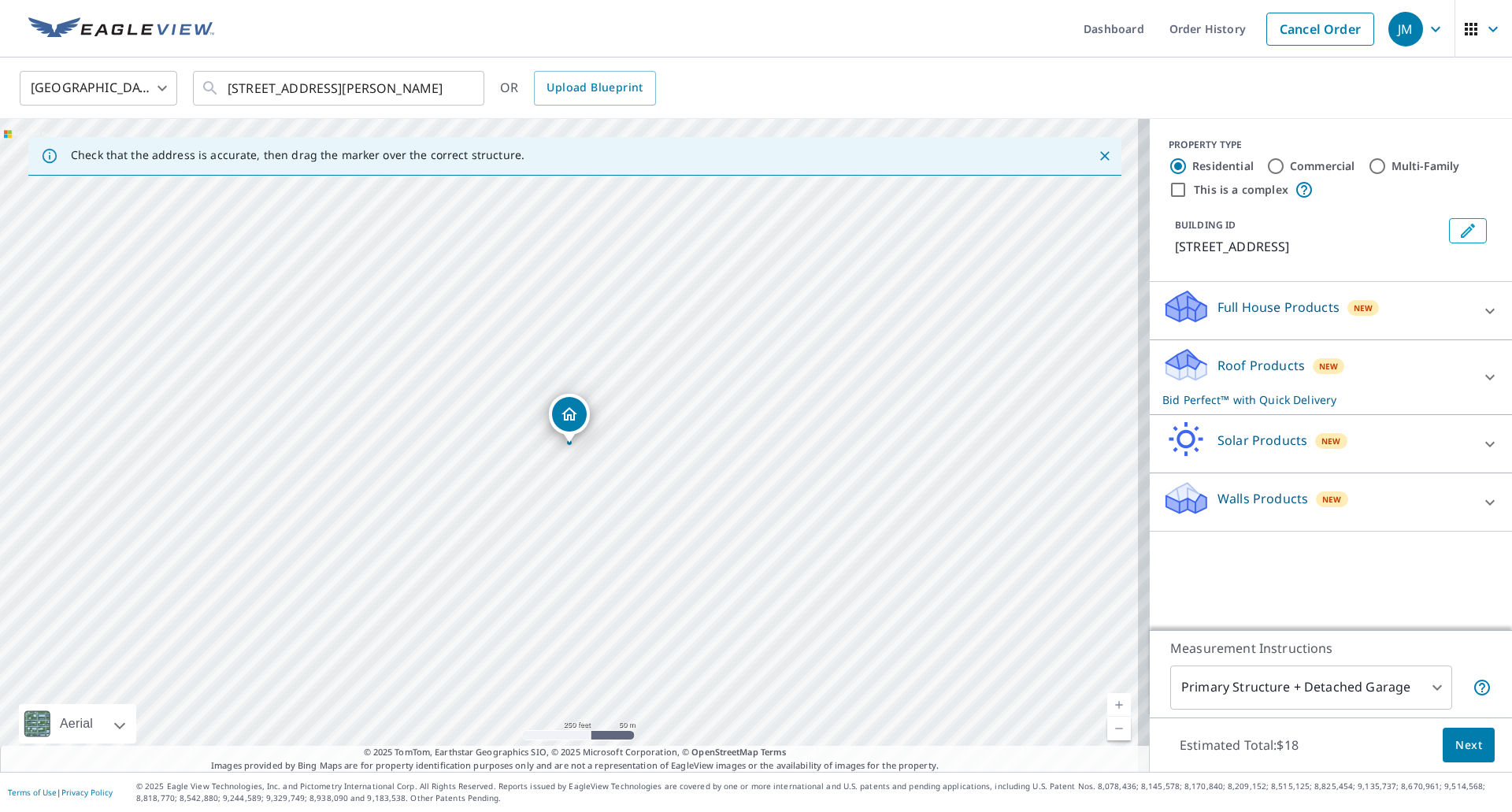
click at [1462, 741] on span "Next" at bounding box center [1468, 745] width 27 height 20
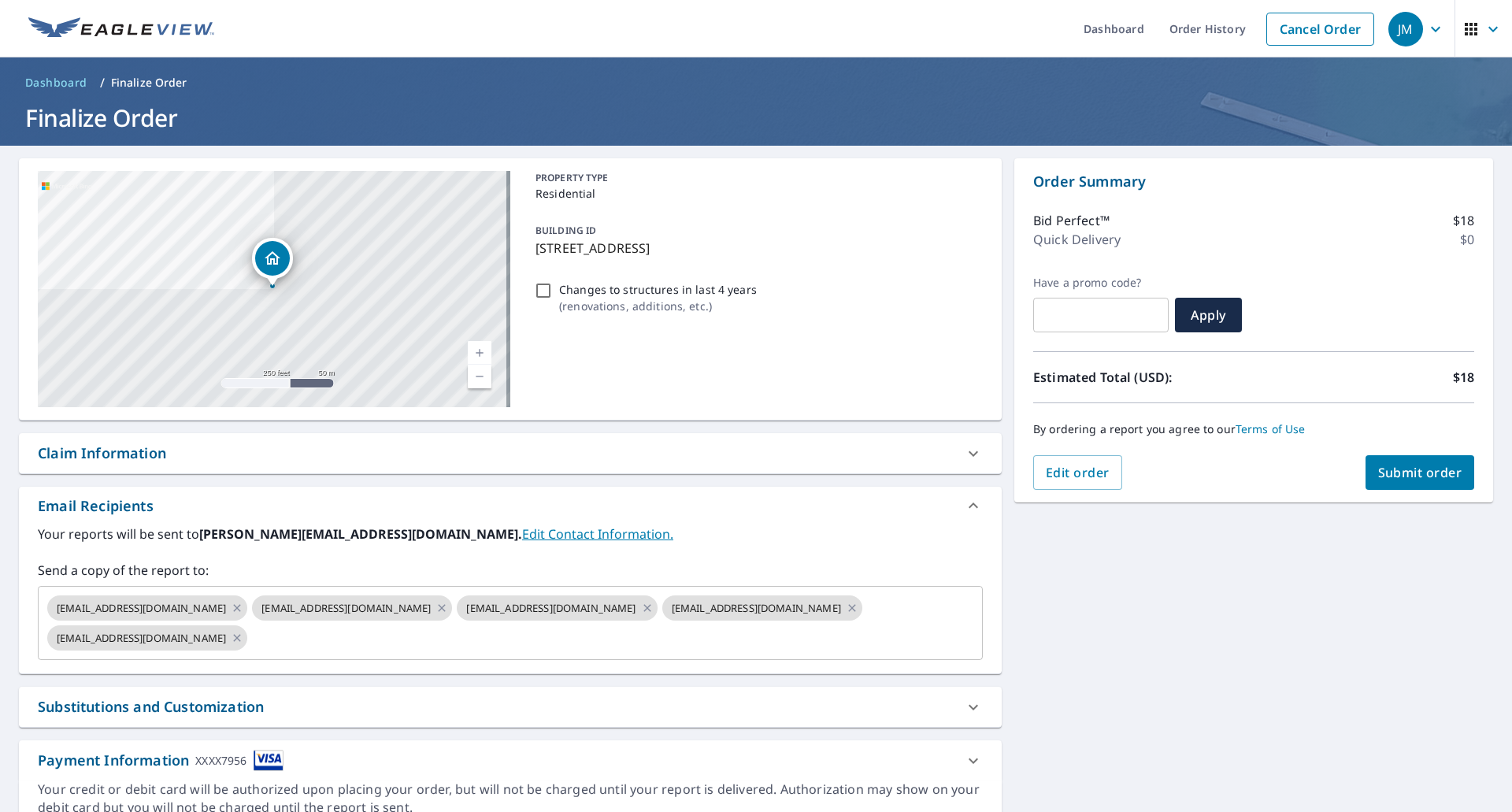
click at [124, 453] on div "Claim Information" at bounding box center [101, 453] width 128 height 21
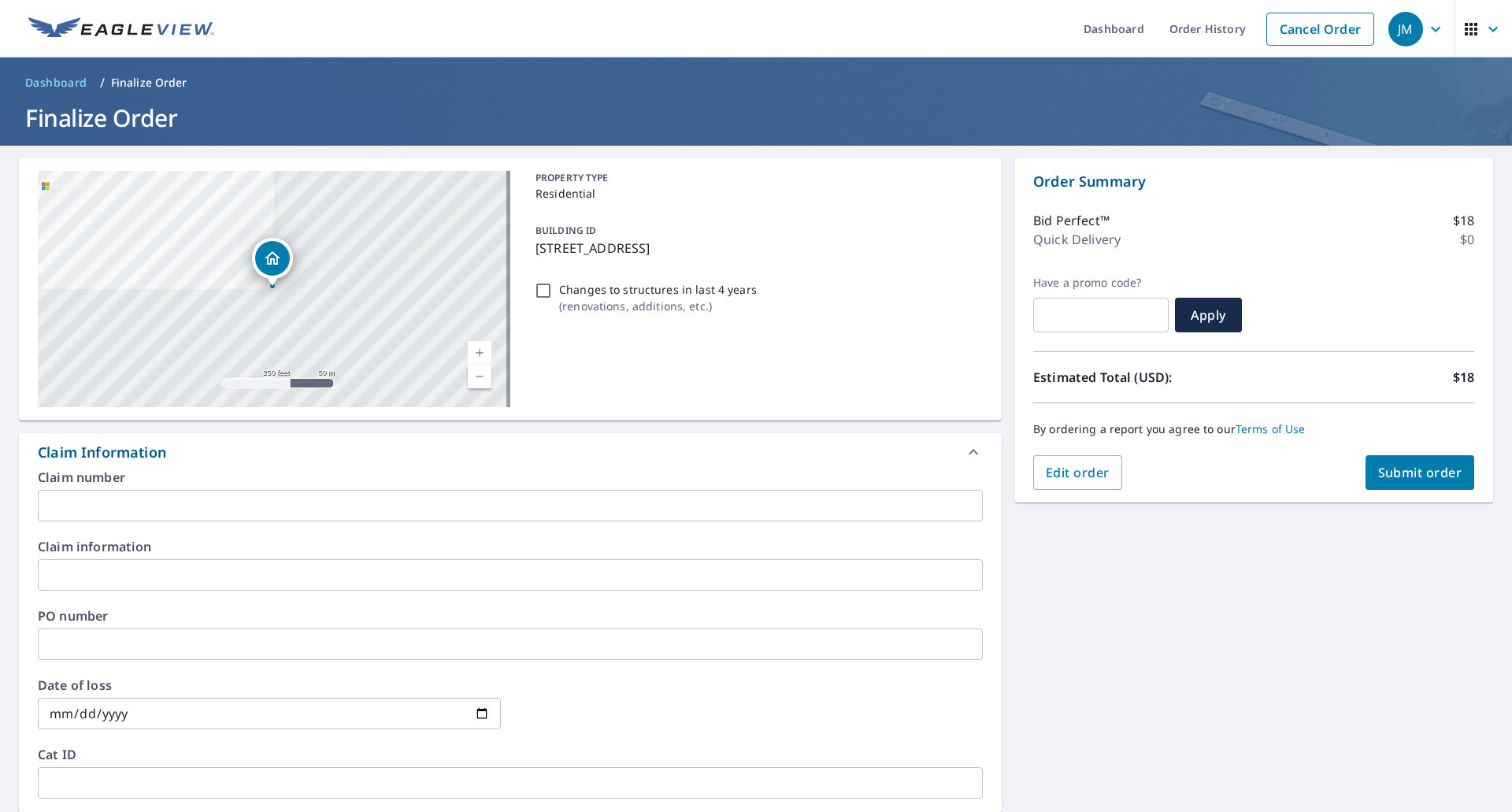
click at [120, 505] on input "text" at bounding box center [510, 505] width 945 height 32
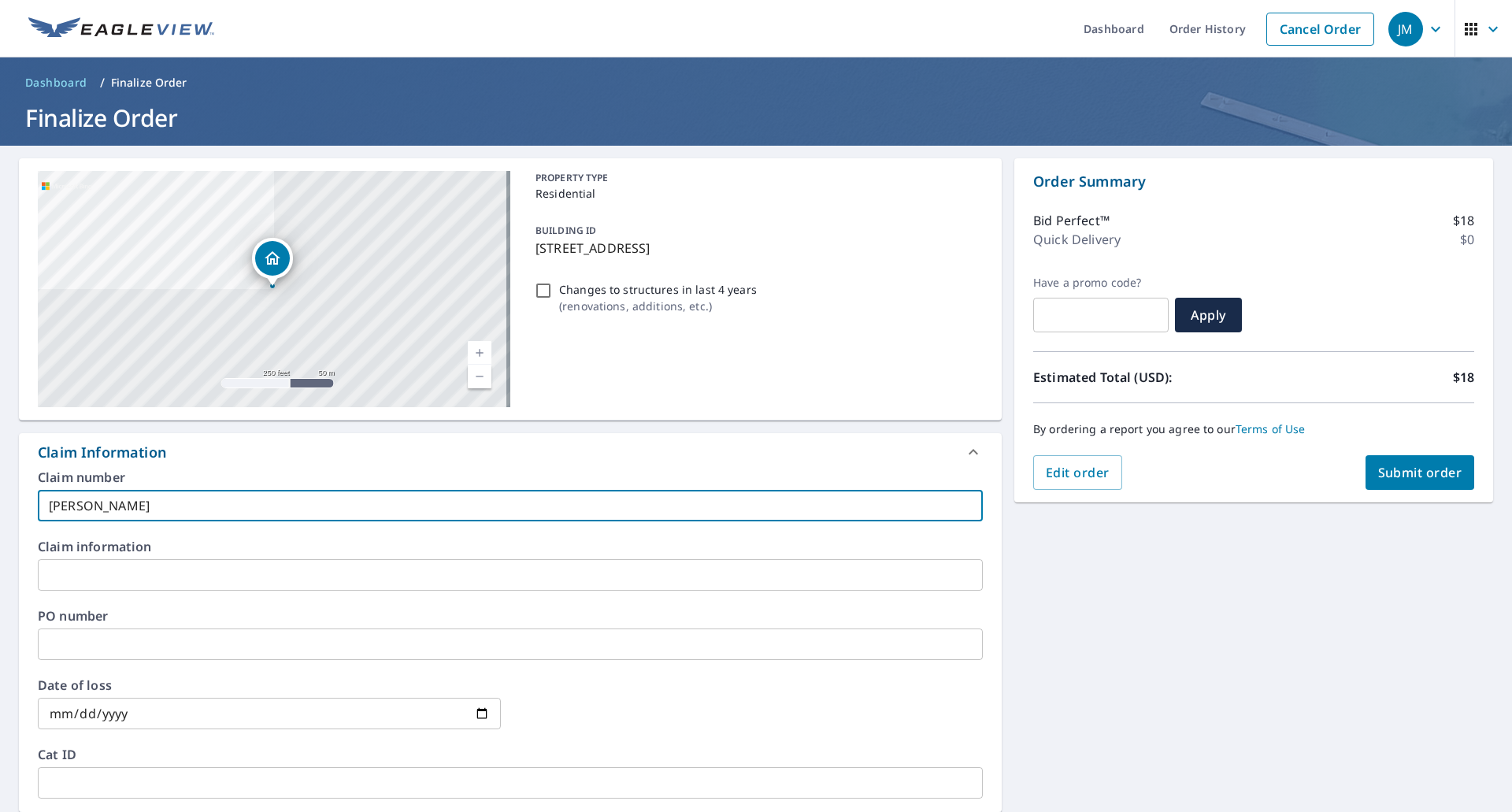
type input "[PERSON_NAME]"
click at [1390, 473] on span "Submit order" at bounding box center [1420, 472] width 84 height 17
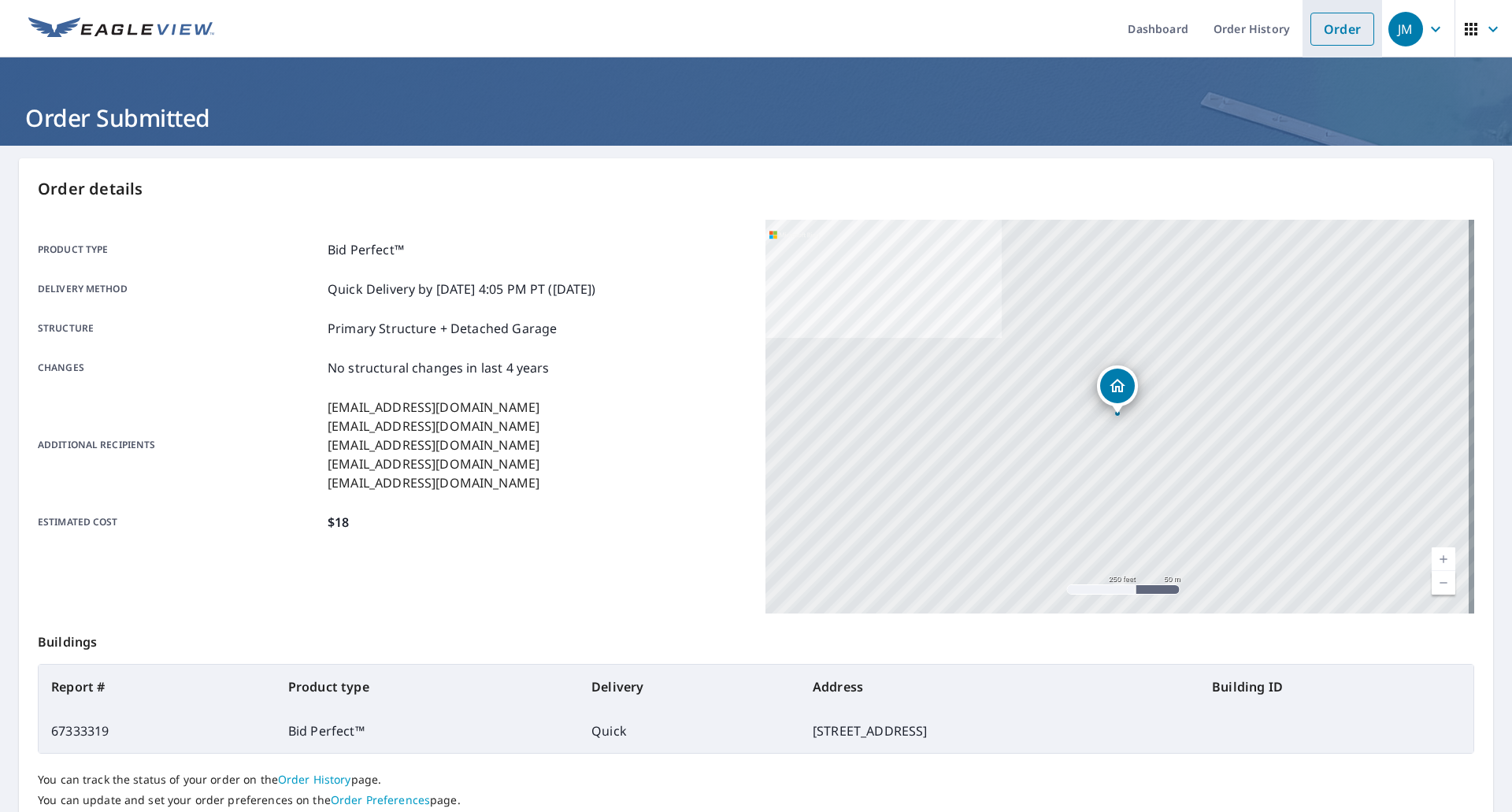
drag, startPoint x: 1309, startPoint y: 34, endPoint x: 1300, endPoint y: 31, distance: 9.5
click at [1310, 34] on link "Order" at bounding box center [1342, 29] width 64 height 33
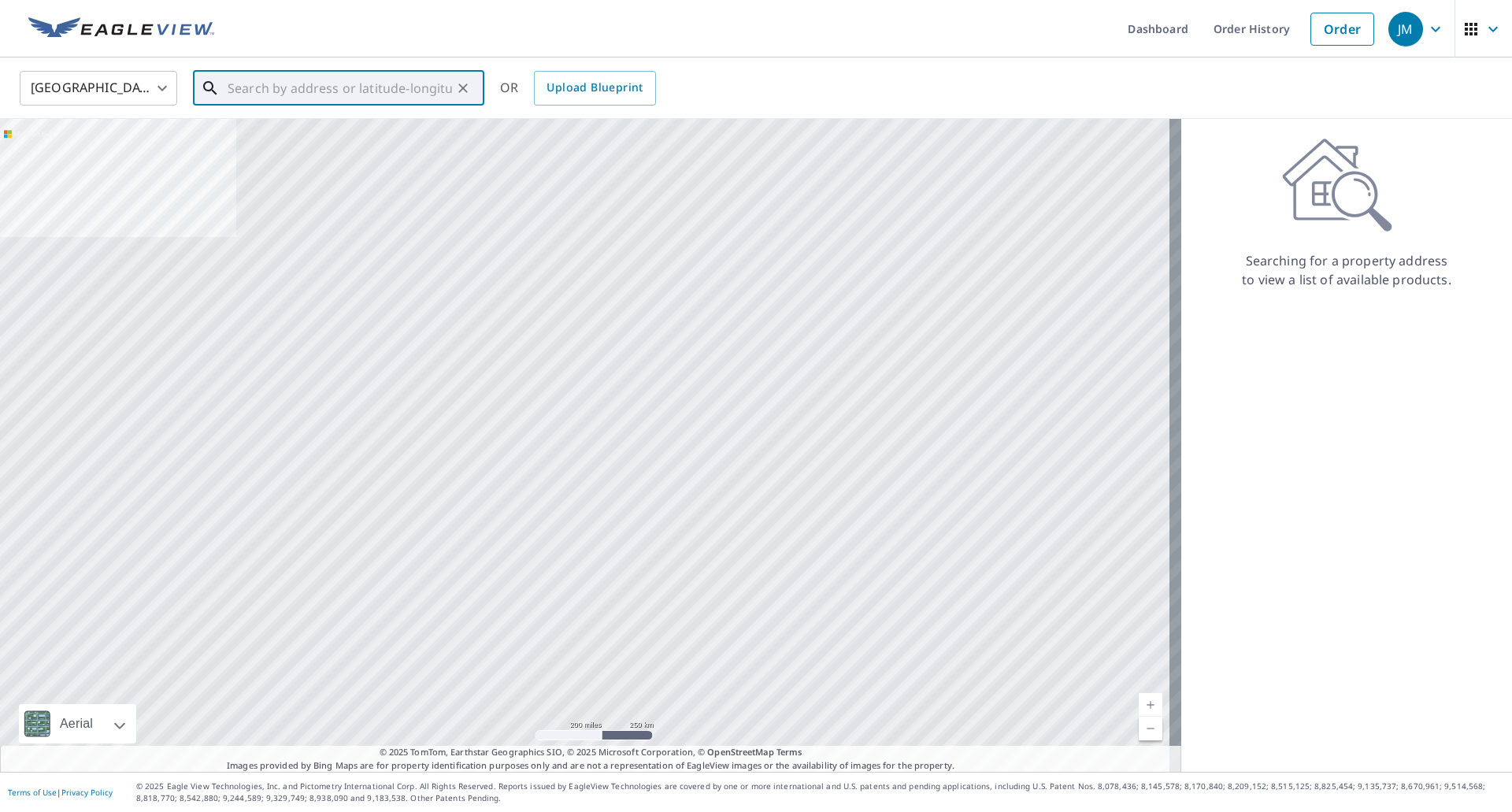
click at [398, 83] on input "text" at bounding box center [340, 88] width 224 height 44
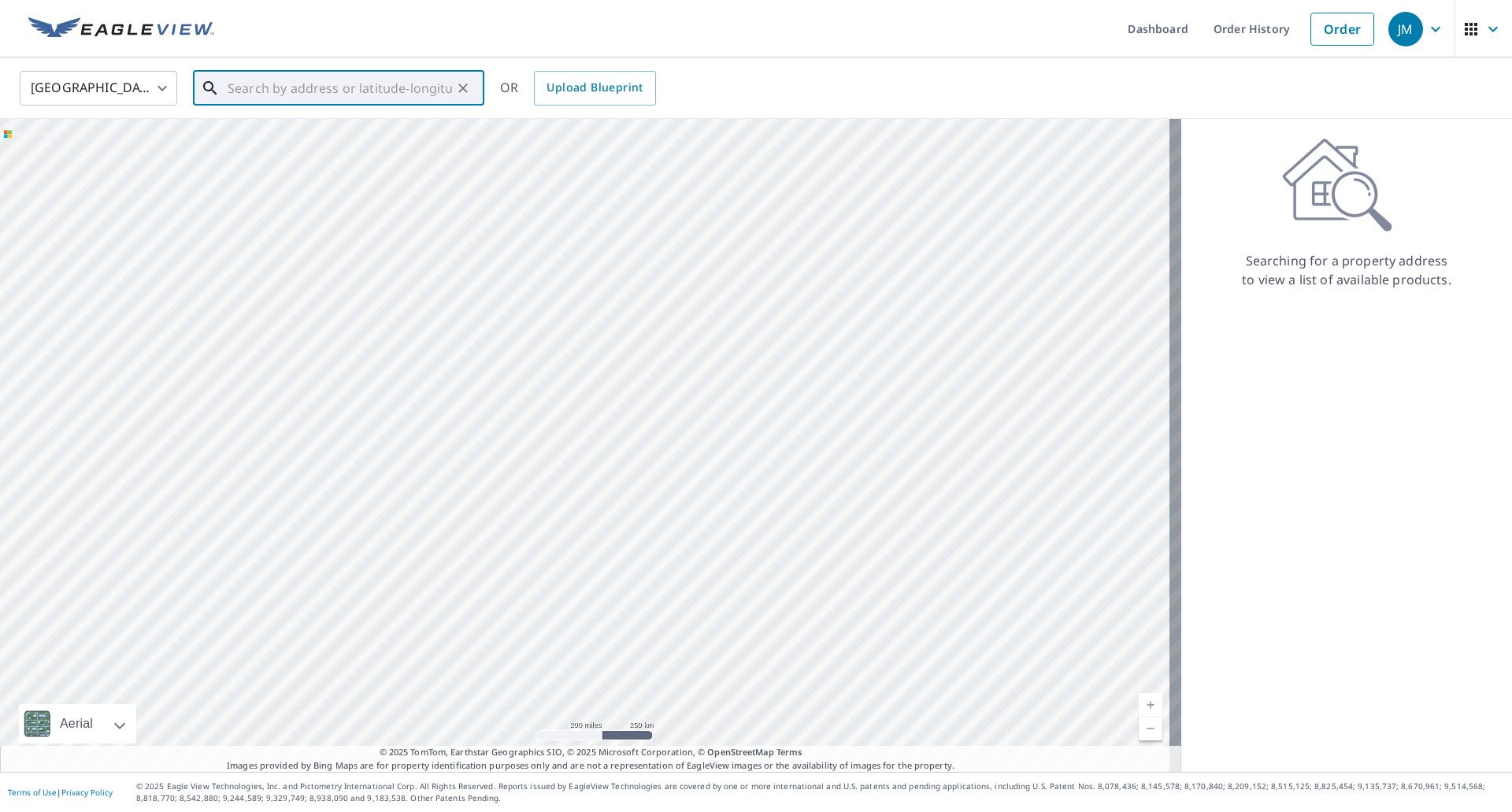
paste input "[STREET_ADDRESS][PERSON_NAME]"
click at [332, 139] on span "[STREET_ADDRESS][PERSON_NAME]" at bounding box center [347, 133] width 247 height 19
type input "[STREET_ADDRESS][PERSON_NAME]"
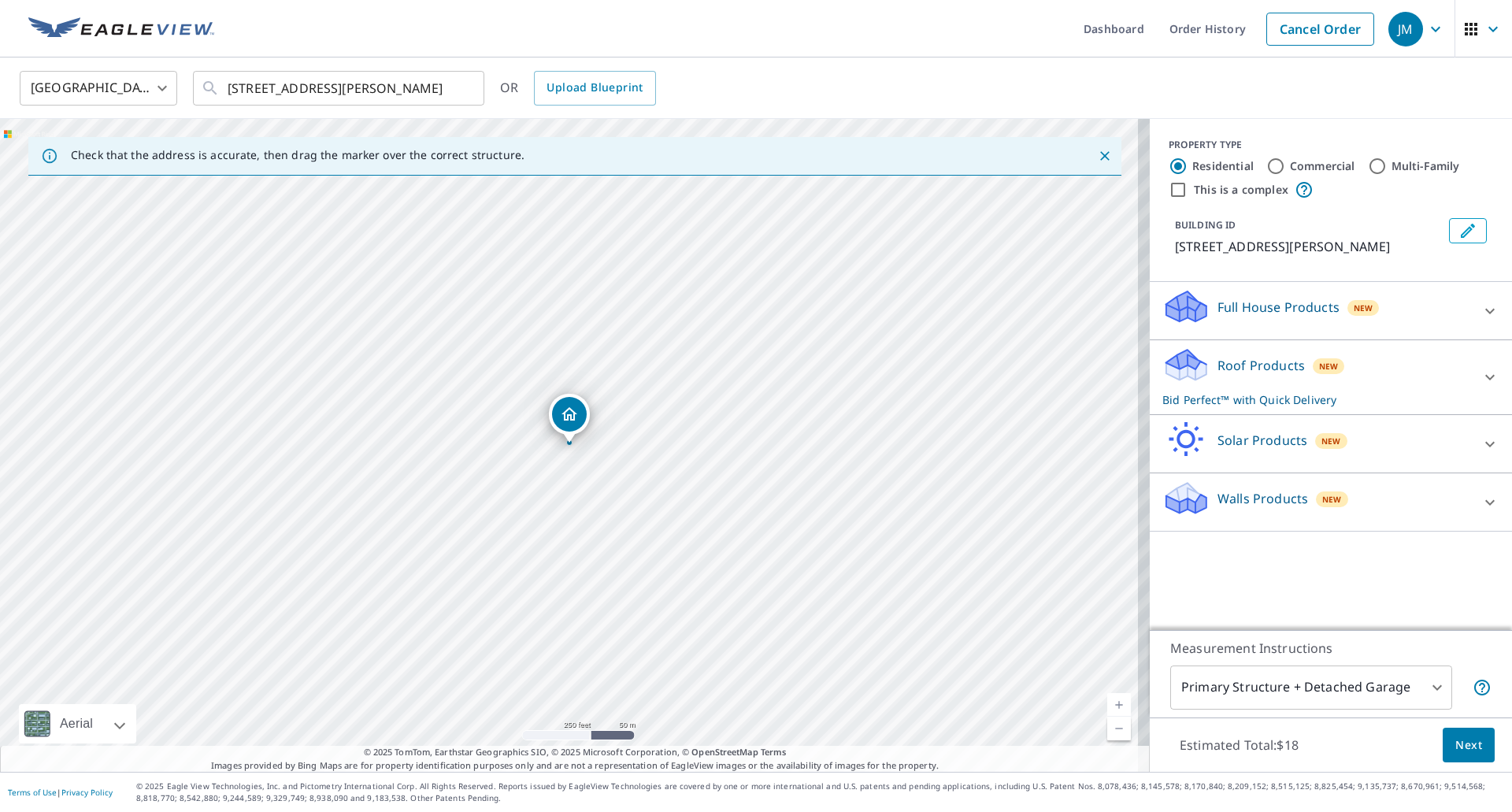
click at [1465, 738] on span "Next" at bounding box center [1468, 745] width 27 height 20
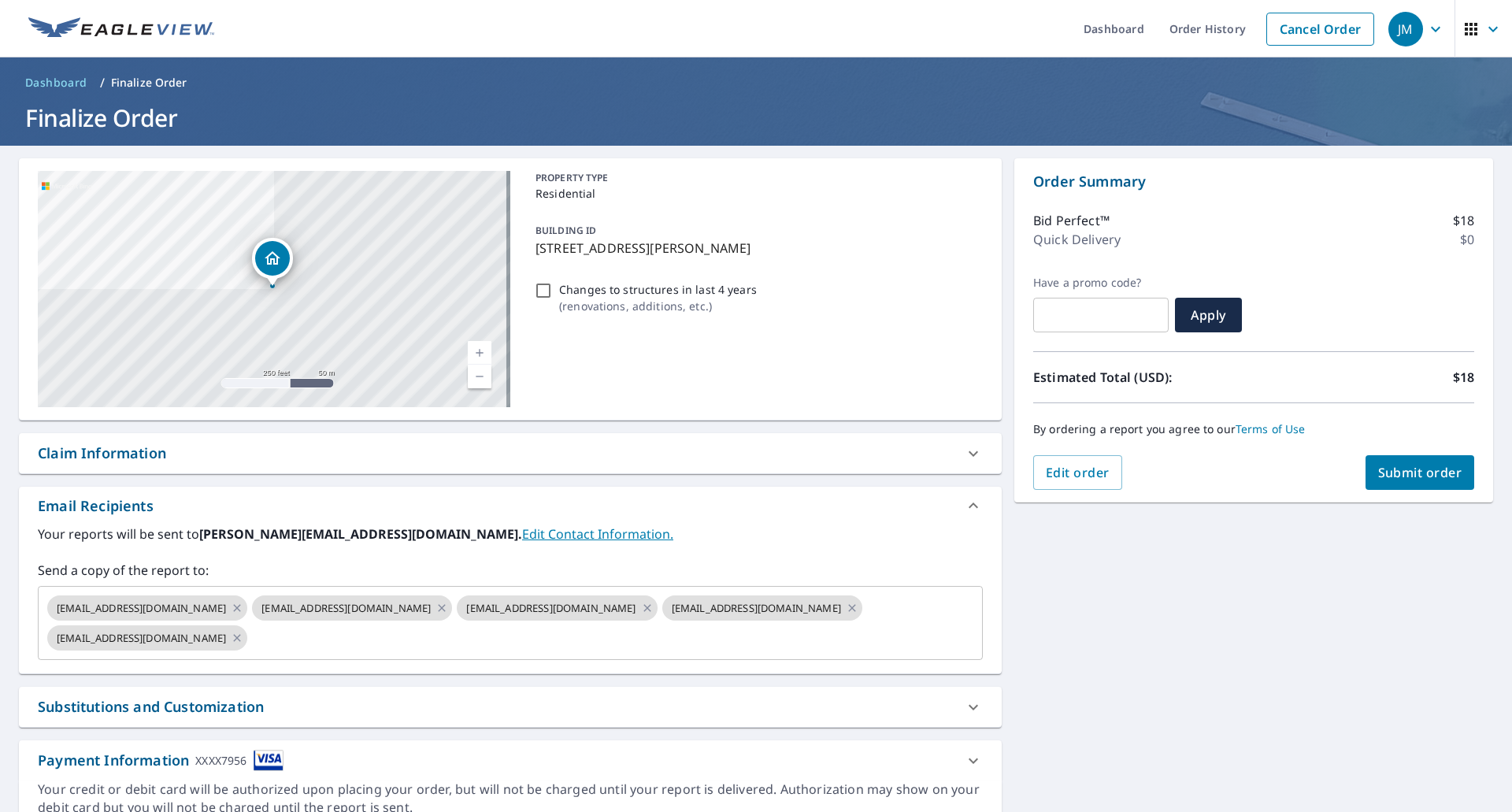
click at [137, 456] on div "Claim Information" at bounding box center [101, 453] width 128 height 21
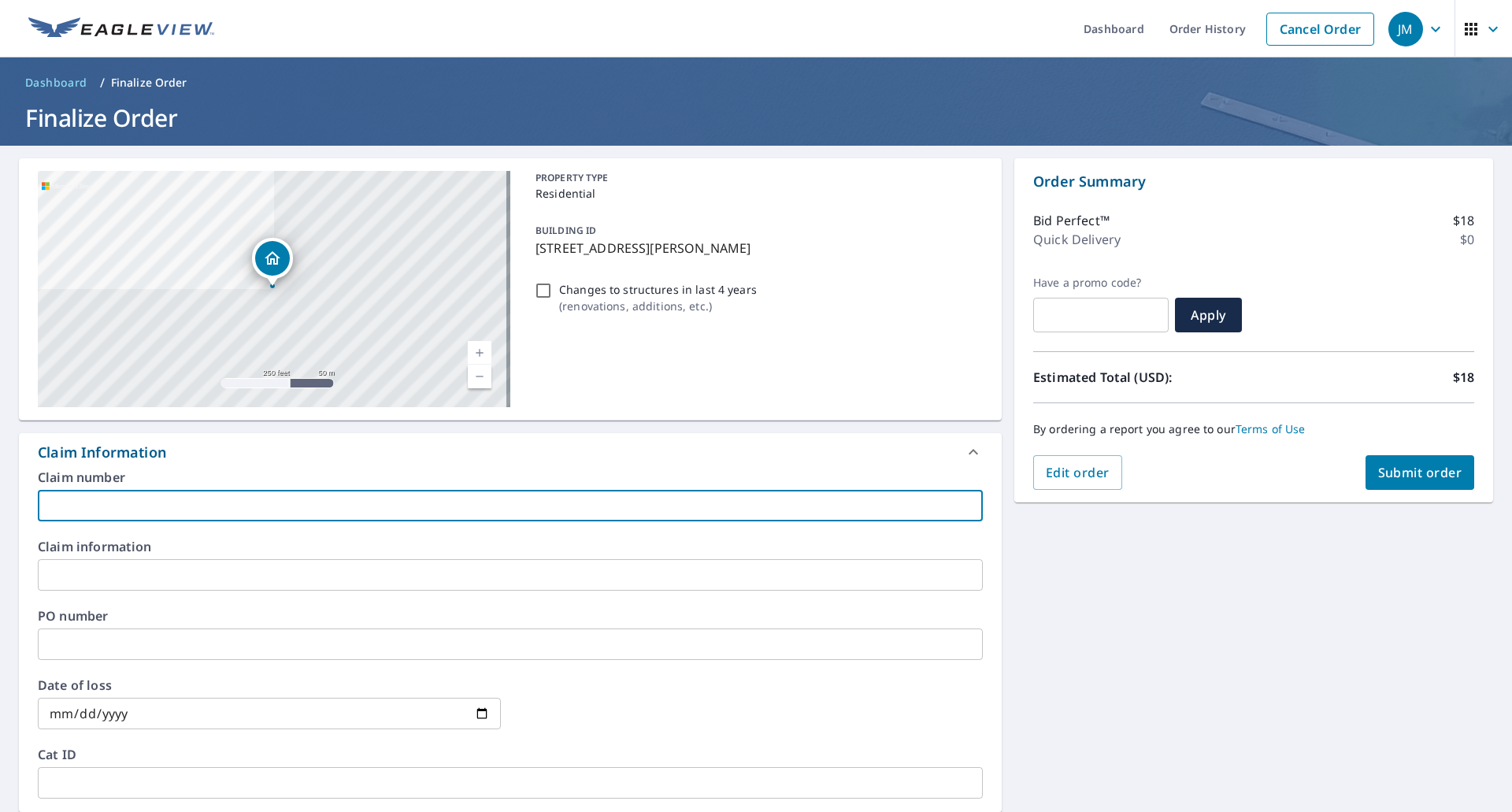
click at [133, 498] on input "text" at bounding box center [510, 505] width 945 height 32
type input "Wermen EV"
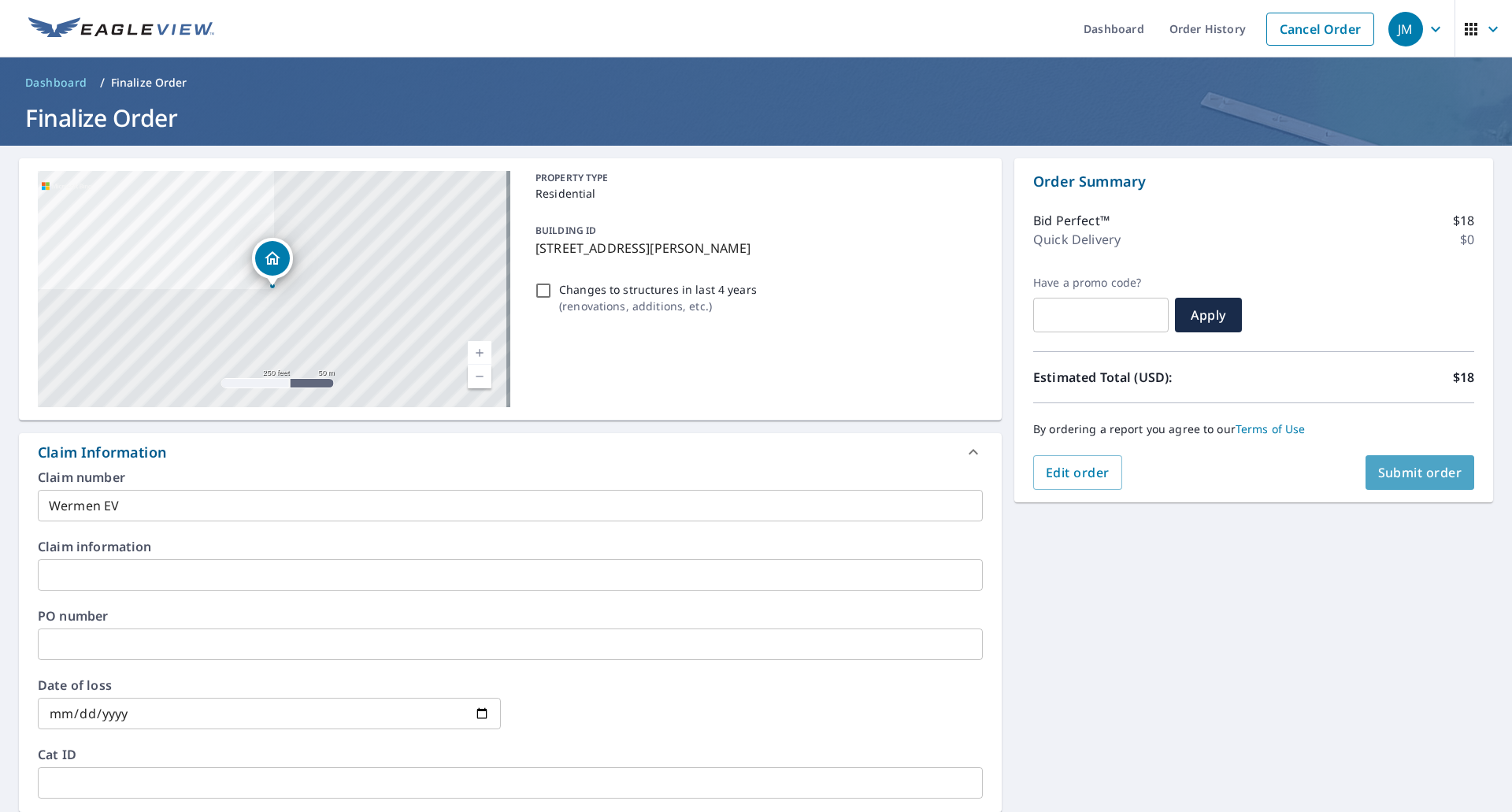
click at [1405, 462] on button "Submit order" at bounding box center [1421, 473] width 109 height 35
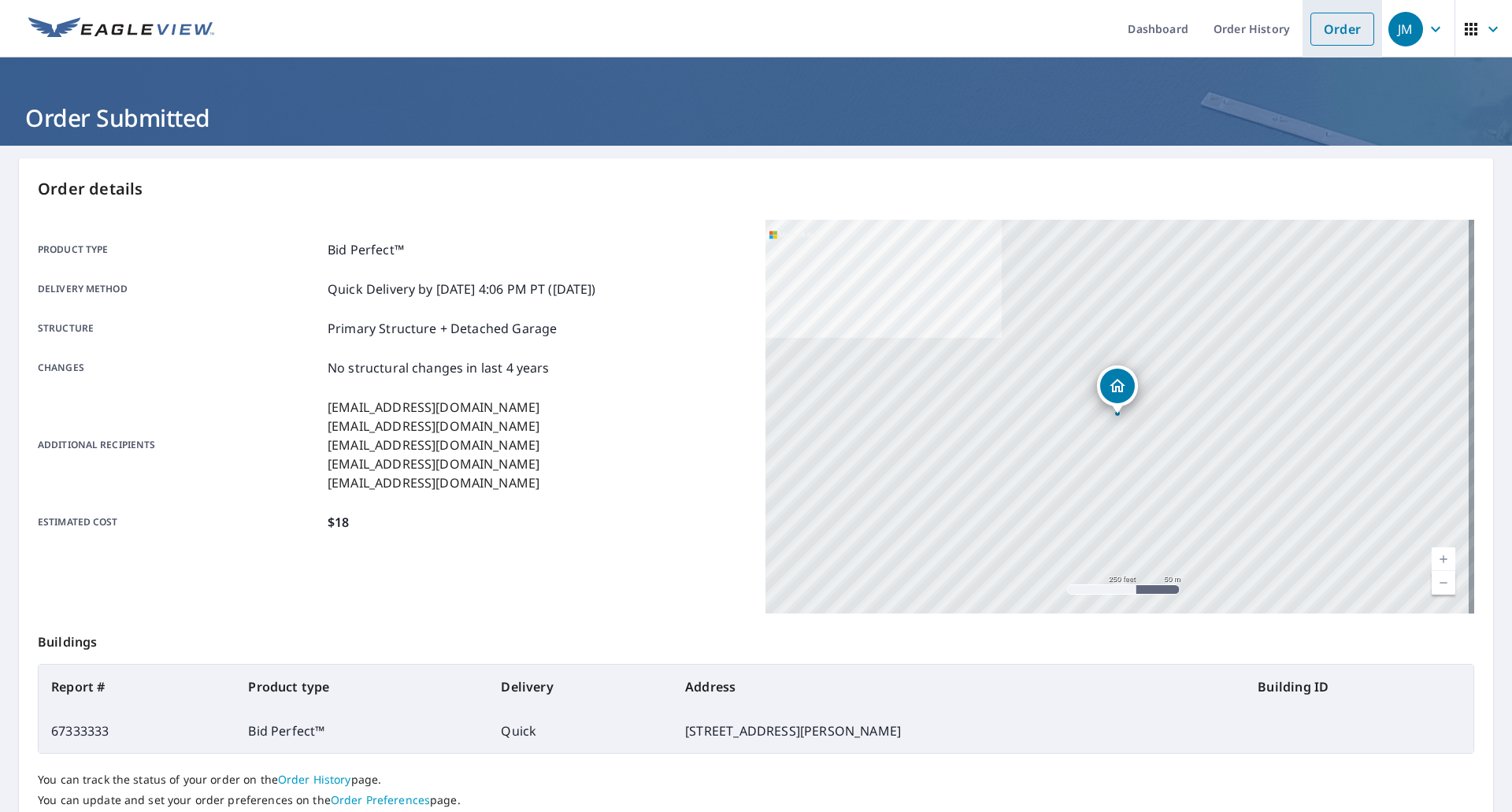
click at [1324, 39] on link "Order" at bounding box center [1342, 29] width 64 height 33
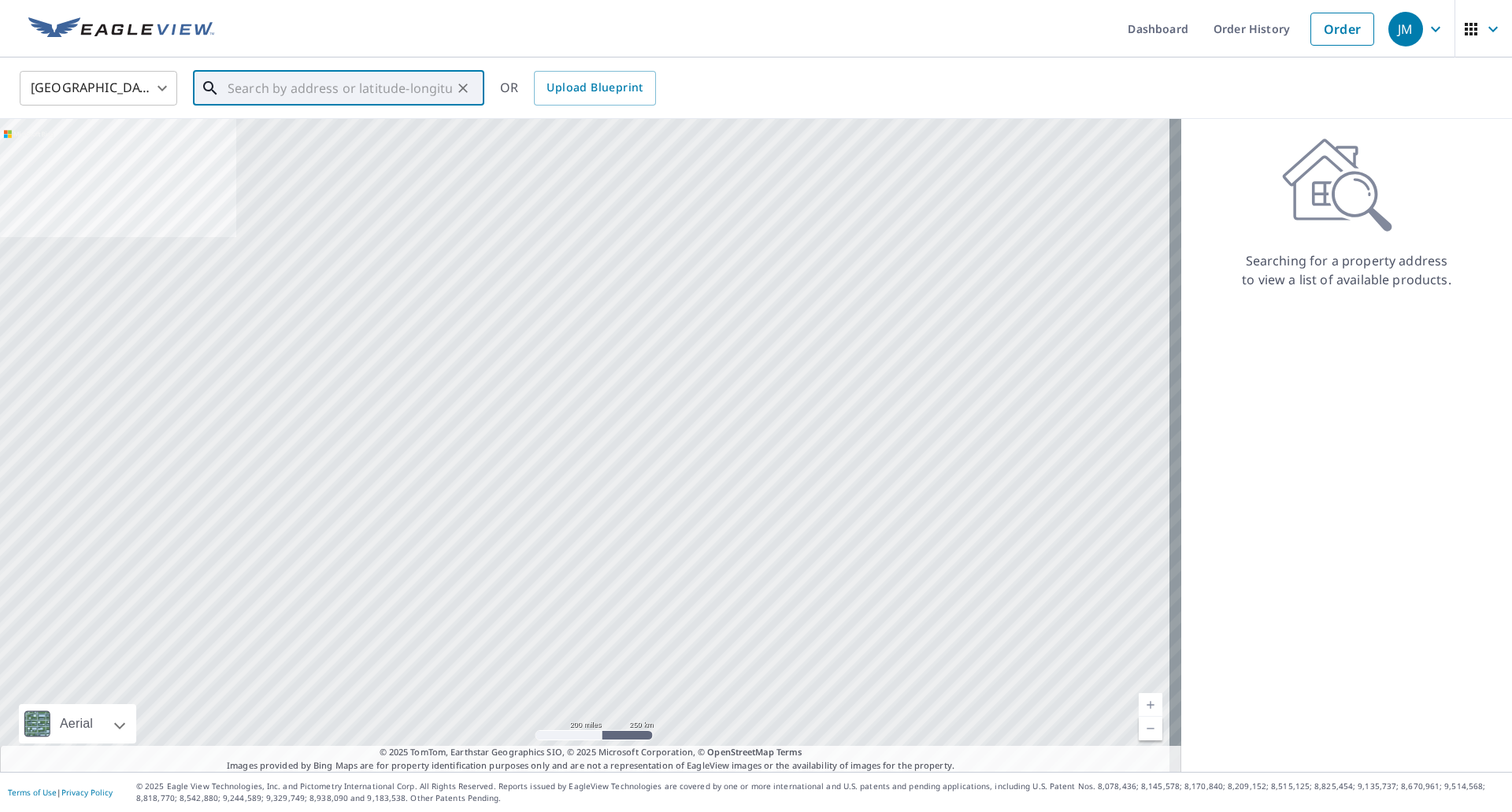
click at [369, 86] on input "text" at bounding box center [340, 88] width 224 height 44
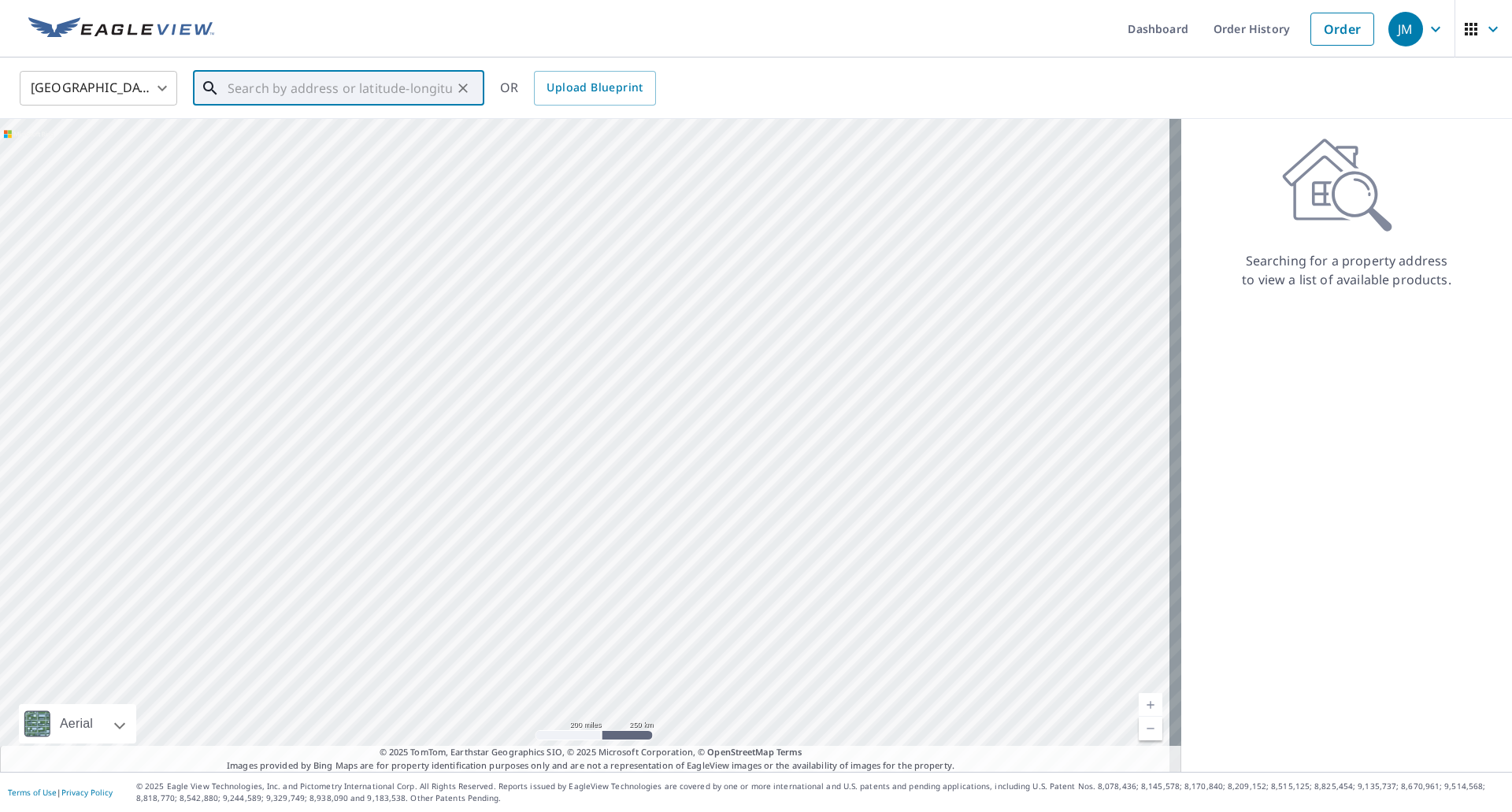
paste input "[STREET_ADDRESS]"
click at [285, 128] on span "[STREET_ADDRESS]" at bounding box center [347, 133] width 247 height 19
type input "[STREET_ADDRESS]"
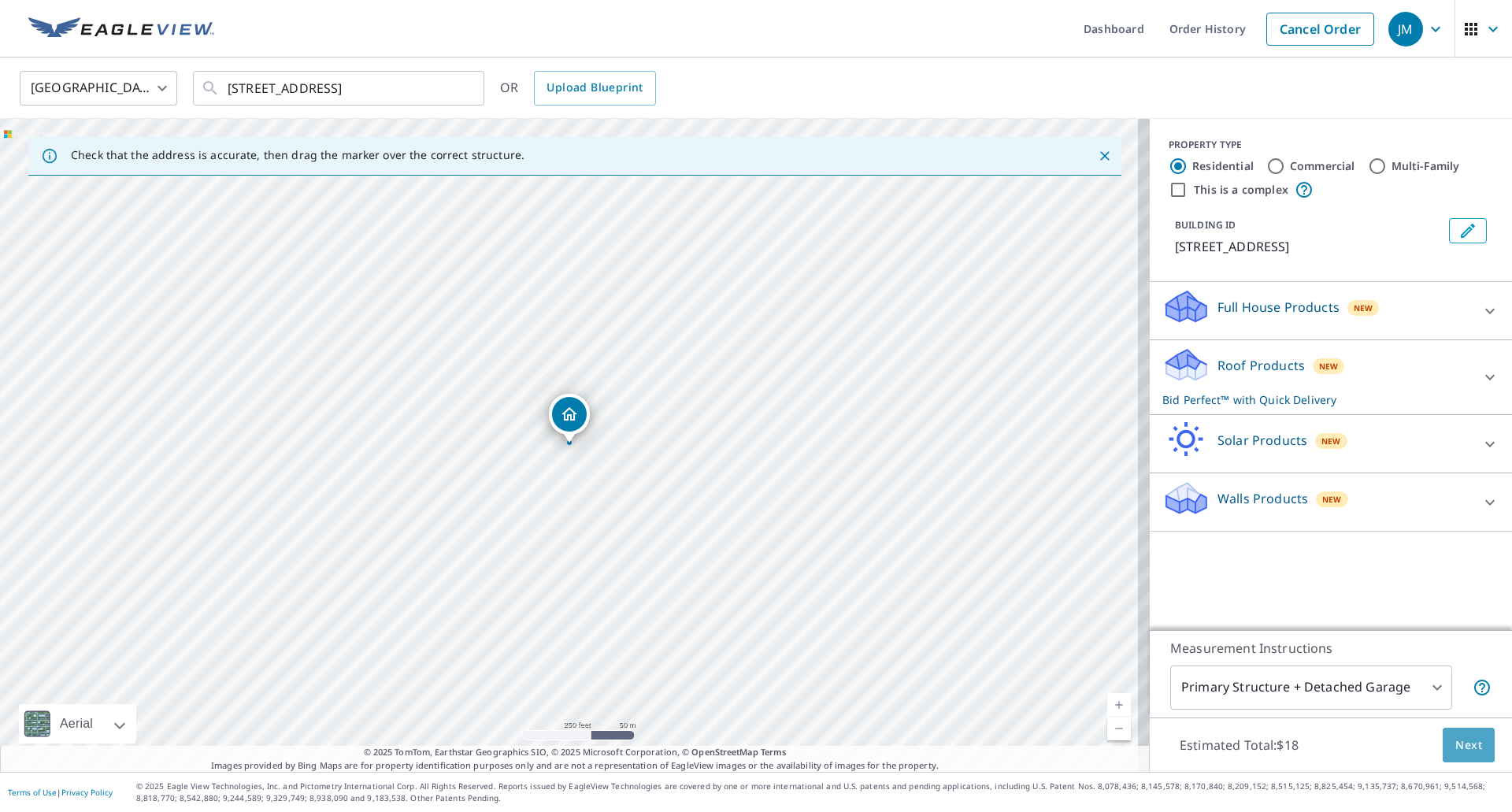
click at [1455, 749] on span "Next" at bounding box center [1468, 745] width 27 height 20
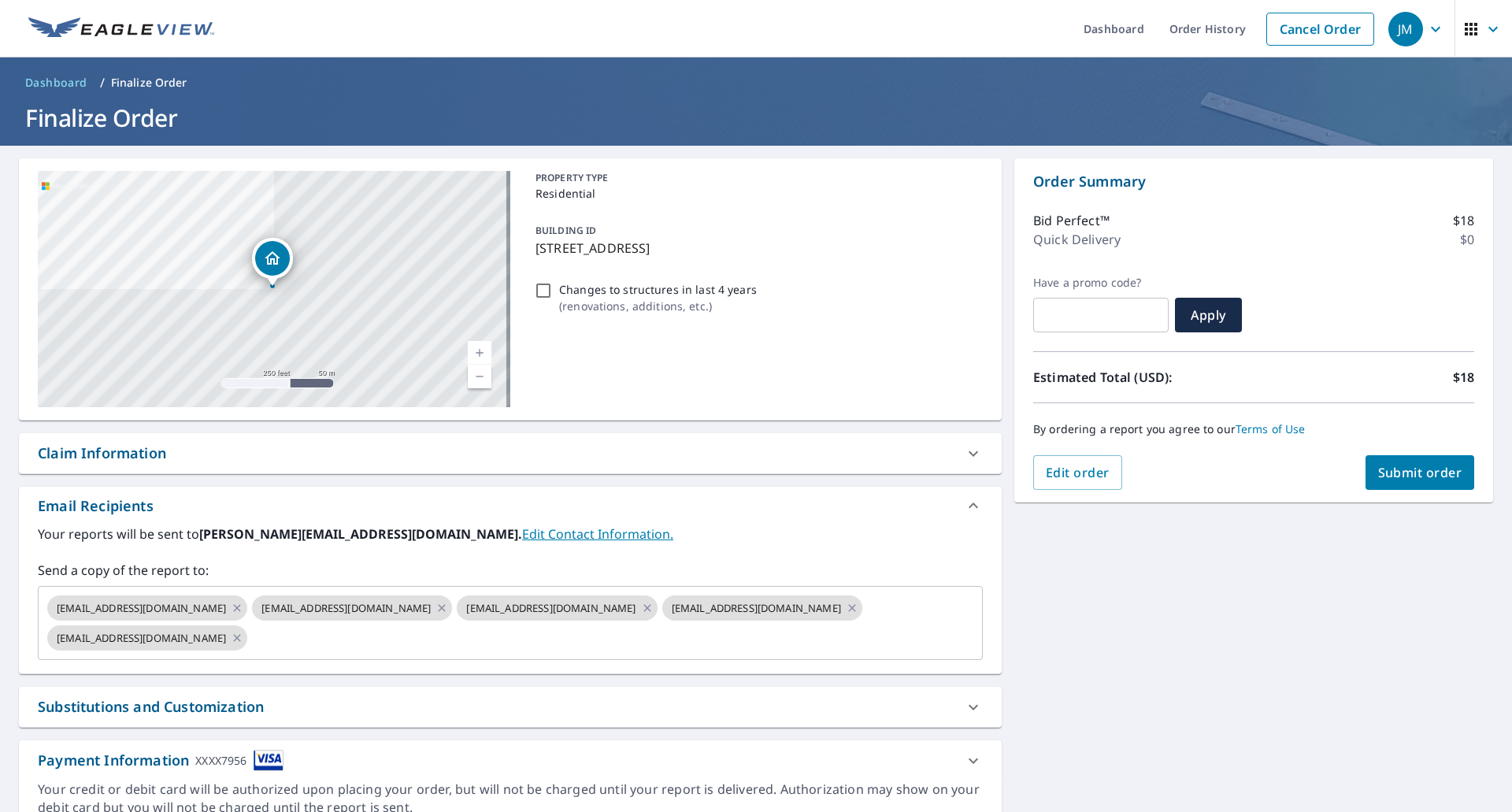
click at [97, 447] on div "Claim Information" at bounding box center [101, 453] width 128 height 21
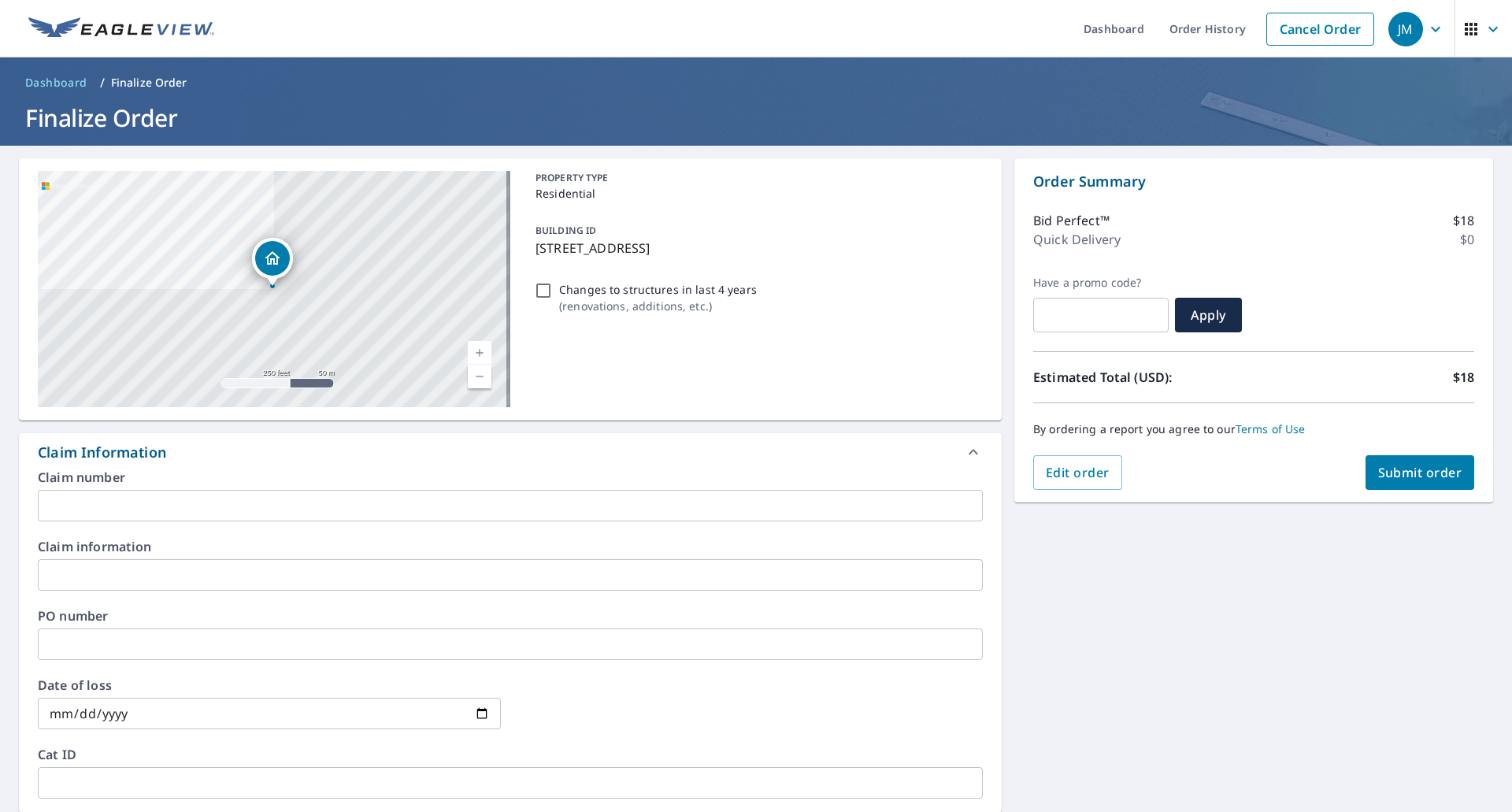
click at [155, 502] on input "text" at bounding box center [510, 505] width 945 height 32
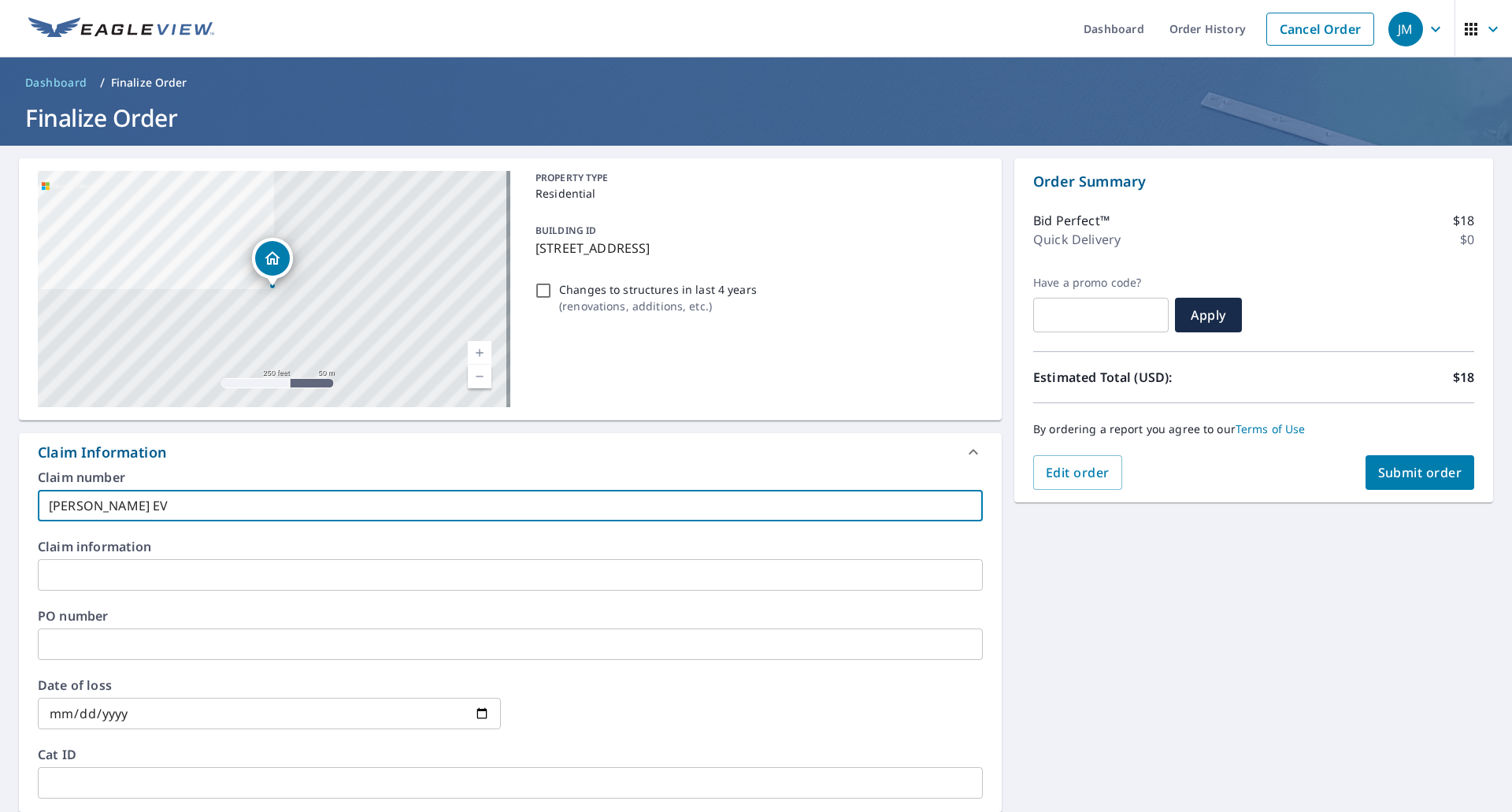
type input "[PERSON_NAME] EV"
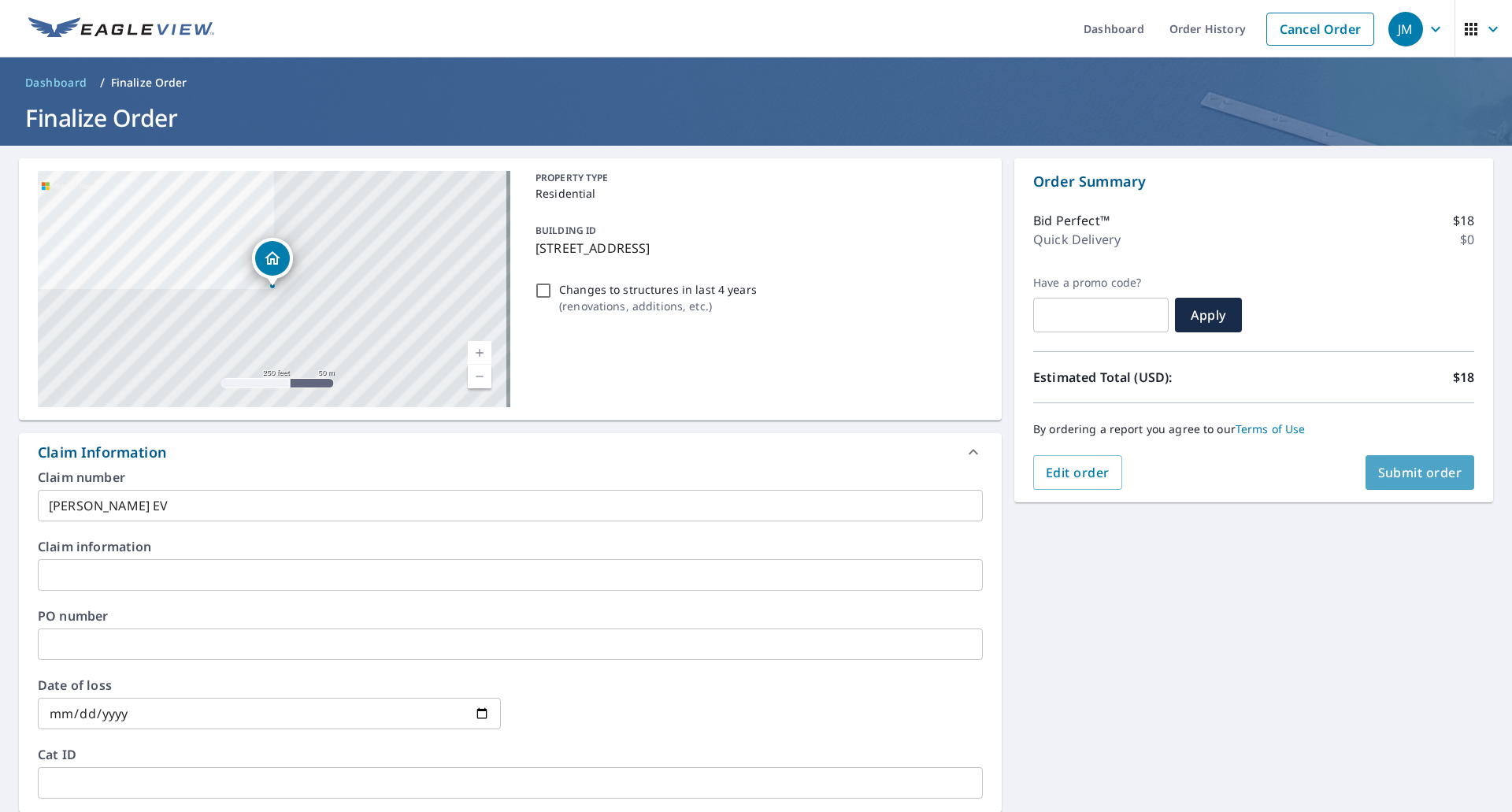
click at [1412, 475] on span "Submit order" at bounding box center [1420, 472] width 84 height 17
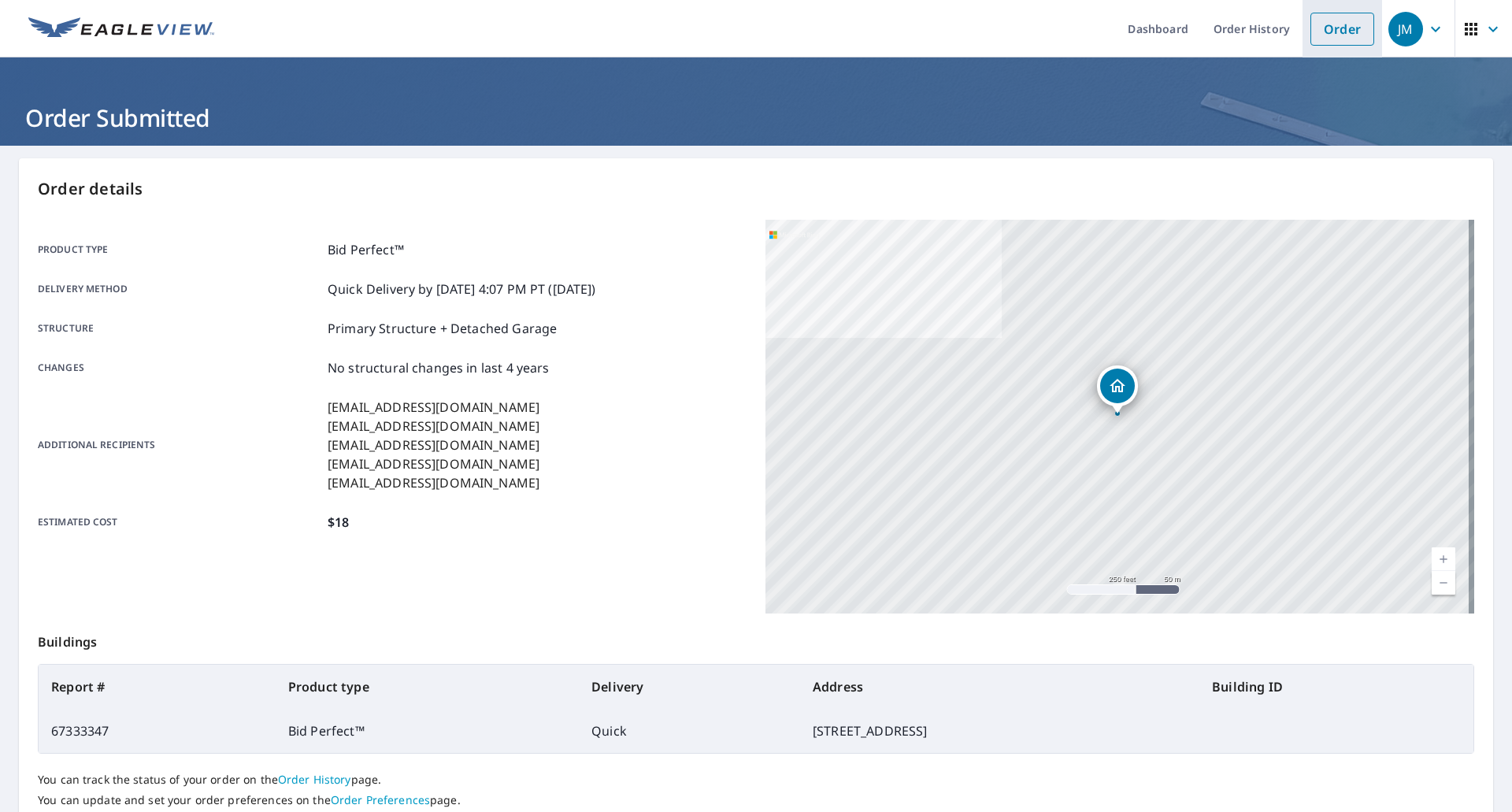
click at [1311, 23] on link "Order" at bounding box center [1342, 29] width 64 height 33
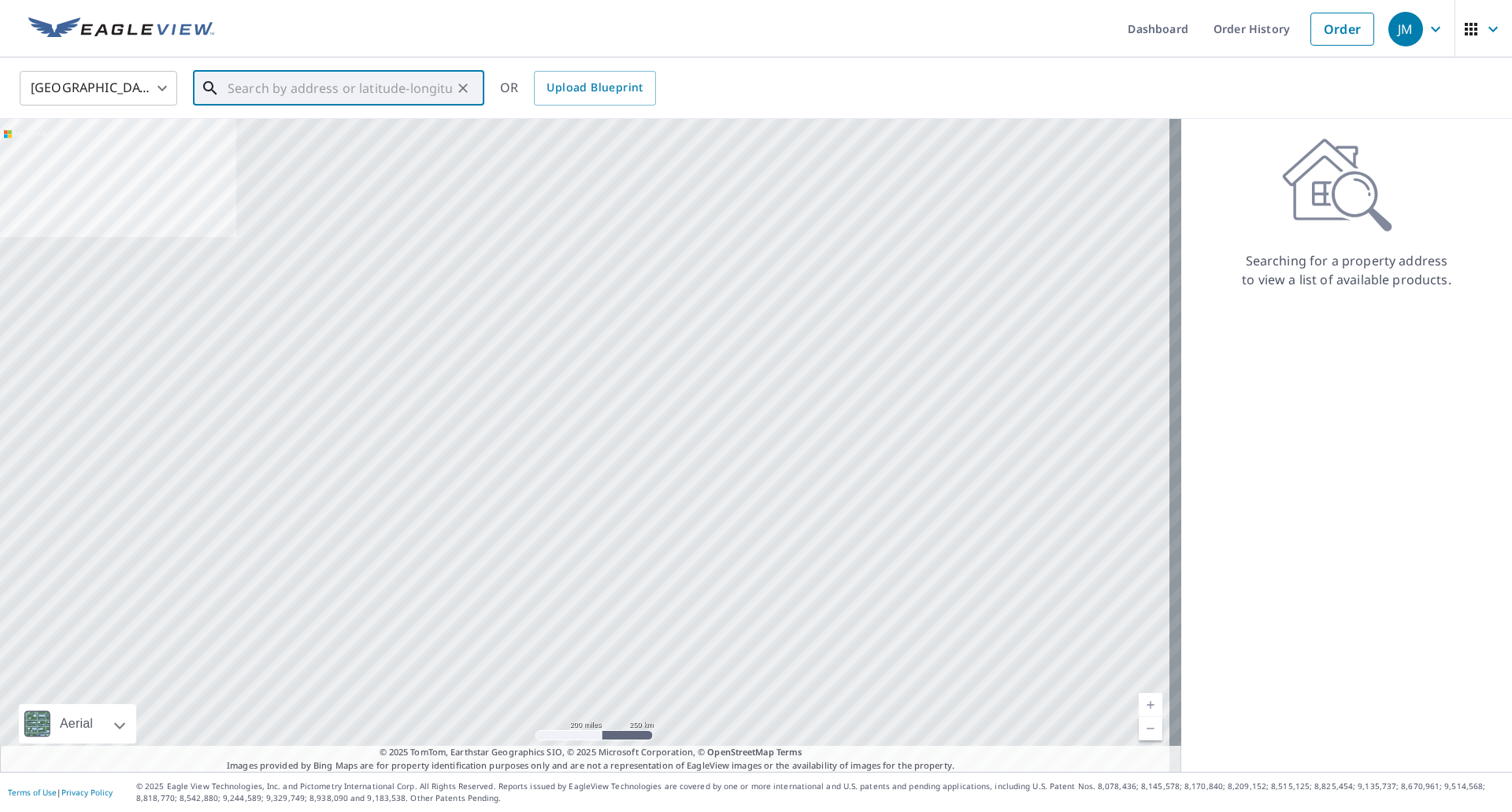
click at [372, 86] on input "text" at bounding box center [340, 88] width 224 height 44
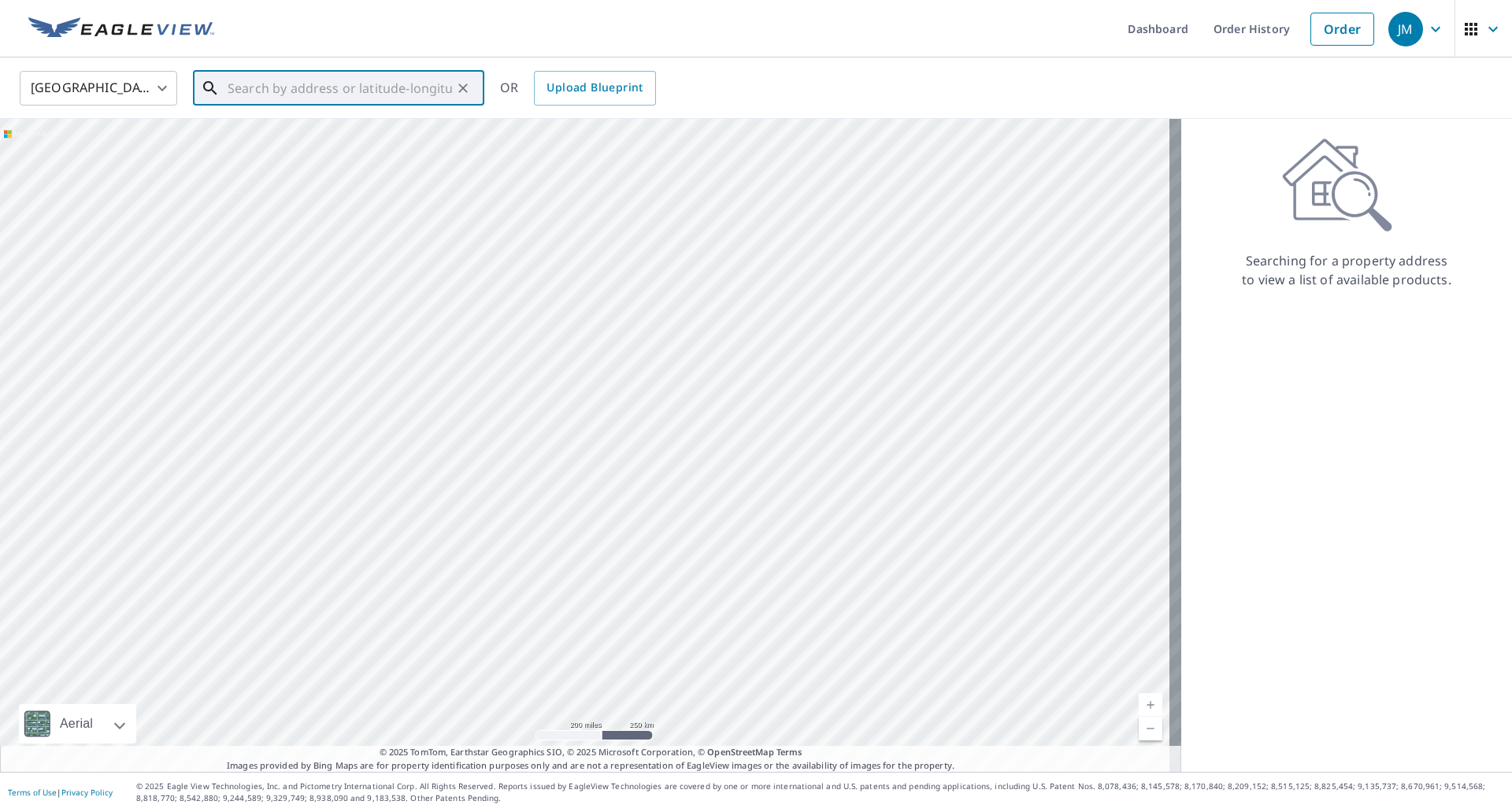
paste input "[STREET_ADDRESS]"
click at [300, 145] on p "[GEOGRAPHIC_DATA]" at bounding box center [347, 151] width 247 height 16
type input "[STREET_ADDRESS]"
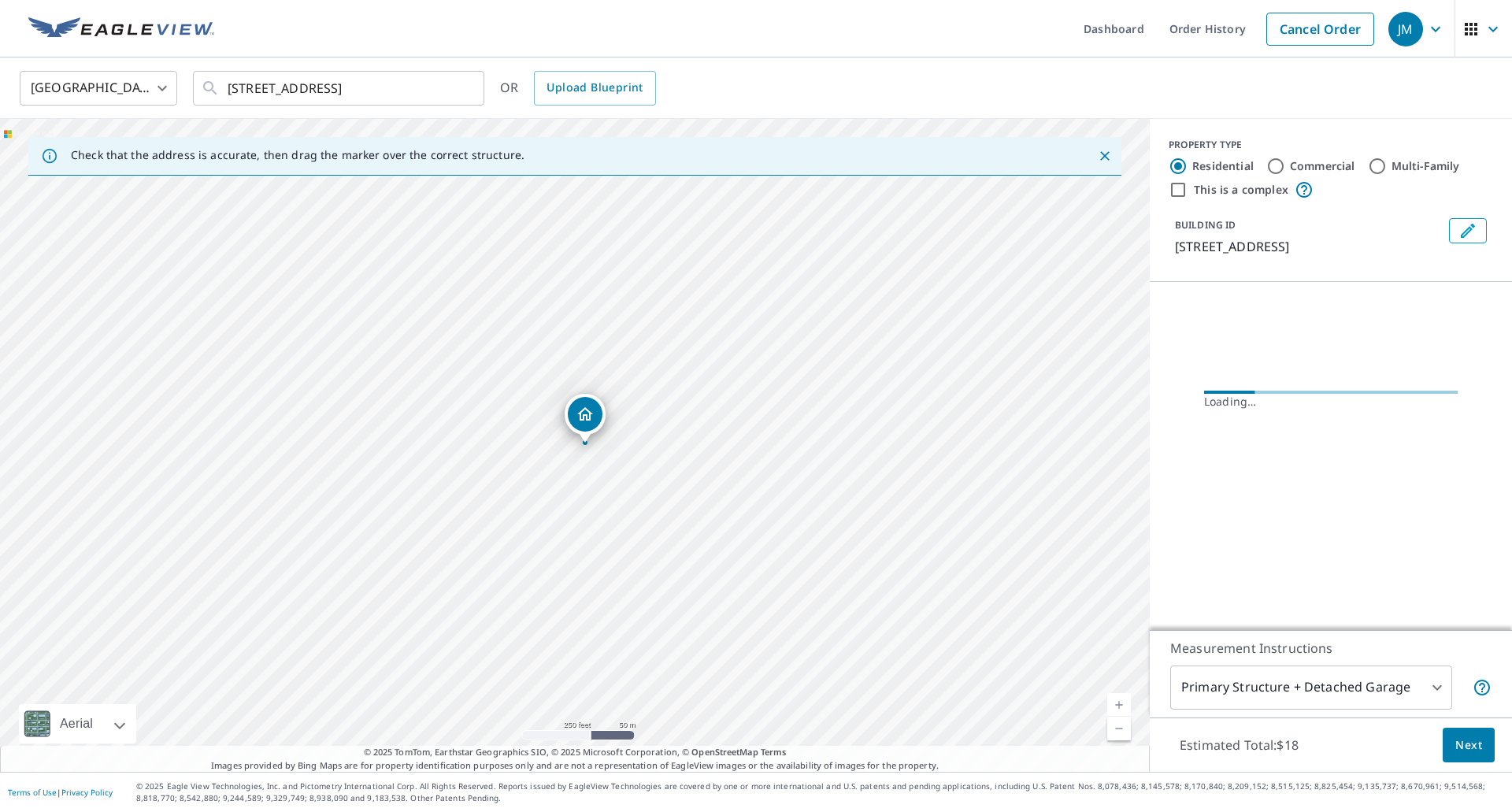
scroll to position [0, 0]
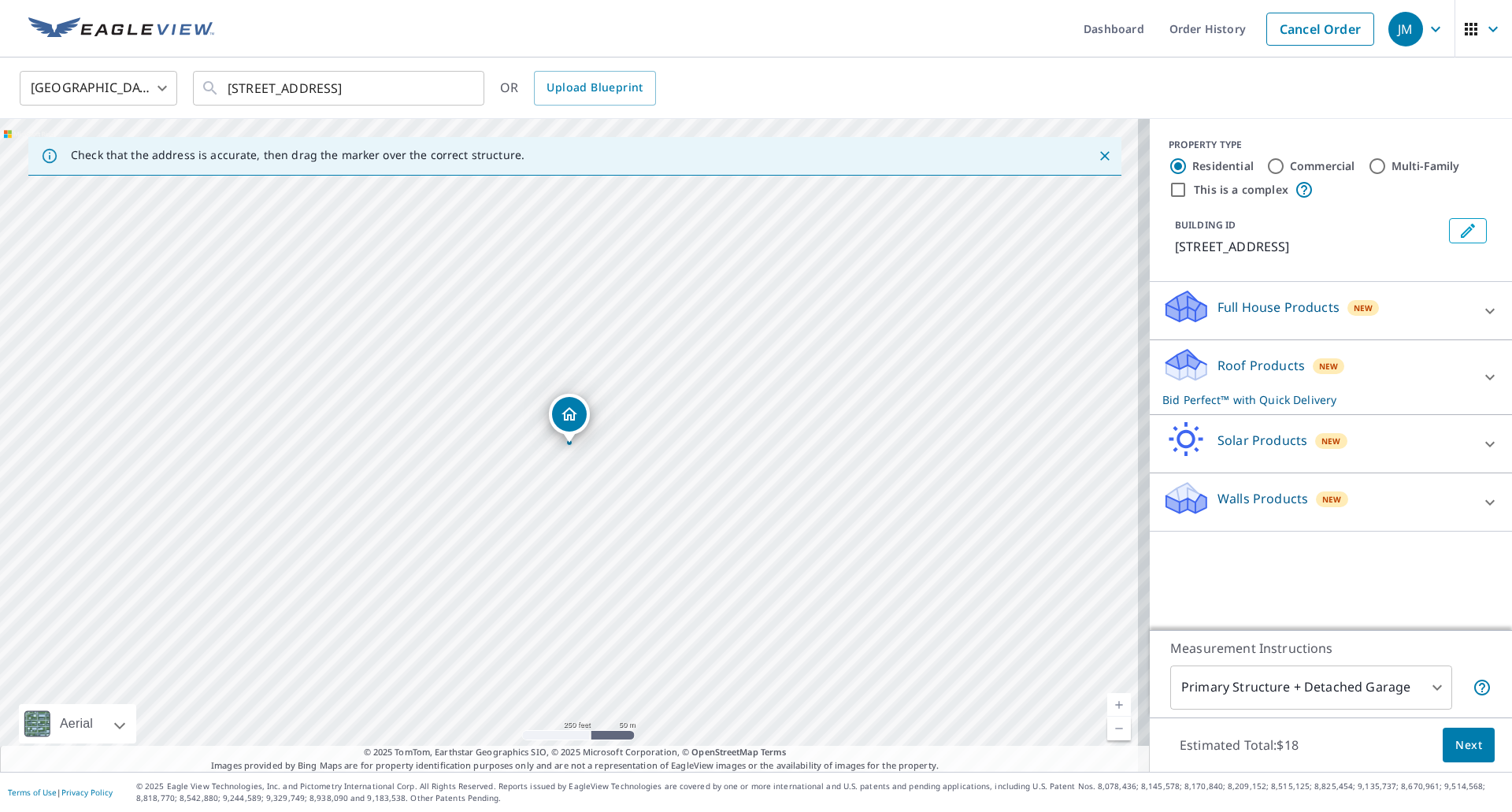
click at [1462, 739] on span "Next" at bounding box center [1468, 745] width 27 height 20
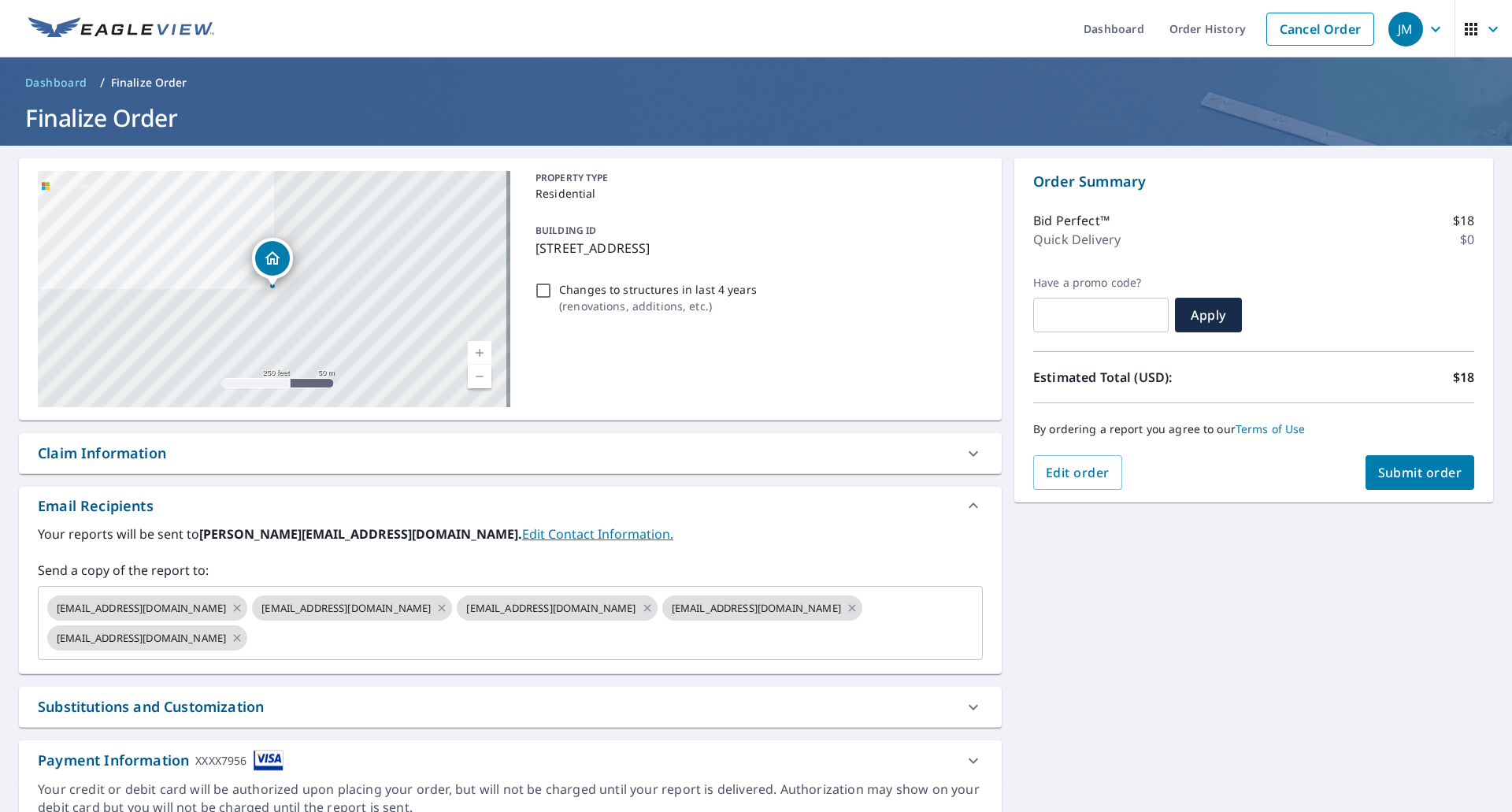
click at [113, 452] on div "Claim Information" at bounding box center [101, 453] width 128 height 21
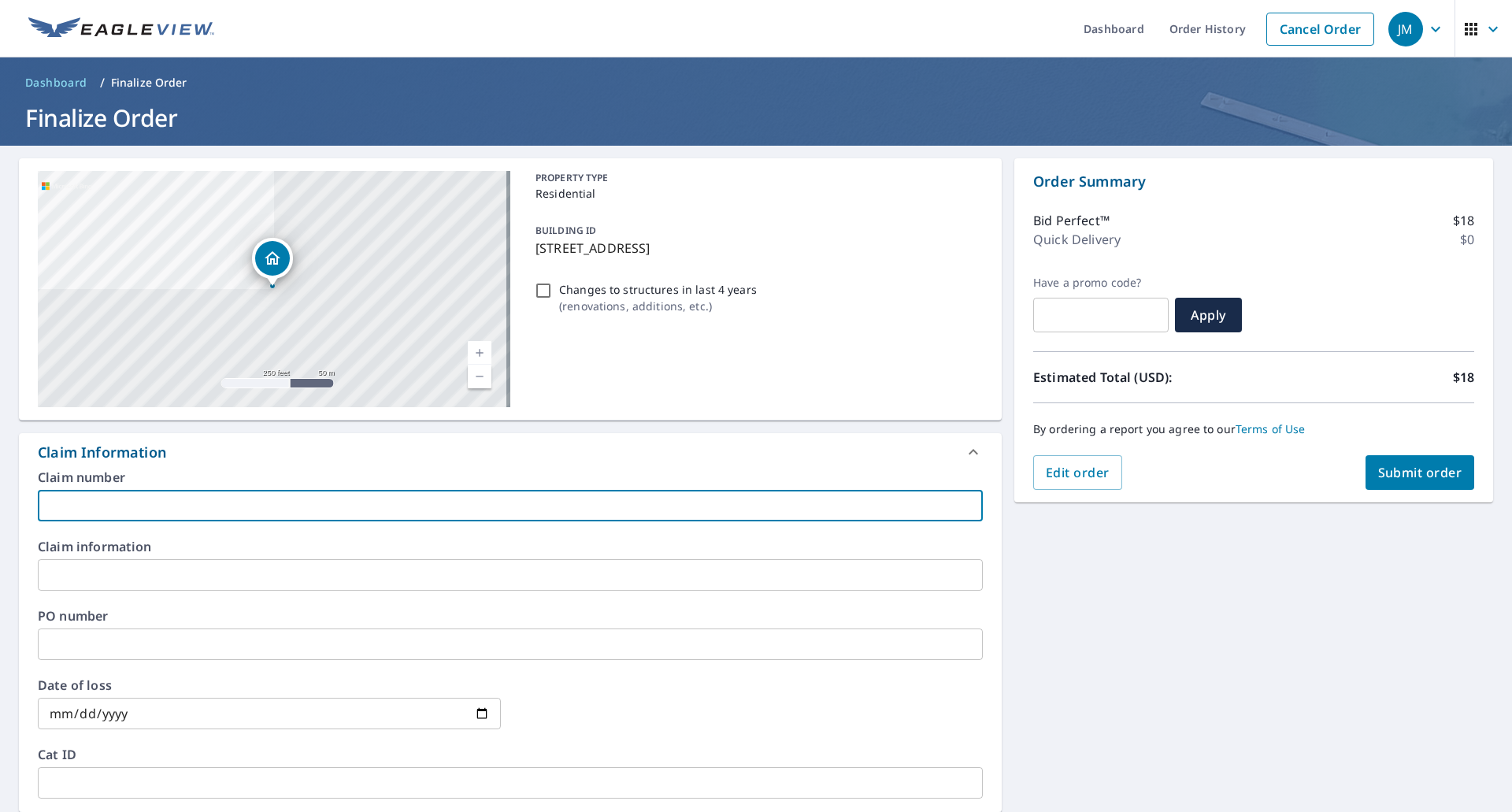
click at [119, 505] on input "text" at bounding box center [510, 505] width 945 height 32
type input "[PERSON_NAME]"
click at [1409, 471] on span "Submit order" at bounding box center [1420, 472] width 84 height 17
